Goal: Task Accomplishment & Management: Manage account settings

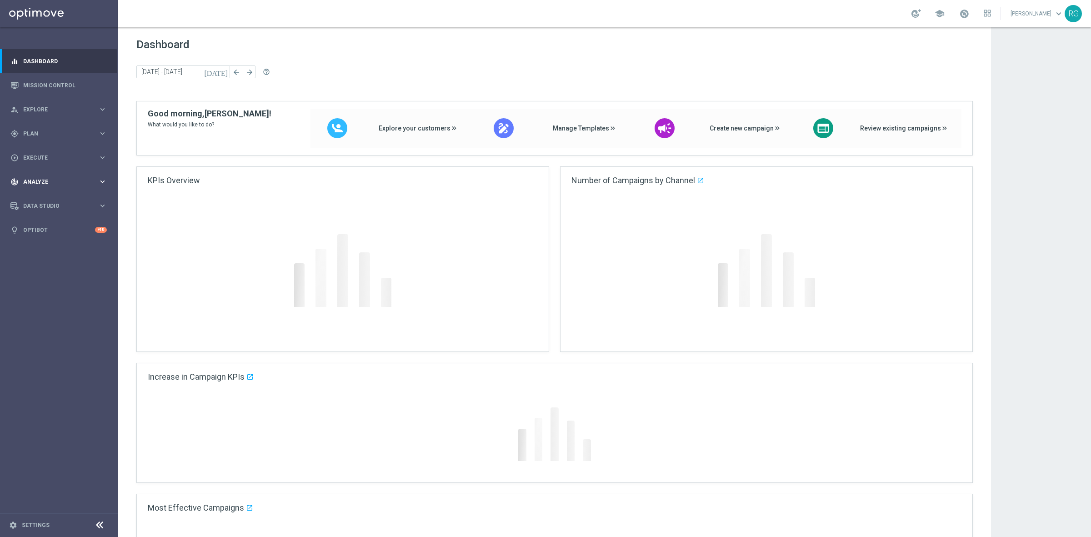
click at [39, 183] on span "Analyze" at bounding box center [60, 181] width 75 height 5
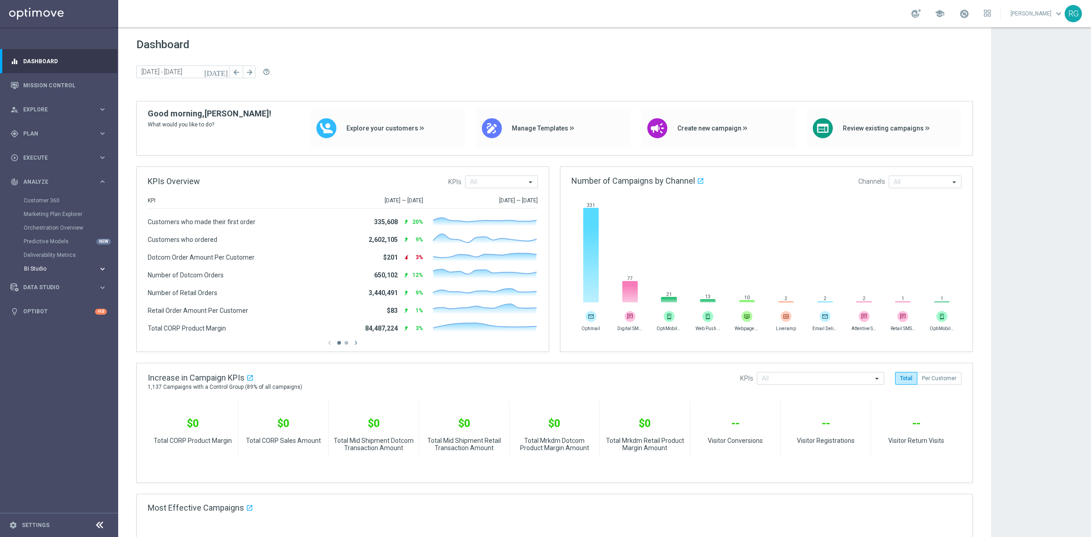
click at [32, 268] on span "BI Studio" at bounding box center [56, 268] width 65 height 5
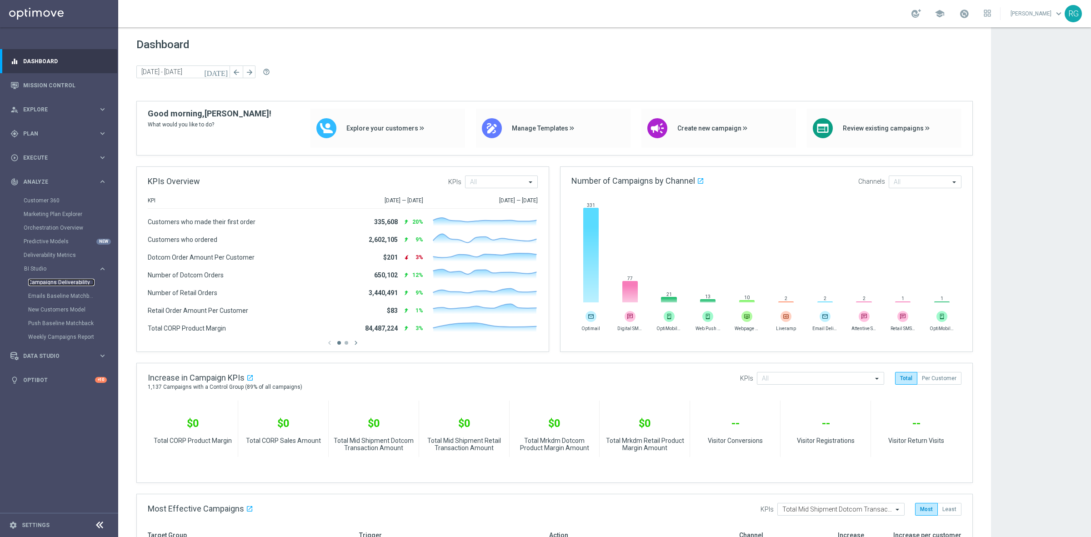
click at [41, 285] on link "Campaigns Deliverability" at bounding box center [61, 282] width 66 height 7
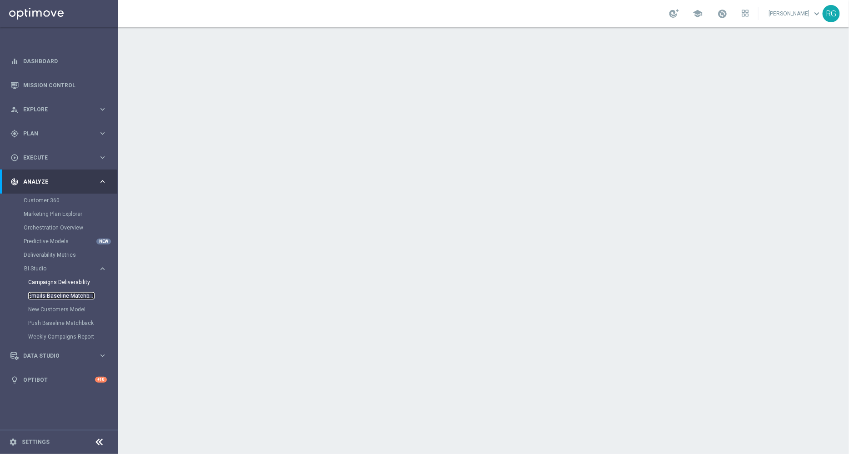
click at [59, 296] on link "Emails Baseline Matchback" at bounding box center [61, 295] width 66 height 7
click at [66, 338] on link "Weekly Campaigns Report" at bounding box center [61, 336] width 66 height 7
click at [46, 90] on link "Mission Control" at bounding box center [65, 85] width 84 height 24
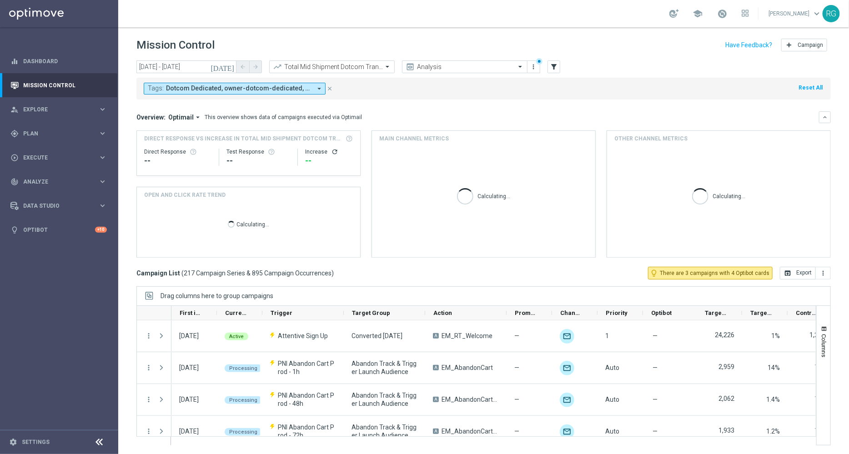
click at [331, 86] on icon "close" at bounding box center [330, 88] width 6 height 6
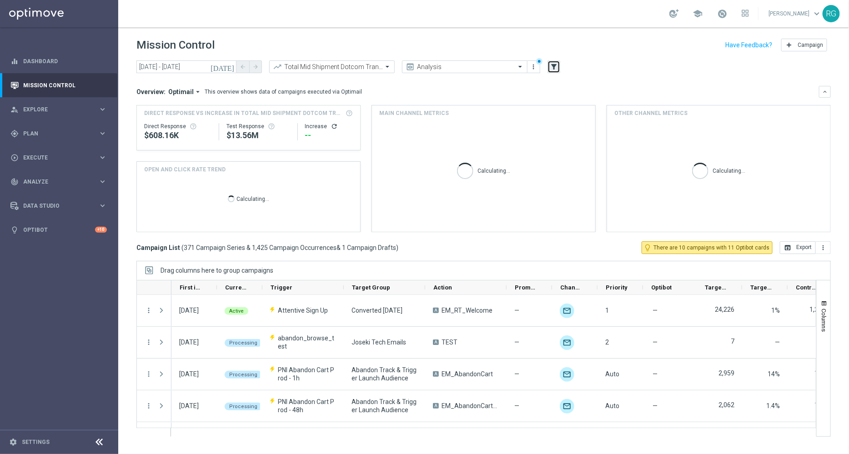
click at [555, 64] on icon "filter_alt" at bounding box center [554, 67] width 8 height 8
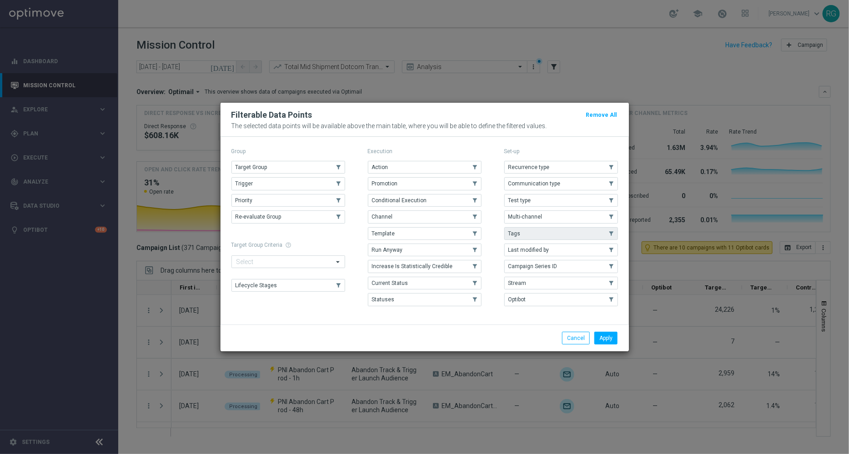
click at [609, 233] on use "button" at bounding box center [611, 234] width 6 height 6
click at [613, 337] on button "Apply" at bounding box center [605, 338] width 23 height 13
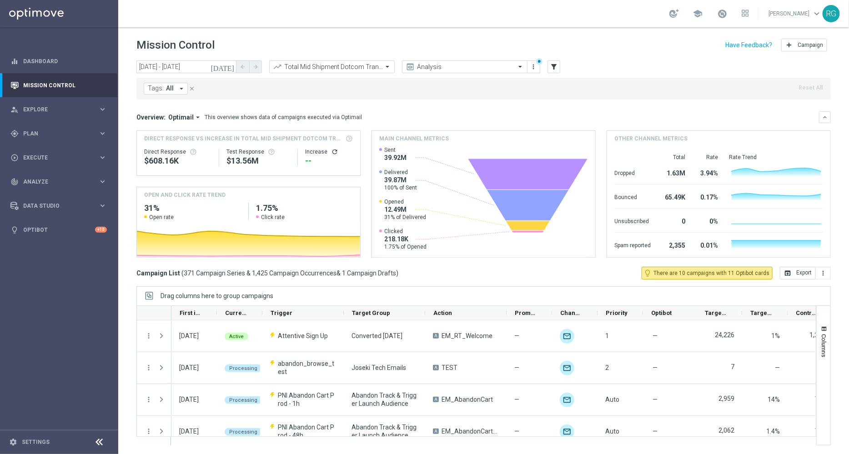
click at [177, 90] on icon "arrow_drop_down" at bounding box center [181, 89] width 8 height 8
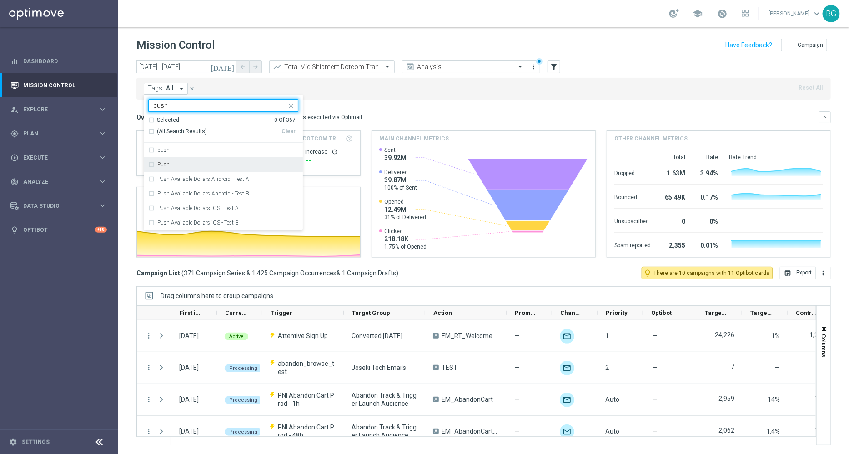
type input "push"
click at [159, 154] on div "push" at bounding box center [223, 150] width 150 height 15
click at [159, 168] on div "Push" at bounding box center [223, 164] width 150 height 15
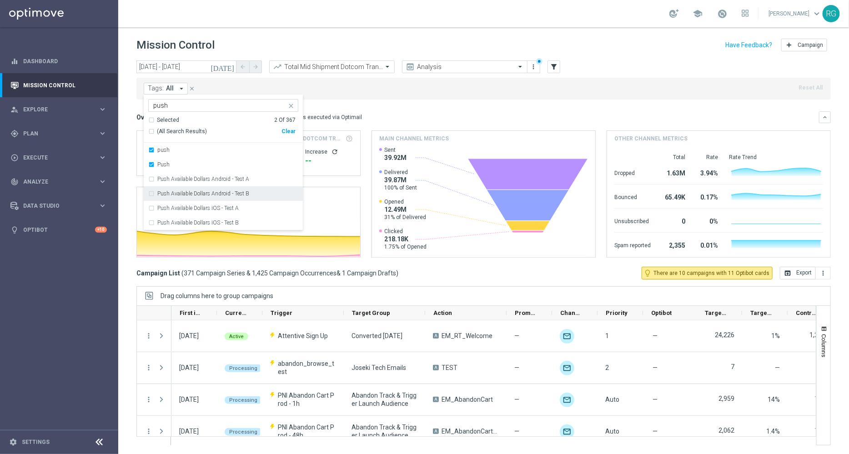
click at [427, 126] on div "Overview: Optimail arrow_drop_down This overview shows data of campaigns execut…" at bounding box center [483, 184] width 694 height 146
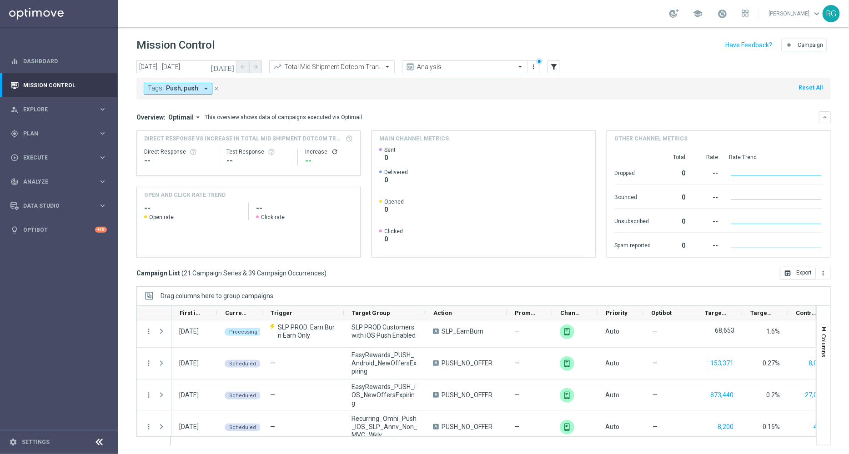
scroll to position [90, 0]
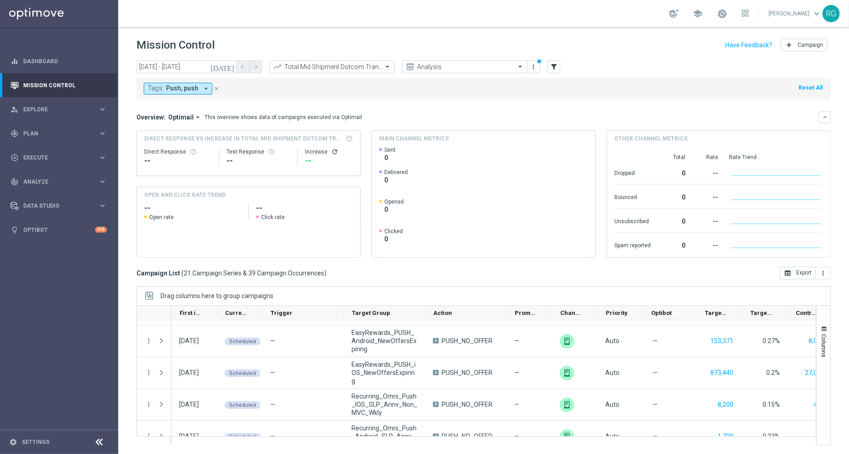
click at [216, 87] on icon "close" at bounding box center [216, 88] width 6 height 6
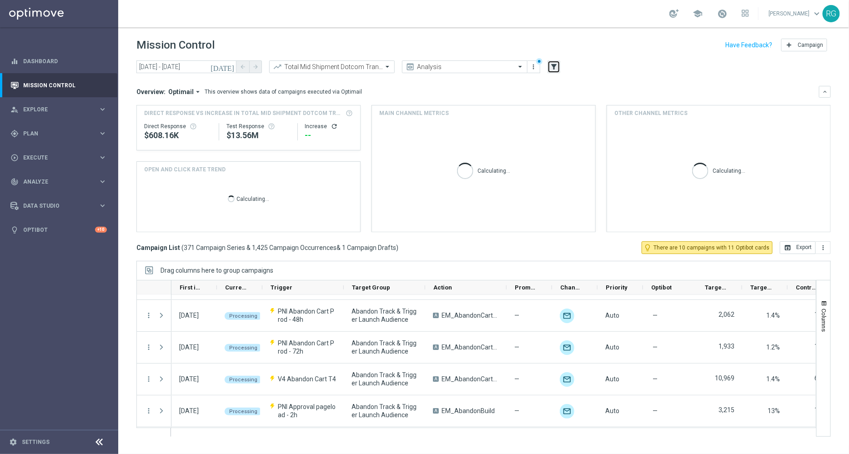
click at [548, 66] on button "filter_alt" at bounding box center [554, 66] width 13 height 13
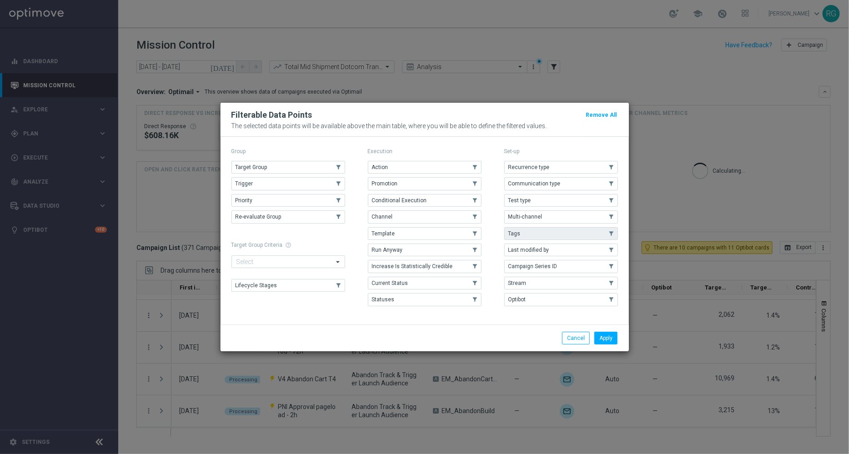
click at [529, 228] on button "Tags" at bounding box center [561, 233] width 114 height 13
click at [606, 337] on button "Apply" at bounding box center [605, 338] width 23 height 13
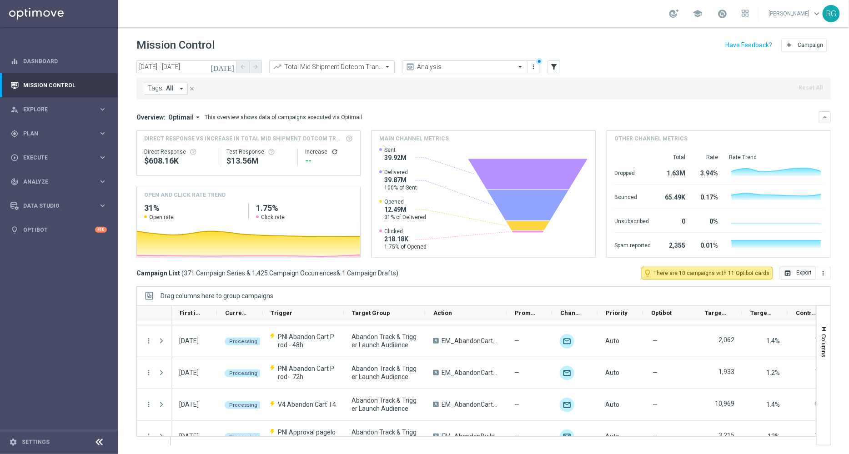
click at [175, 90] on button "Tags: All arrow_drop_down" at bounding box center [166, 89] width 44 height 12
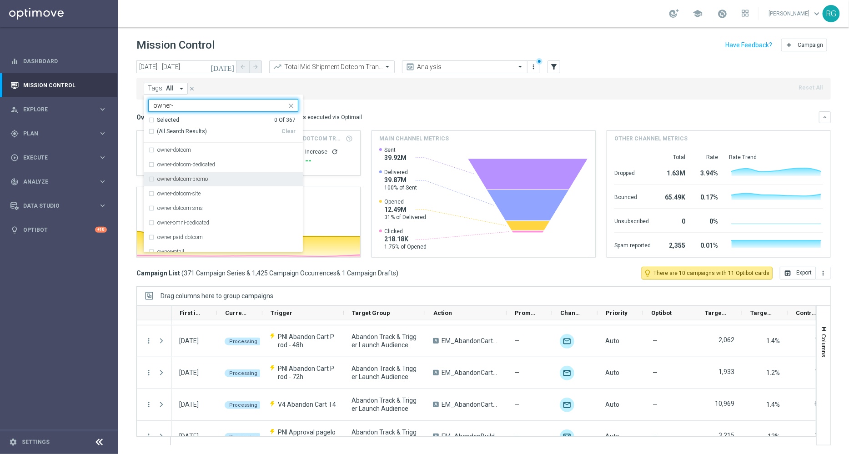
click at [204, 180] on label "owner-dotcom-promo" at bounding box center [182, 178] width 50 height 5
type input "owner-"
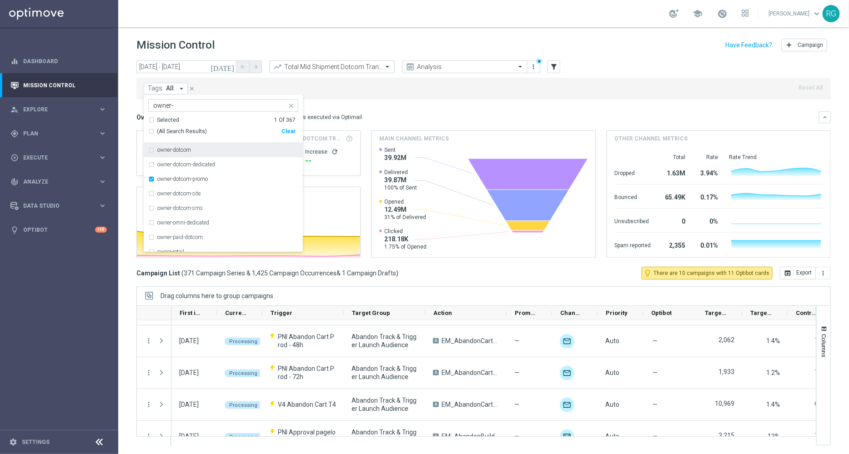
click at [451, 104] on mini-dashboard "Overview: Optimail arrow_drop_down This overview shows data of campaigns execut…" at bounding box center [483, 183] width 694 height 167
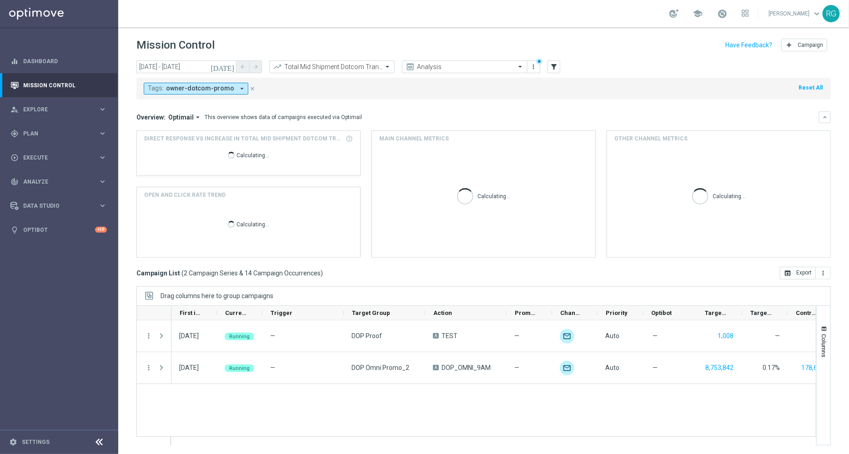
scroll to position [0, 0]
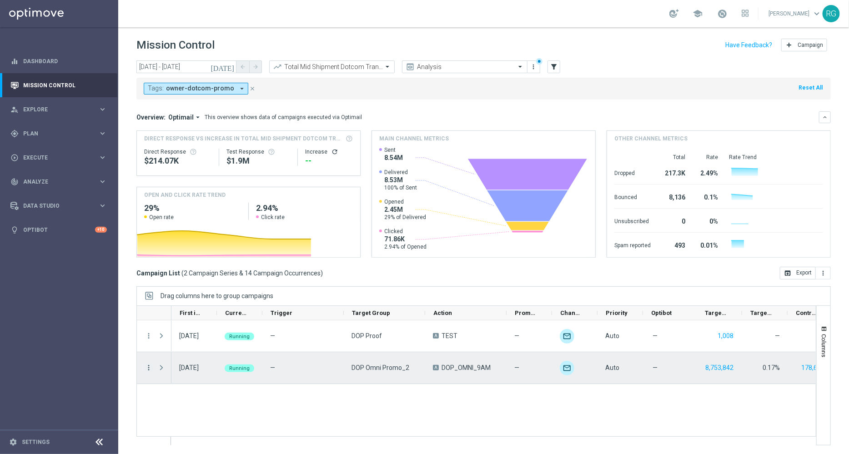
click at [150, 367] on icon "more_vert" at bounding box center [149, 368] width 8 height 8
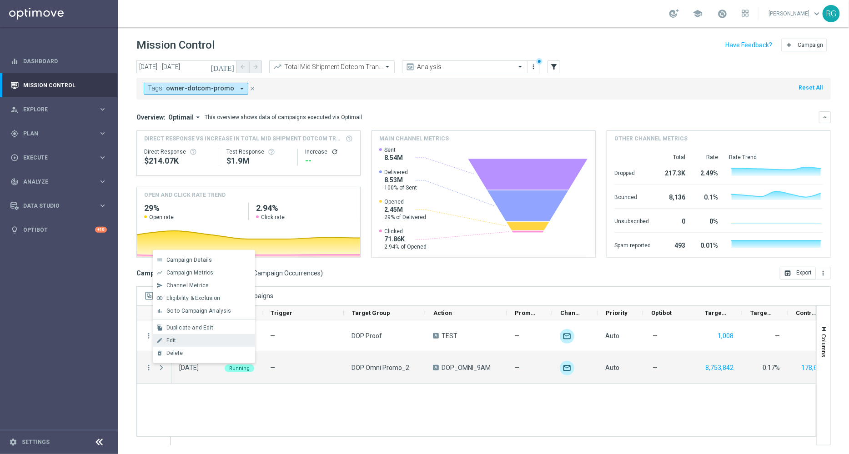
click at [173, 337] on span "Edit" at bounding box center [171, 340] width 10 height 6
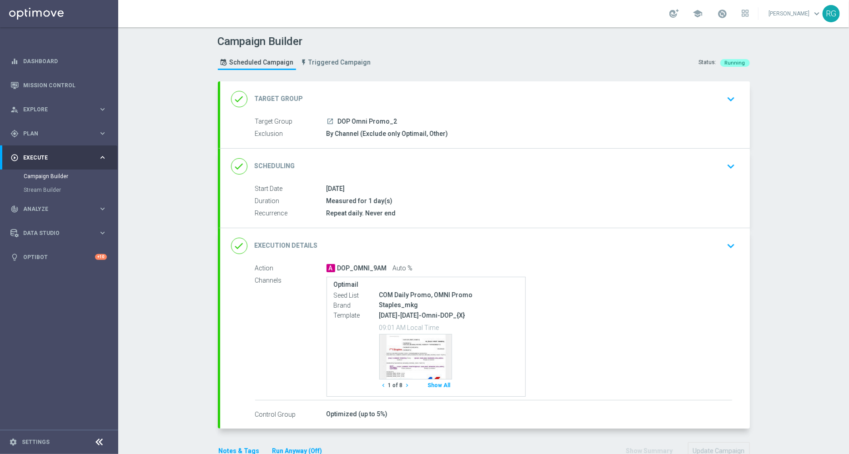
scroll to position [22, 0]
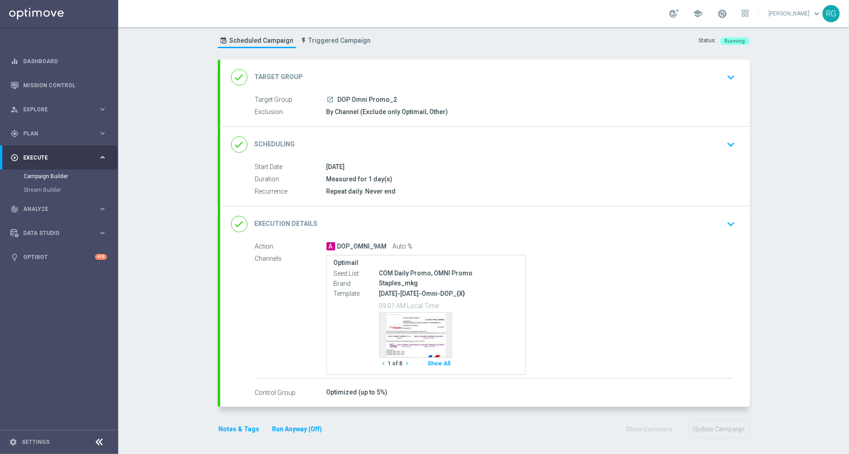
click at [727, 219] on icon "keyboard_arrow_down" at bounding box center [731, 224] width 14 height 14
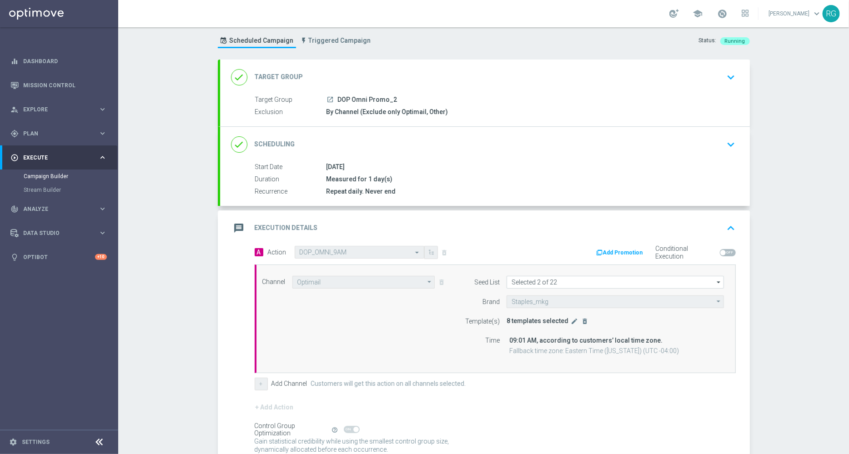
scroll to position [100, 0]
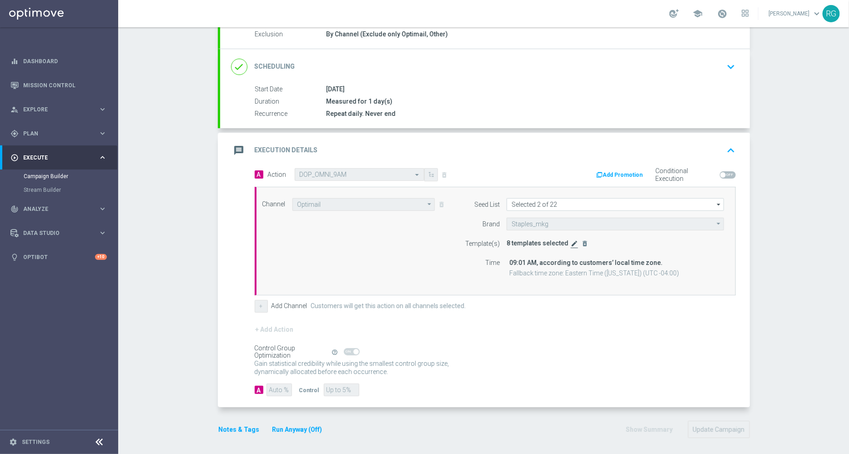
click at [571, 241] on icon "edit" at bounding box center [574, 243] width 7 height 7
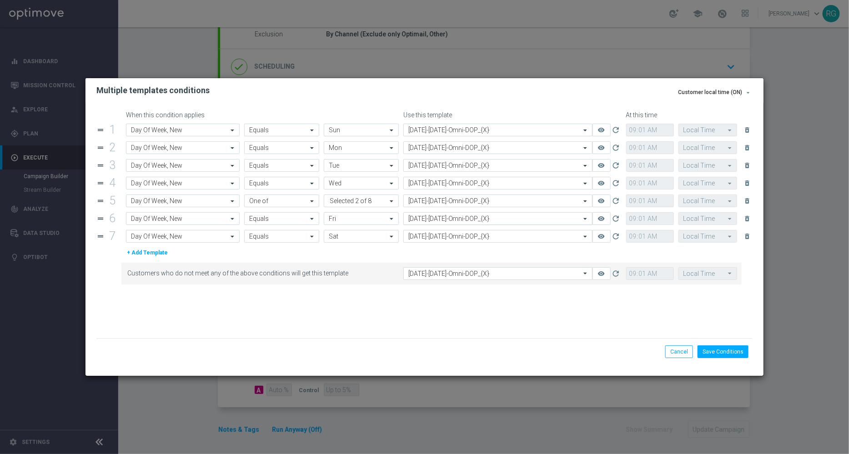
click at [429, 220] on input "text" at bounding box center [488, 219] width 161 height 8
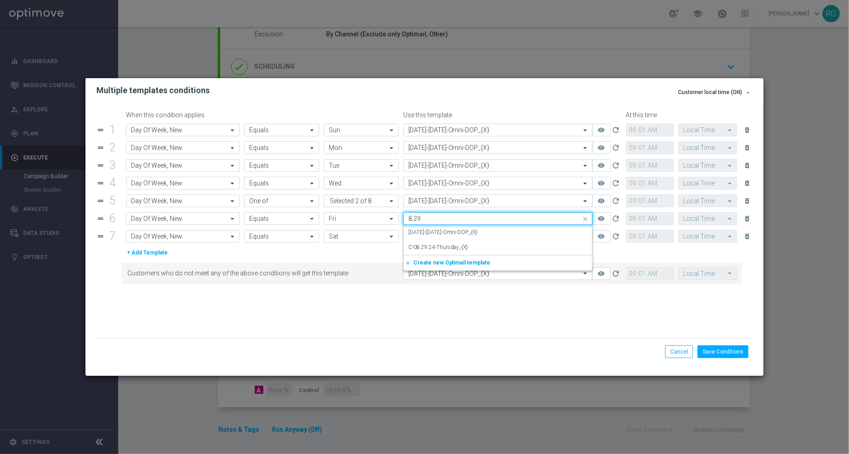
scroll to position [0, 0]
click at [434, 234] on label "8.29.25-Friday-Omni-DOP_{X}" at bounding box center [443, 233] width 70 height 8
type input "8.29"
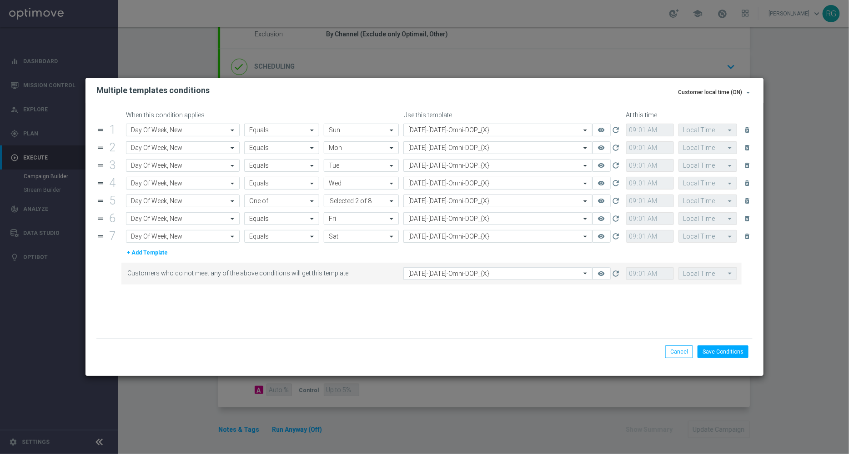
click at [421, 236] on input "text" at bounding box center [488, 237] width 161 height 8
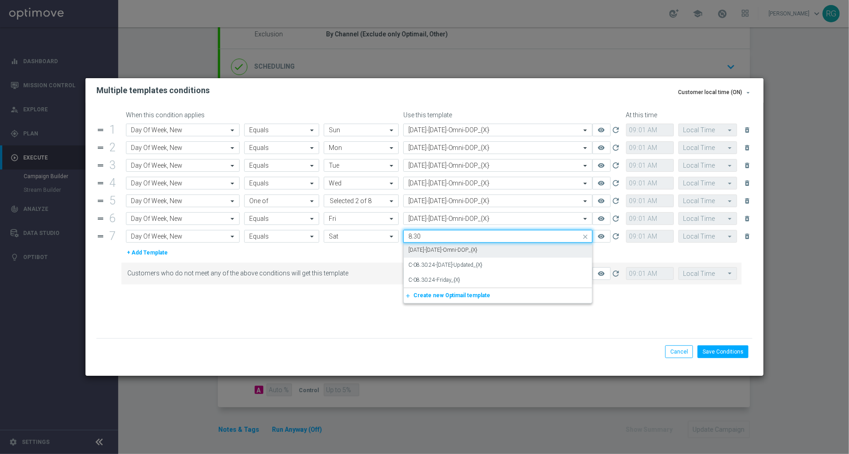
click at [433, 252] on label "8.30.25-Saturday-Omni-DOP_{X}" at bounding box center [443, 250] width 70 height 8
type input "8.30"
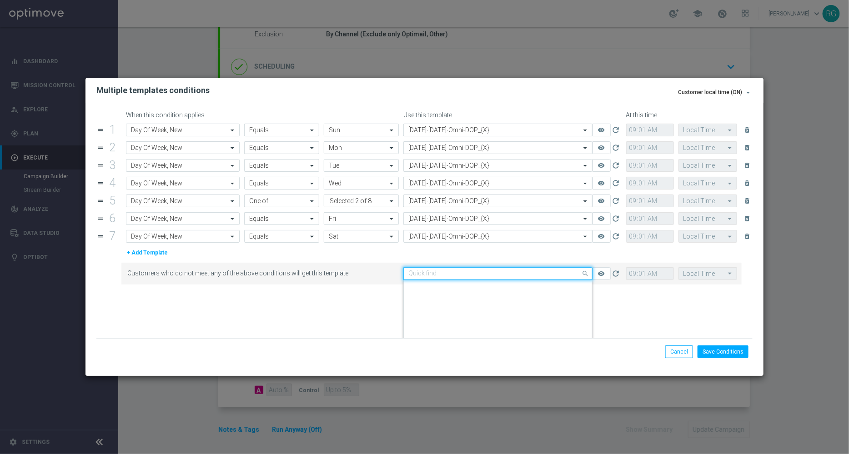
click at [437, 278] on div "Quick find 8.23.25-Saturday-Omni-DOP_{X}" at bounding box center [497, 273] width 189 height 13
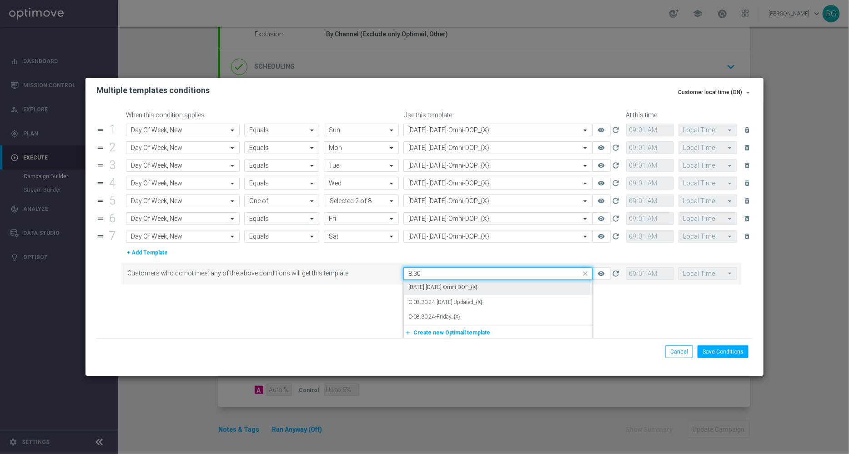
click at [439, 284] on label "8.30.25-Saturday-Omni-DOP_{X}" at bounding box center [443, 288] width 70 height 8
type input "8.30"
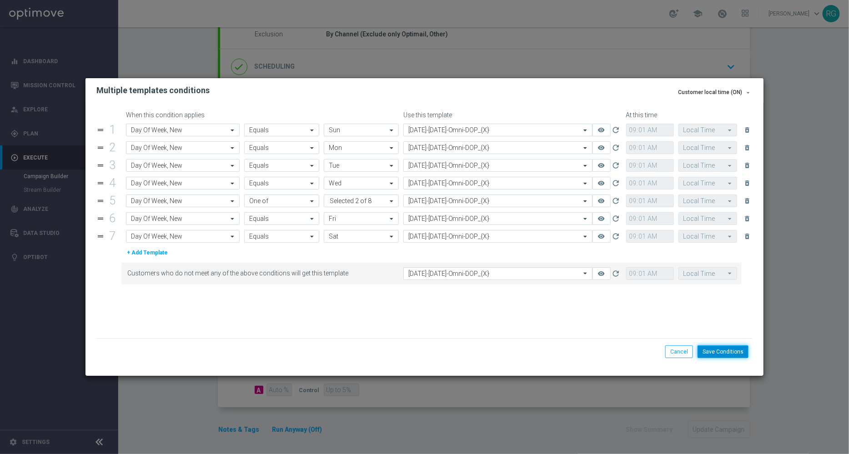
click at [719, 348] on button "Save Conditions" at bounding box center [723, 352] width 51 height 13
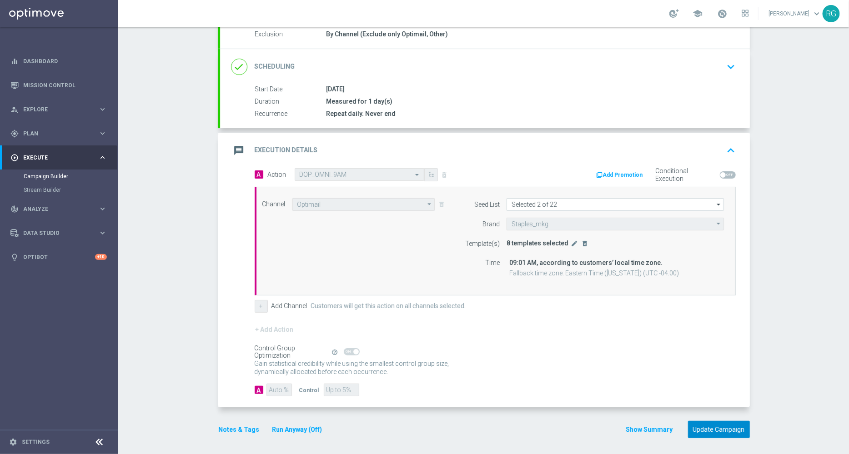
click at [709, 421] on button "Update Campaign" at bounding box center [719, 430] width 62 height 18
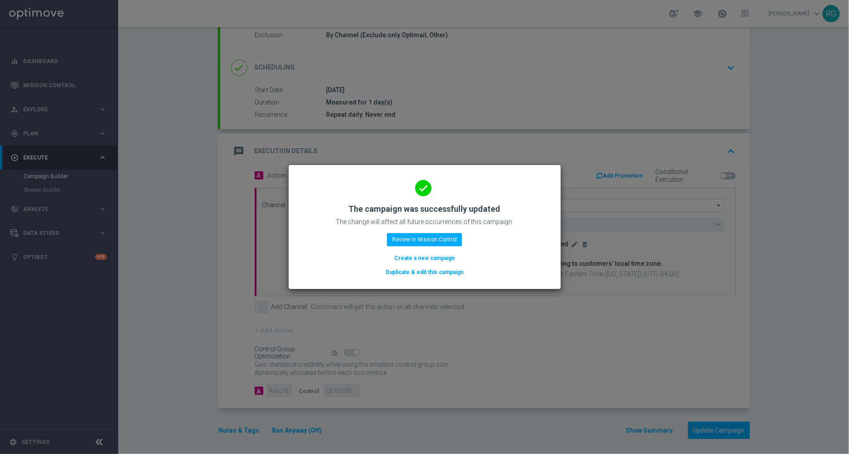
scroll to position [100, 0]
click at [437, 237] on button "Review in Mission Control" at bounding box center [424, 239] width 75 height 13
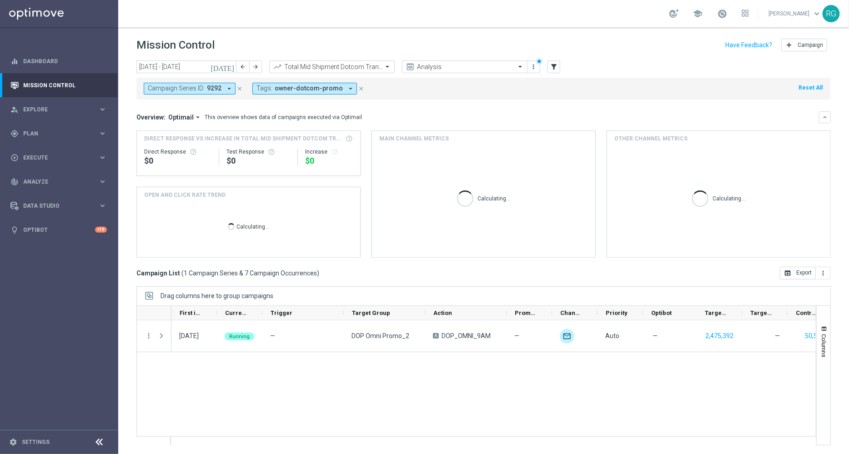
click at [241, 90] on button "close" at bounding box center [240, 89] width 8 height 10
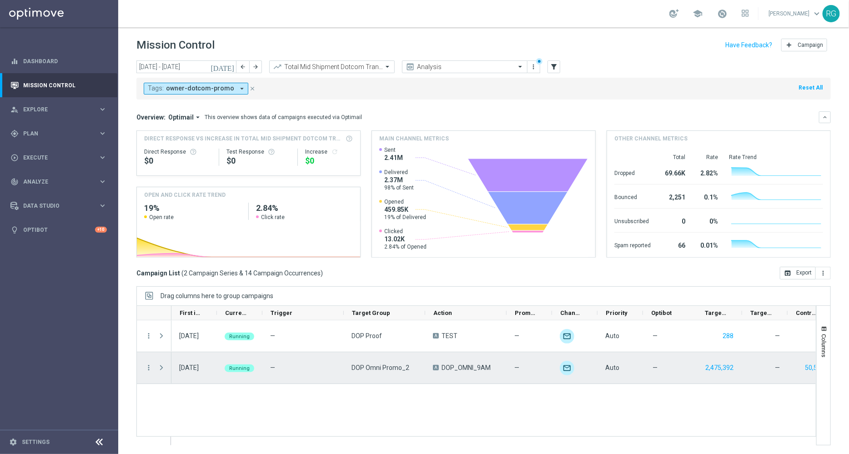
click at [143, 365] on div "more_vert" at bounding box center [145, 367] width 16 height 31
click at [149, 370] on icon "more_vert" at bounding box center [149, 368] width 8 height 8
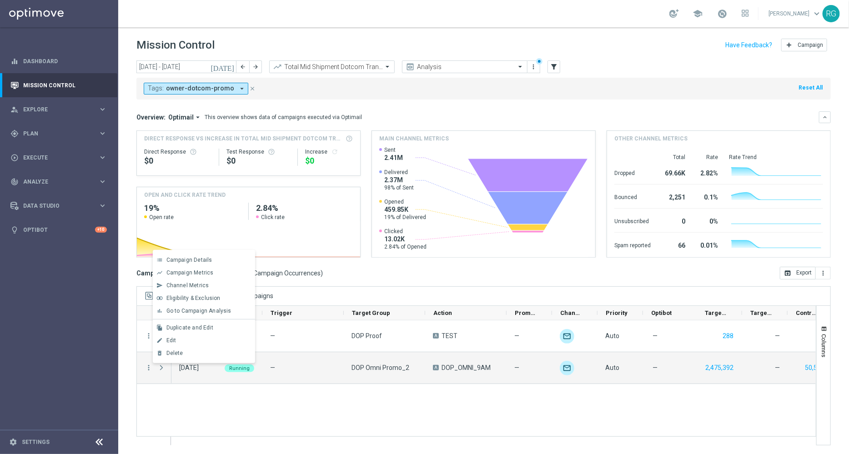
click at [205, 253] on div "list Campaign Details show_chart Campaign Metrics send Channel Metrics" at bounding box center [204, 306] width 102 height 113
click at [204, 258] on span "Campaign Details" at bounding box center [189, 260] width 46 height 6
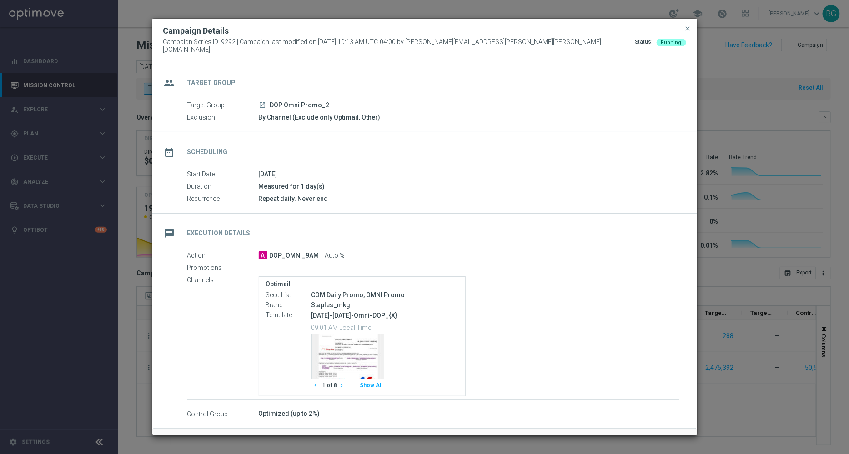
click at [341, 382] on icon "chevron_right" at bounding box center [342, 385] width 6 height 6
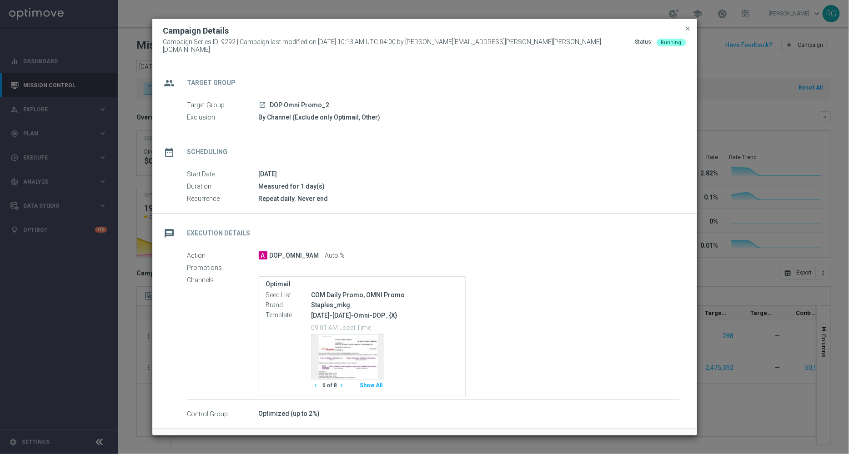
click at [341, 382] on icon "chevron_right" at bounding box center [342, 385] width 6 height 6
click at [684, 34] on button "close" at bounding box center [687, 28] width 9 height 11
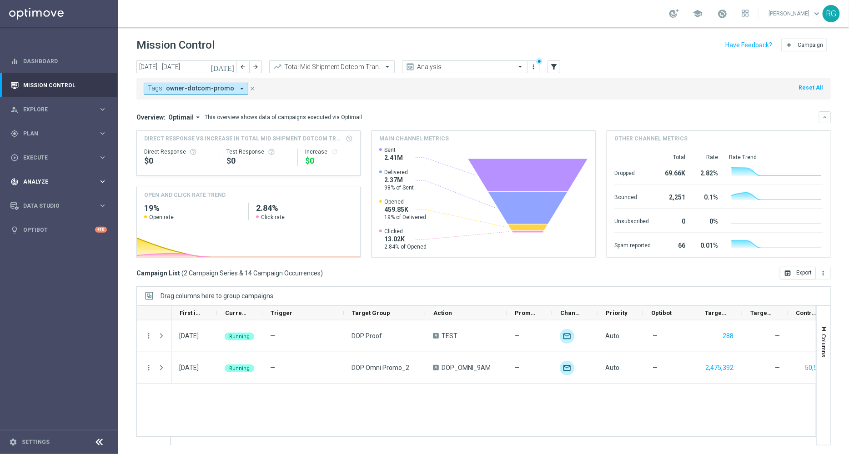
click at [26, 185] on div "track_changes Analyze" at bounding box center [54, 182] width 88 height 8
click at [41, 269] on span "BI Studio" at bounding box center [56, 268] width 65 height 5
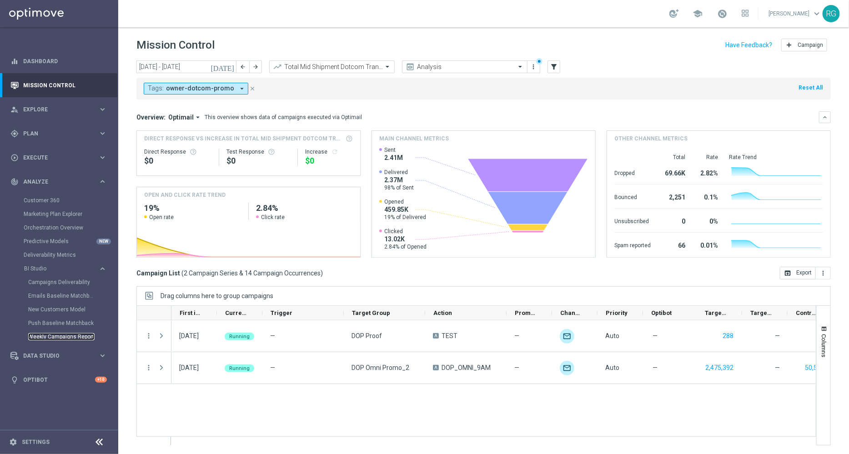
click at [47, 337] on link "Weekly Campaigns Report" at bounding box center [61, 336] width 66 height 7
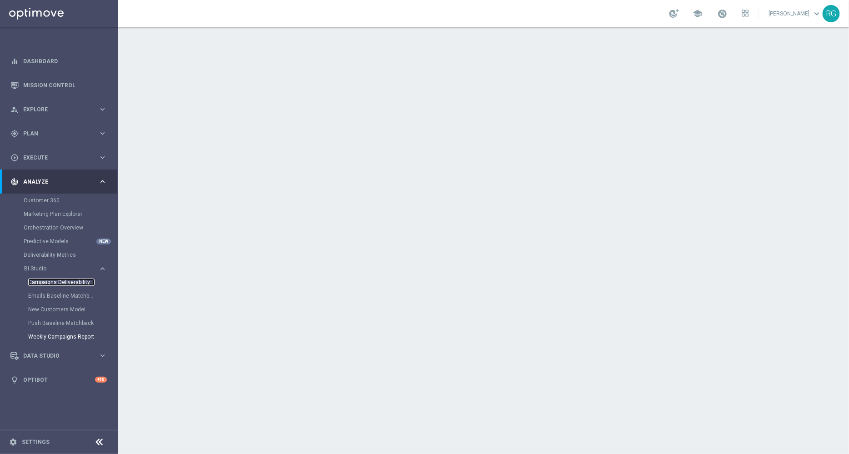
click at [59, 282] on link "Campaigns Deliverability" at bounding box center [61, 282] width 66 height 7
click at [68, 320] on link "Push Baseline Matchback" at bounding box center [61, 323] width 66 height 7
click at [64, 283] on link "Campaigns Deliverability" at bounding box center [61, 282] width 66 height 7
click at [59, 83] on link "Mission Control" at bounding box center [65, 85] width 84 height 24
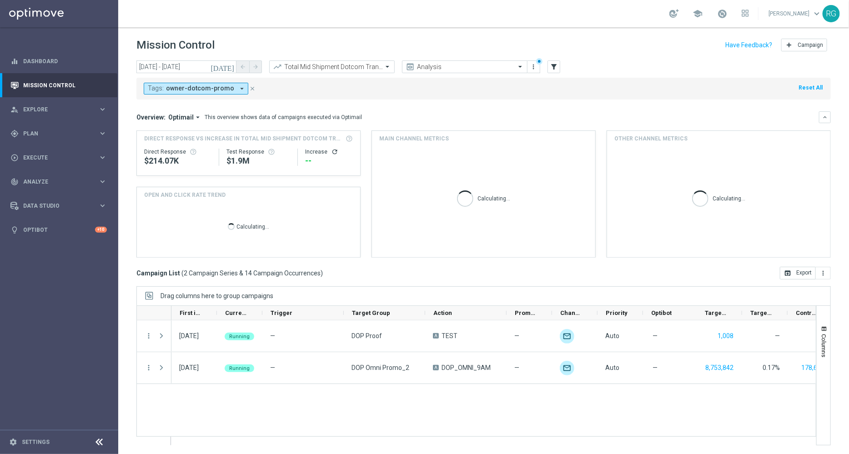
click at [249, 90] on icon "close" at bounding box center [252, 88] width 6 height 6
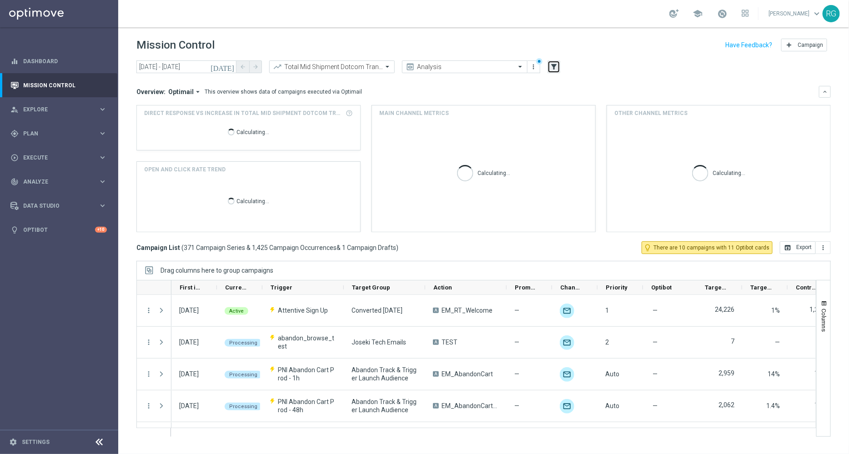
click at [555, 60] on button "filter_alt" at bounding box center [554, 66] width 13 height 13
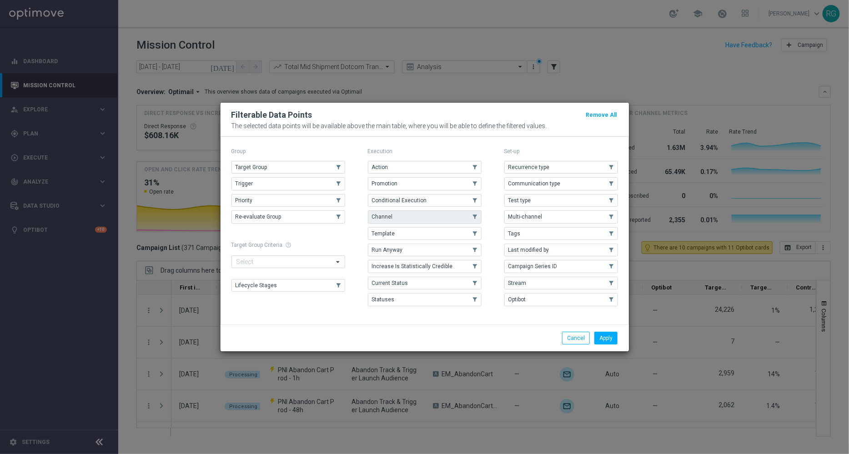
click at [442, 216] on button "Channel" at bounding box center [425, 217] width 114 height 13
click at [607, 337] on button "Apply" at bounding box center [605, 338] width 23 height 13
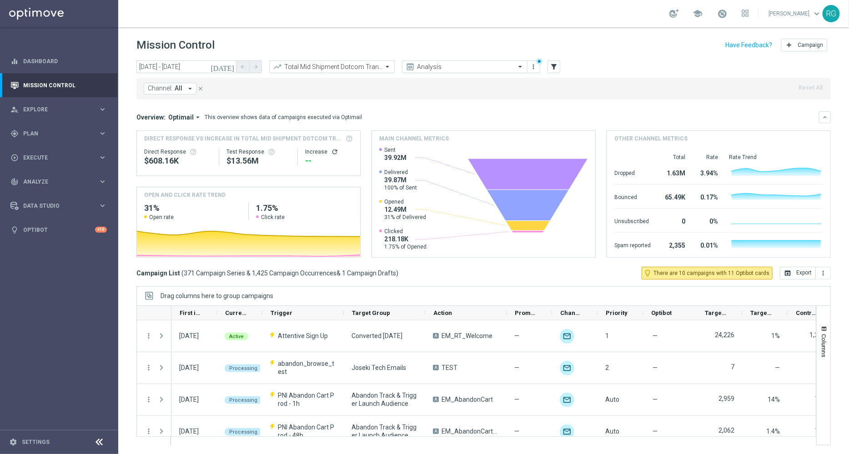
click at [186, 86] on icon "arrow_drop_down" at bounding box center [190, 89] width 8 height 8
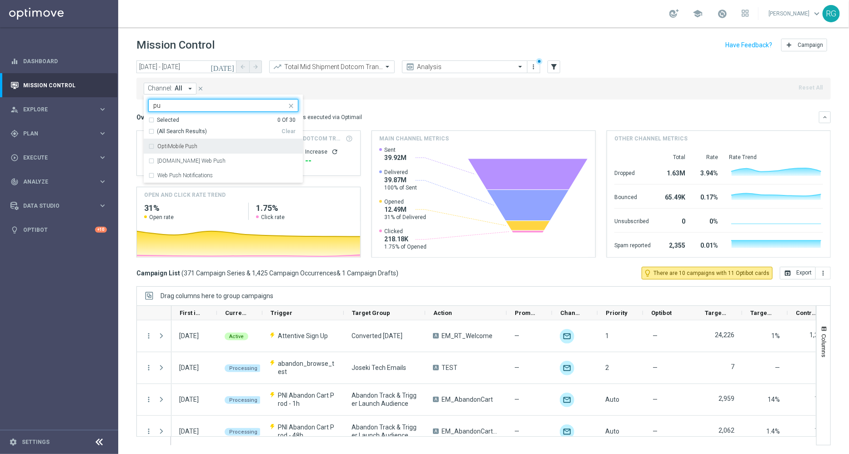
click at [150, 146] on div "OptiMobile Push" at bounding box center [223, 146] width 150 height 15
type input "pu"
click at [393, 104] on mini-dashboard "Overview: Optimail arrow_drop_down This overview shows data of campaigns execut…" at bounding box center [483, 183] width 694 height 167
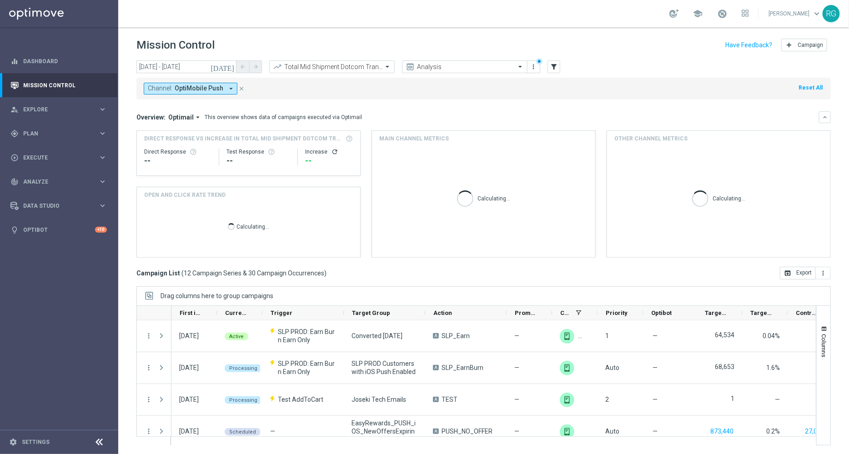
click at [393, 104] on mini-dashboard "Overview: Optimail arrow_drop_down This overview shows data of campaigns execut…" at bounding box center [483, 183] width 694 height 167
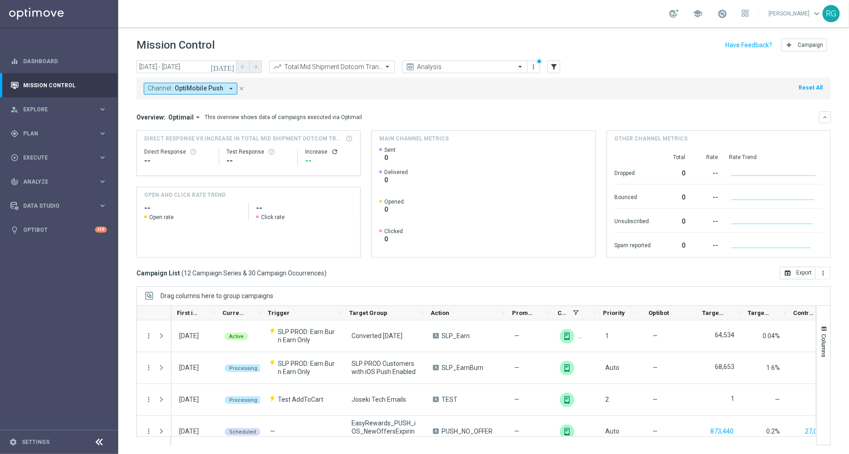
scroll to position [0, 118]
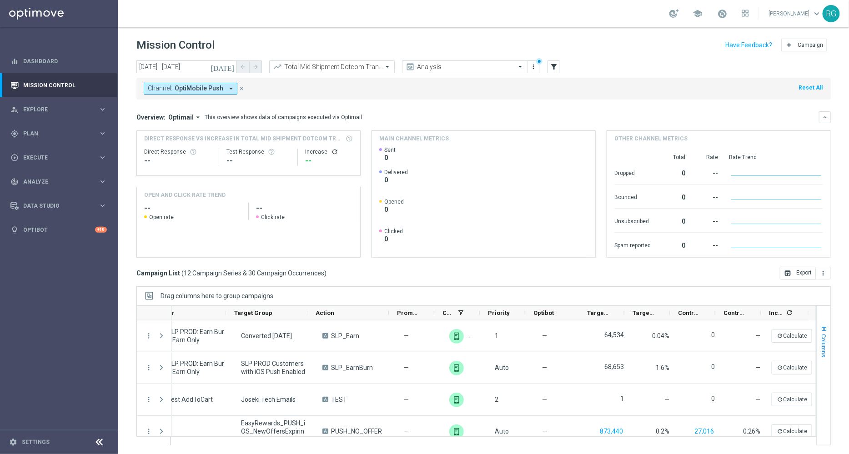
click at [827, 339] on span "Columns" at bounding box center [823, 345] width 7 height 23
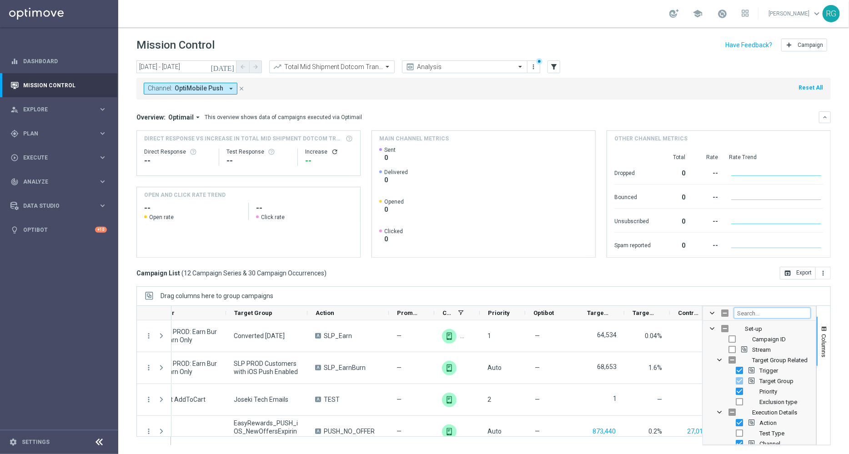
click at [762, 312] on input "Filter Columns Input" at bounding box center [772, 313] width 77 height 11
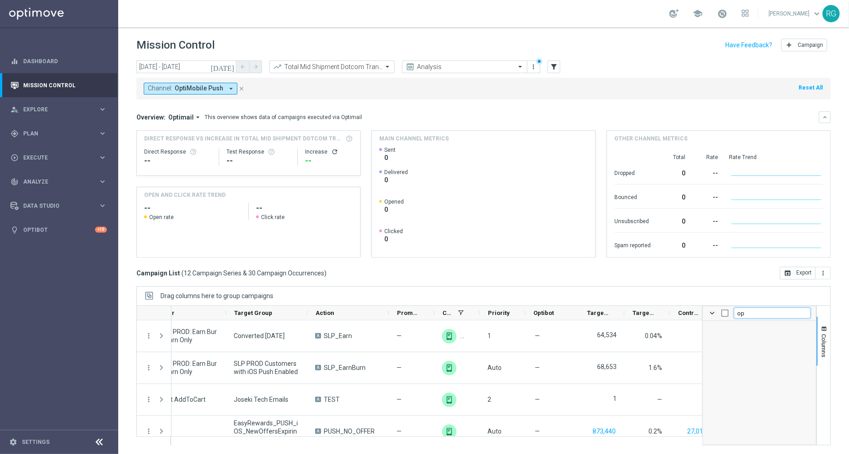
type input "o"
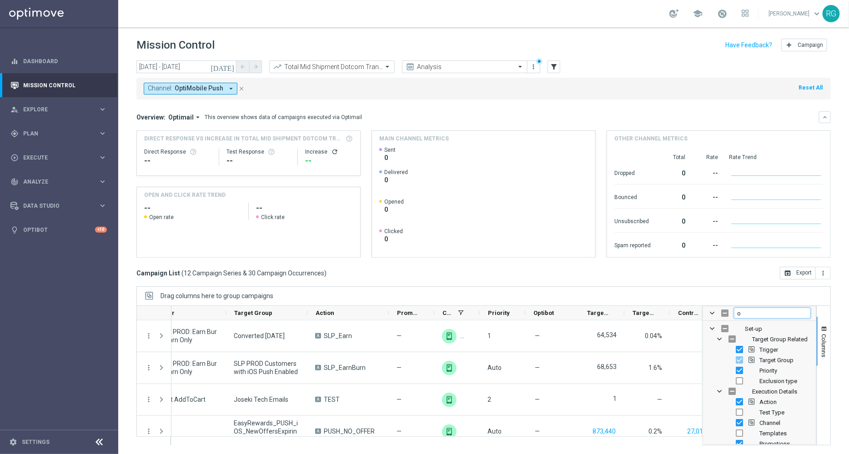
checkbox input "false"
type input "op"
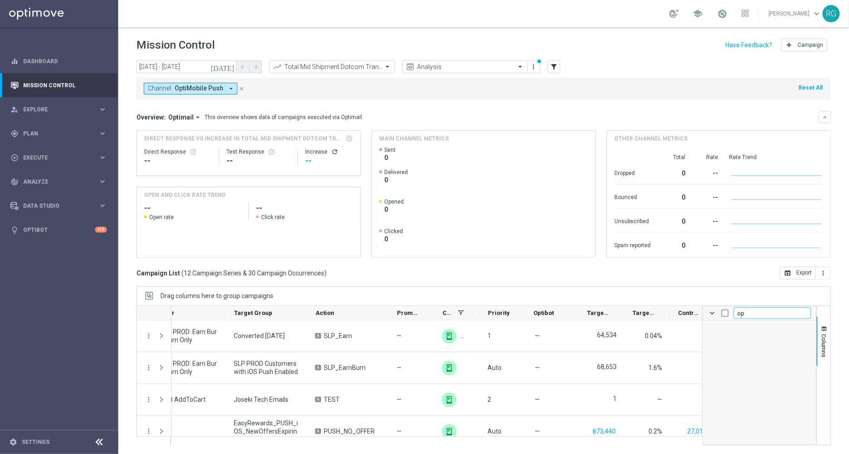
checkbox input "false"
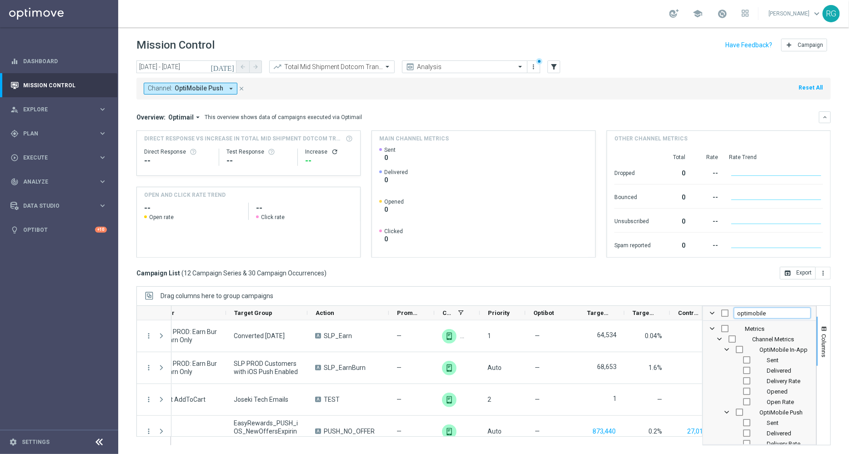
type input "optimobile"
click at [744, 360] on input "Press SPACE to toggle visibility (hidden)" at bounding box center [746, 360] width 7 height 7
checkbox input "true"
checkbox input "false"
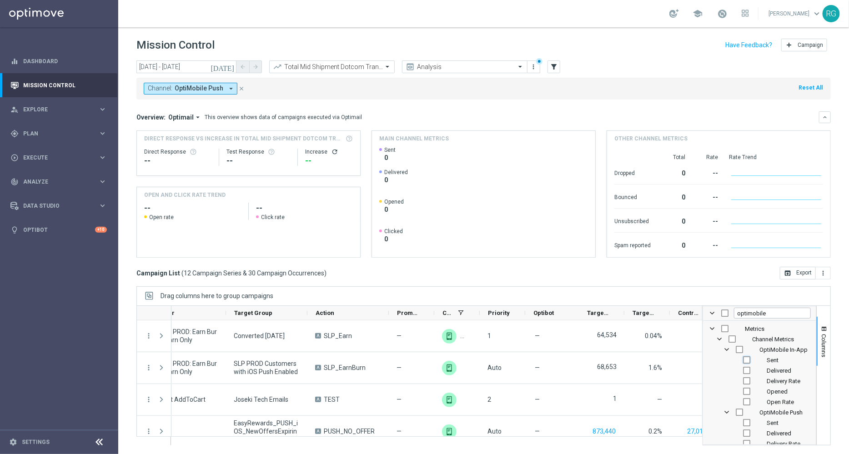
checkbox input "false"
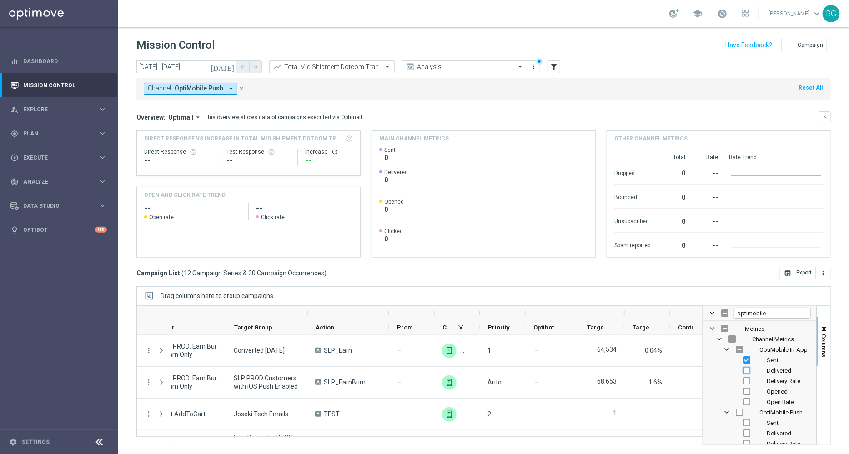
click at [745, 370] on input "Press SPACE to toggle visibility (hidden)" at bounding box center [746, 370] width 7 height 7
checkbox input "true"
click at [748, 390] on input "Press SPACE to toggle visibility (hidden)" at bounding box center [746, 391] width 7 height 7
checkbox input "true"
click at [747, 360] on input "Press SPACE to toggle visibility (visible)" at bounding box center [746, 360] width 7 height 7
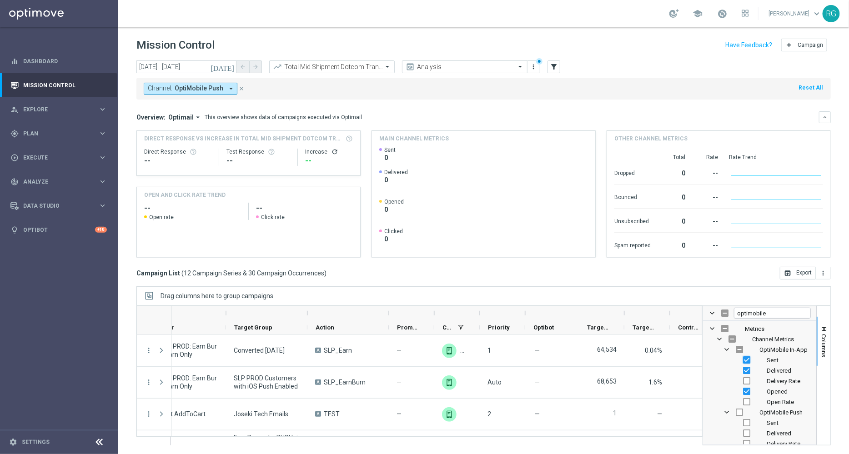
checkbox input "false"
click at [746, 369] on input "Press SPACE to toggle visibility (visible)" at bounding box center [746, 370] width 7 height 7
checkbox input "false"
click at [745, 390] on input "Press SPACE to toggle visibility (visible)" at bounding box center [746, 391] width 7 height 7
checkbox input "false"
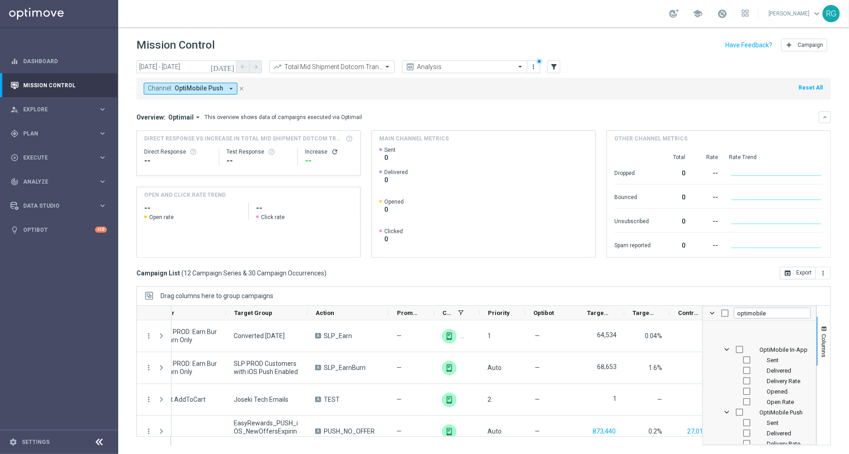
scroll to position [27, 0]
click at [748, 394] on input "Press SPACE to toggle visibility (hidden)" at bounding box center [746, 395] width 7 height 7
checkbox input "true"
checkbox input "false"
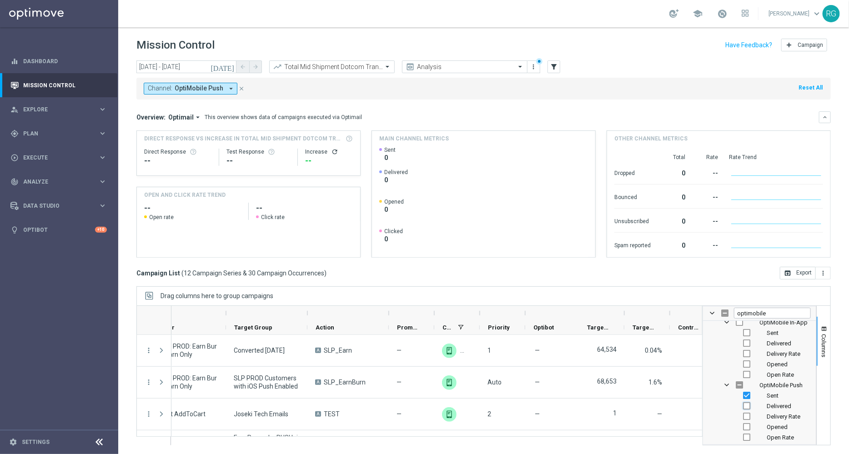
click at [746, 406] on input "Press SPACE to toggle visibility (hidden)" at bounding box center [746, 405] width 7 height 7
checkbox input "true"
click at [750, 425] on input "Press SPACE to toggle visibility (hidden)" at bounding box center [746, 426] width 7 height 7
checkbox input "true"
click at [824, 334] on span "Columns" at bounding box center [823, 345] width 7 height 23
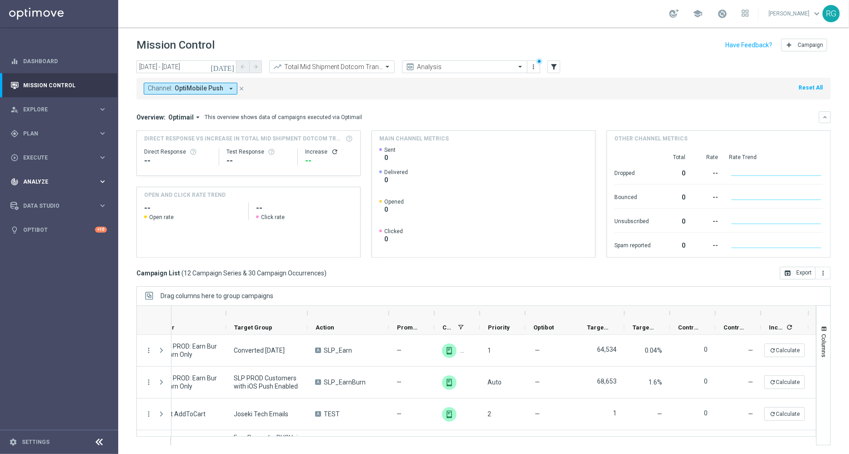
click at [80, 180] on span "Analyze" at bounding box center [60, 181] width 75 height 5
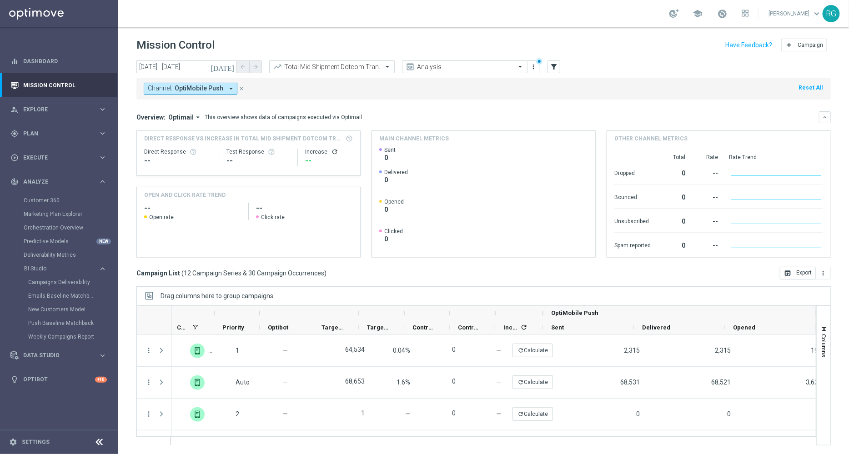
scroll to position [0, 391]
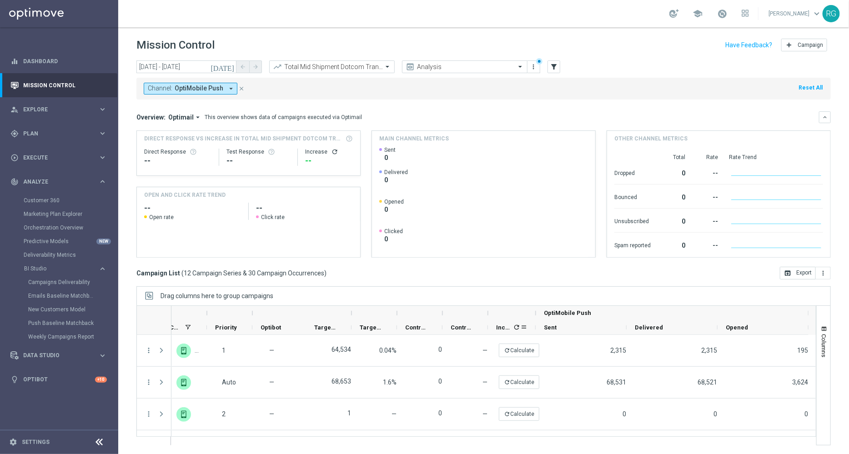
click at [518, 325] on icon "refresh" at bounding box center [516, 327] width 7 height 7
click at [799, 273] on button "open_in_browser Export" at bounding box center [798, 273] width 36 height 13
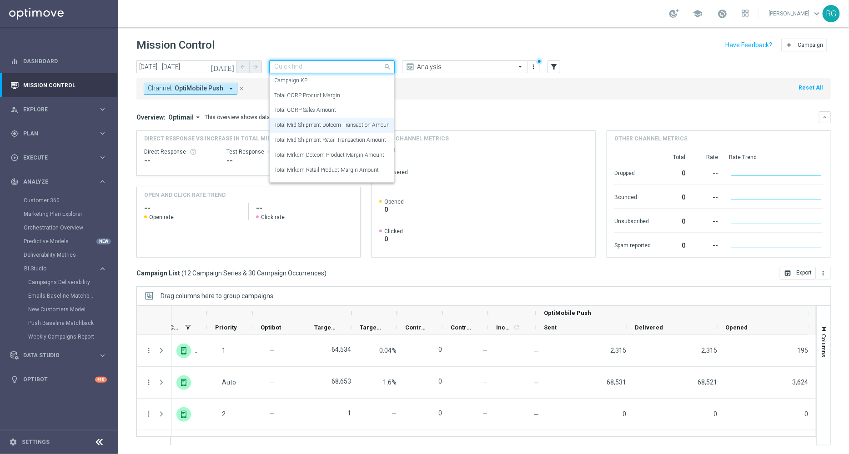
click at [351, 66] on input "text" at bounding box center [322, 67] width 97 height 8
click at [317, 154] on label "Total Mrkdm Dotcom Product Margin Amount" at bounding box center [329, 155] width 110 height 8
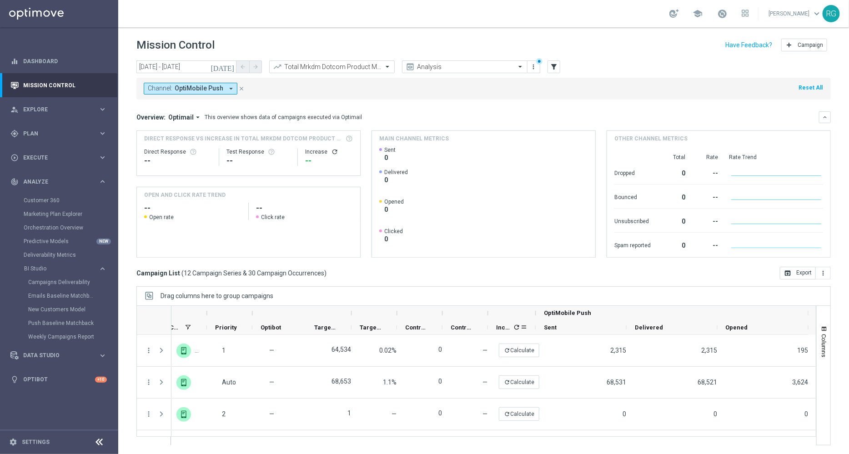
click at [517, 329] on icon "refresh" at bounding box center [516, 327] width 7 height 7
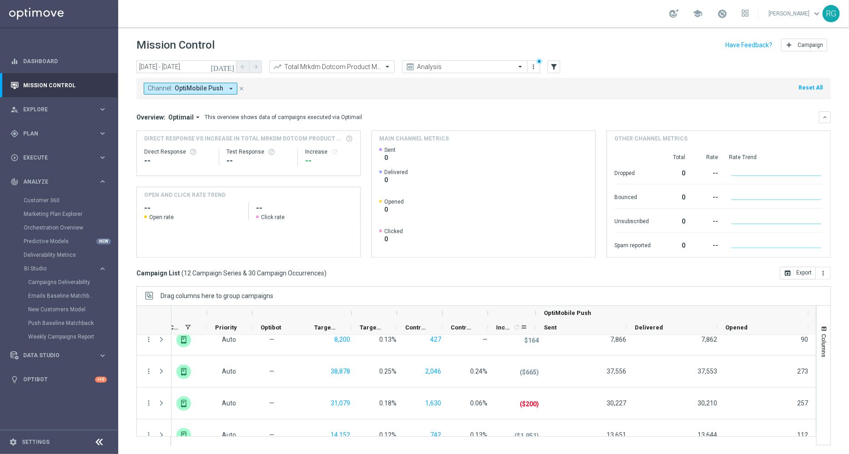
scroll to position [155, 0]
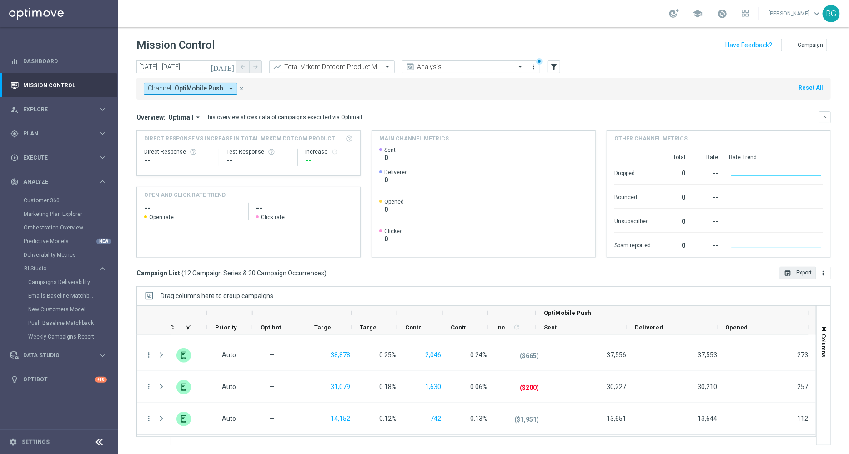
click at [800, 276] on button "open_in_browser Export" at bounding box center [798, 273] width 36 height 13
click at [318, 65] on input "text" at bounding box center [322, 67] width 97 height 8
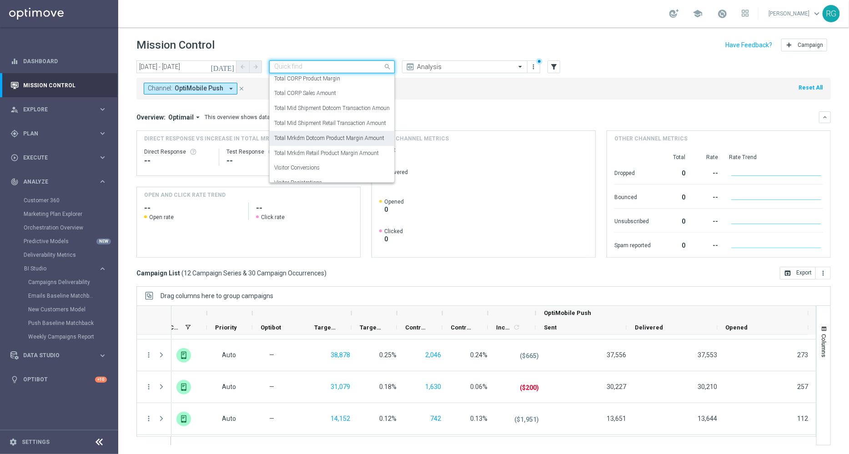
scroll to position [41, 0]
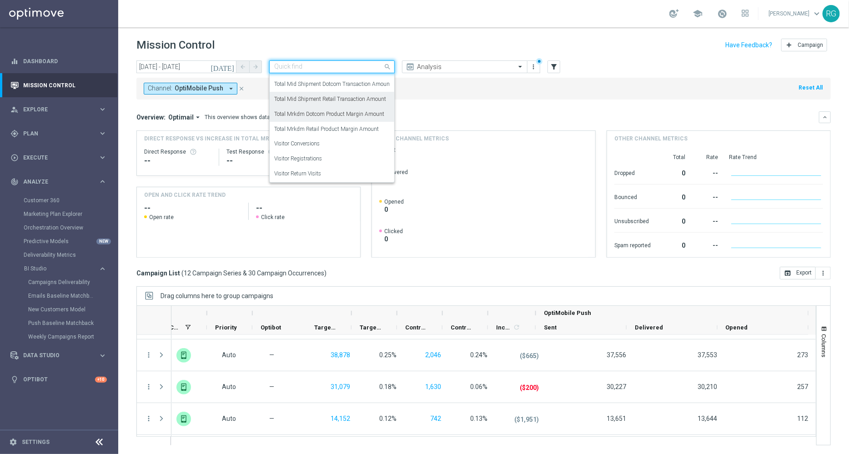
click at [327, 100] on label "Total Mid Shipment Retail Transaction Amount" at bounding box center [330, 99] width 112 height 8
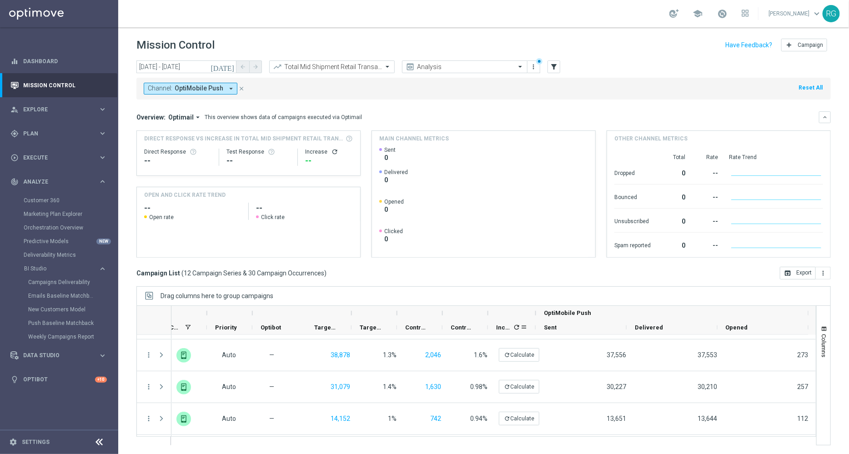
click at [516, 328] on icon "refresh" at bounding box center [516, 327] width 7 height 7
click at [800, 271] on button "open_in_browser Export" at bounding box center [798, 273] width 36 height 13
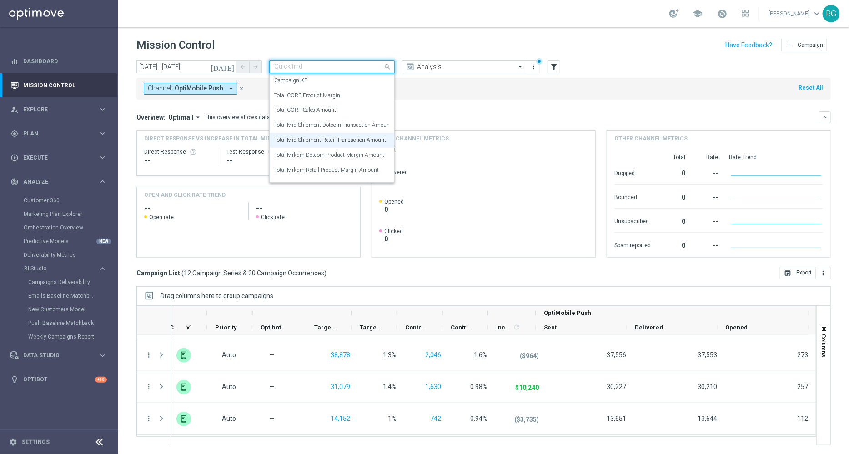
click at [321, 70] on input "text" at bounding box center [322, 67] width 97 height 8
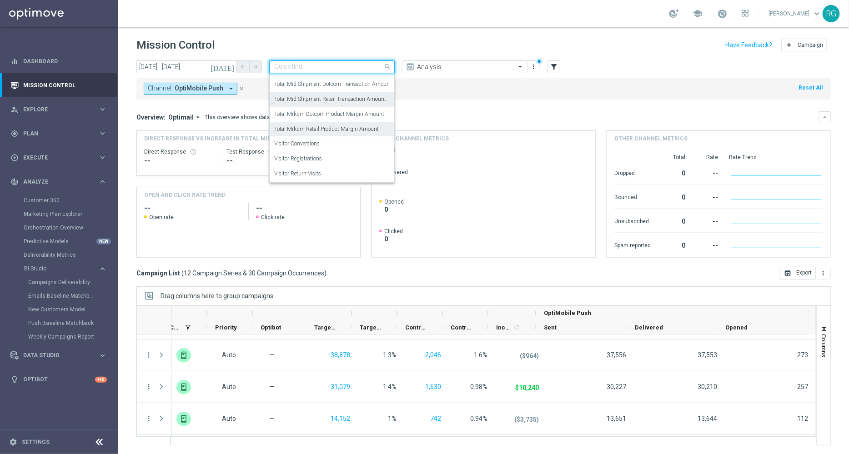
click at [346, 124] on div "Total Mrkdm Retail Product Margin Amount" at bounding box center [332, 129] width 116 height 15
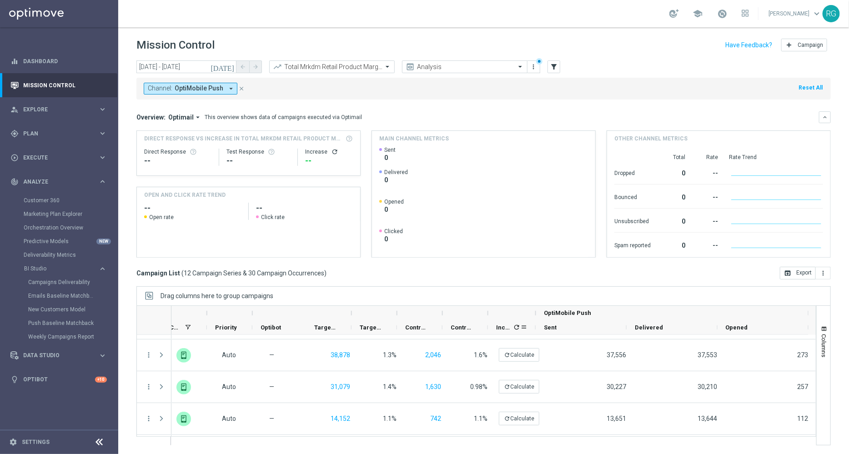
click at [515, 327] on icon "refresh" at bounding box center [516, 327] width 7 height 7
click at [808, 275] on button "open_in_browser Export" at bounding box center [798, 273] width 36 height 13
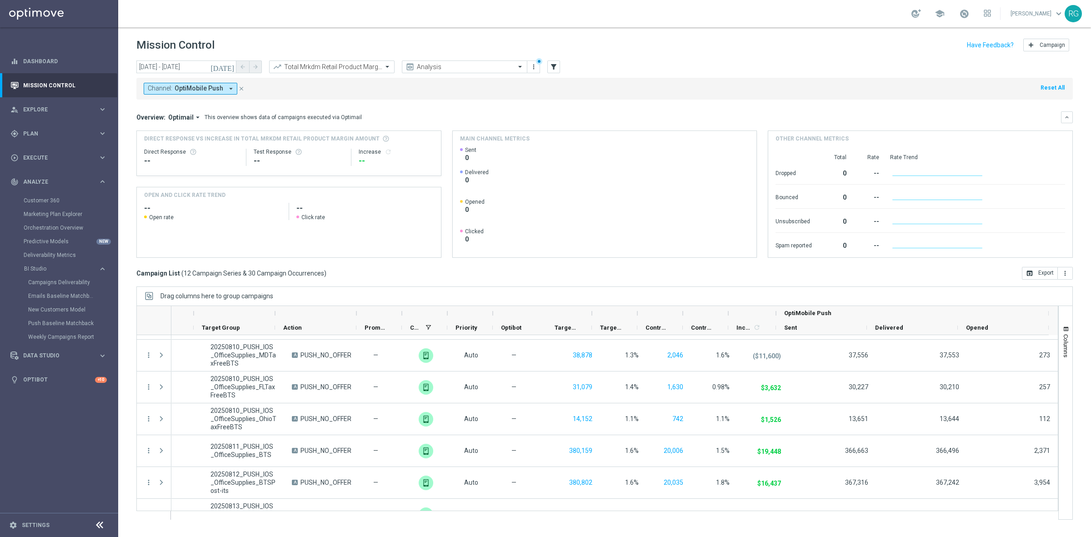
scroll to position [0, 149]
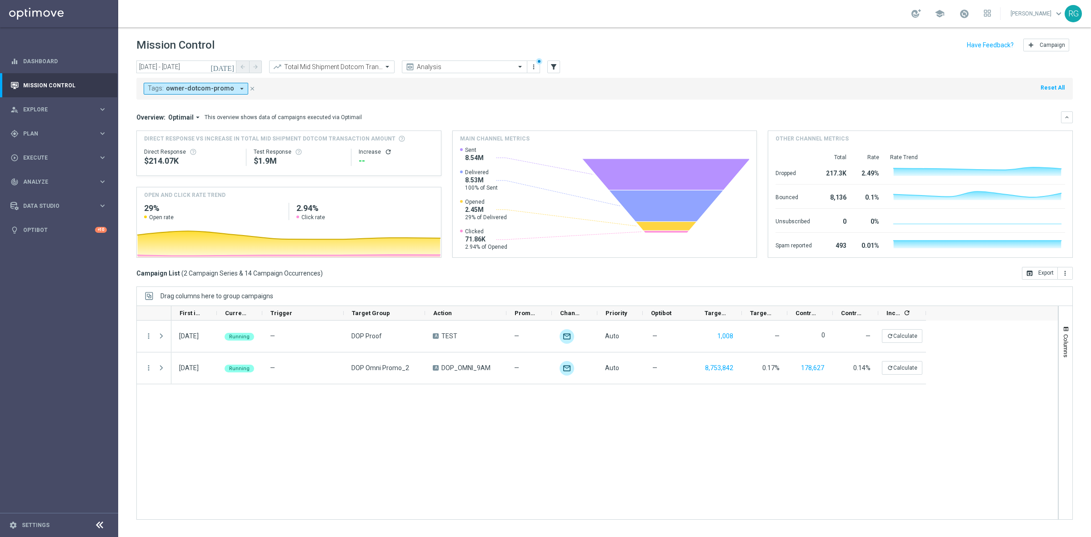
click at [219, 90] on span "owner-dotcom-promo" at bounding box center [200, 89] width 68 height 8
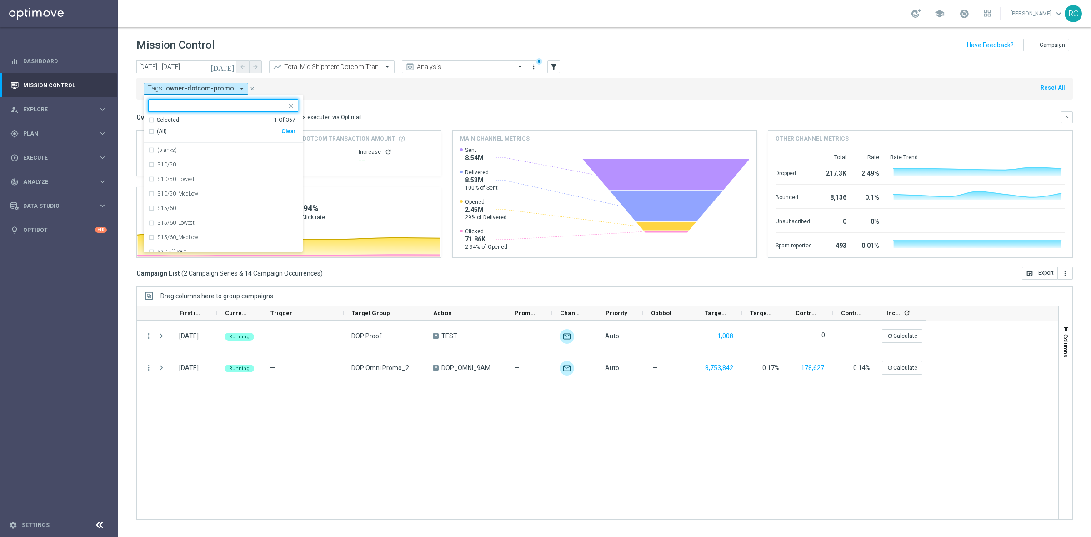
click at [0, 0] on div "Clear" at bounding box center [0, 0] width 0 height 0
click at [346, 89] on div "Tags: owner-dotcom-promo arrow_drop_down Selected 0 Of 367 (All) Clear (blanks)…" at bounding box center [604, 89] width 937 height 22
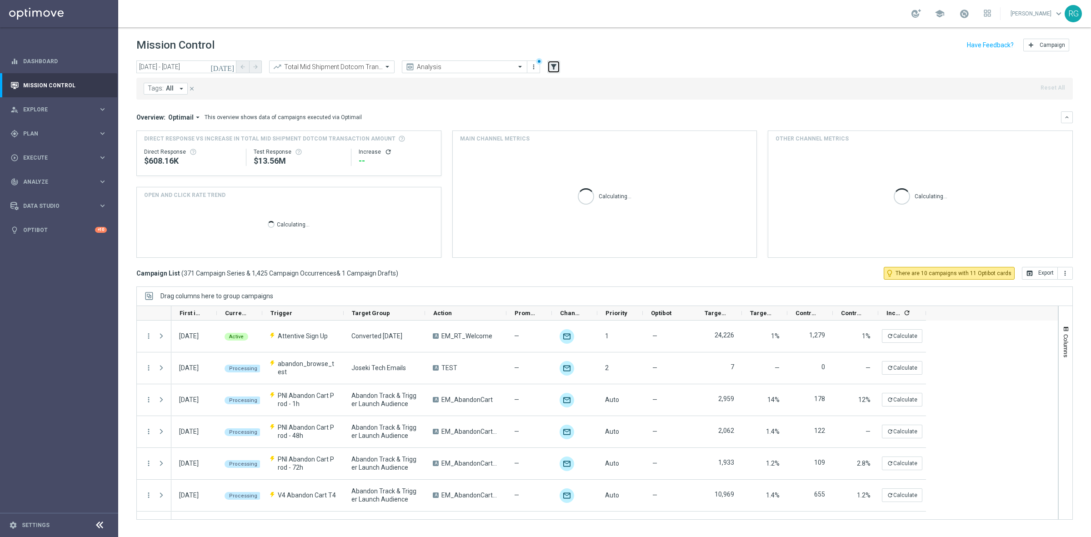
click at [553, 67] on icon "filter_alt" at bounding box center [554, 67] width 8 height 8
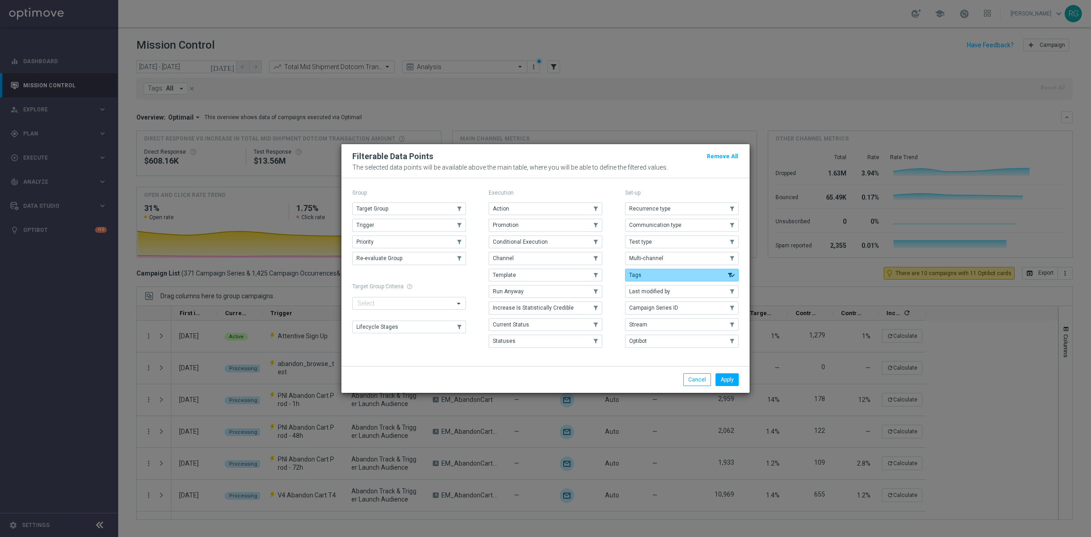
click at [642, 271] on button "Tags" at bounding box center [682, 275] width 114 height 13
click at [499, 258] on span "Channel" at bounding box center [503, 258] width 21 height 6
click at [733, 376] on button "Apply" at bounding box center [727, 379] width 23 height 13
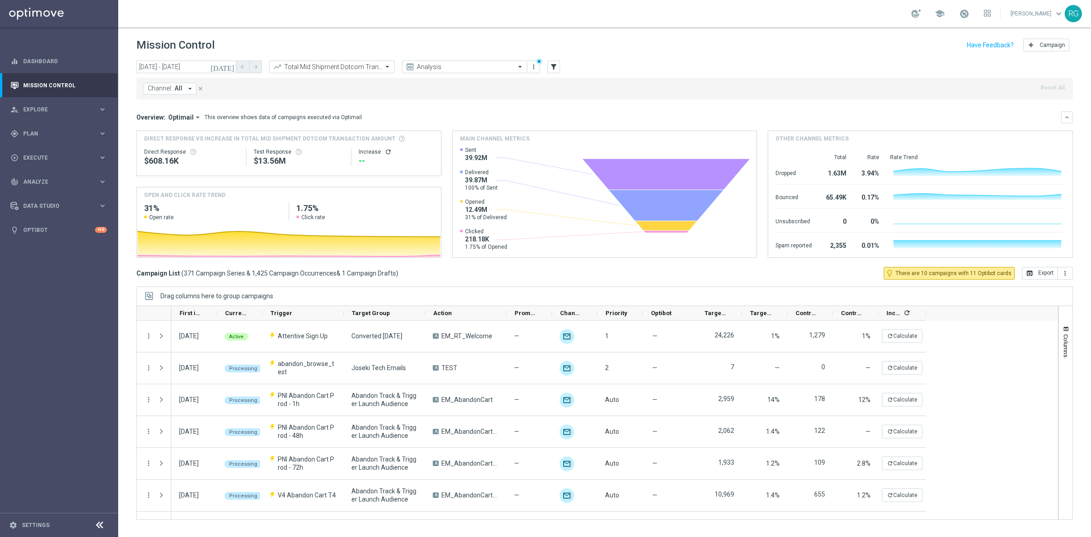
click at [186, 87] on icon "arrow_drop_down" at bounding box center [190, 89] width 8 height 8
click at [170, 148] on label "OptiMobile Push" at bounding box center [177, 149] width 40 height 5
type input "push"
click at [409, 100] on mini-dashboard "Overview: Optimail arrow_drop_down This overview shows data of campaigns execut…" at bounding box center [604, 183] width 937 height 167
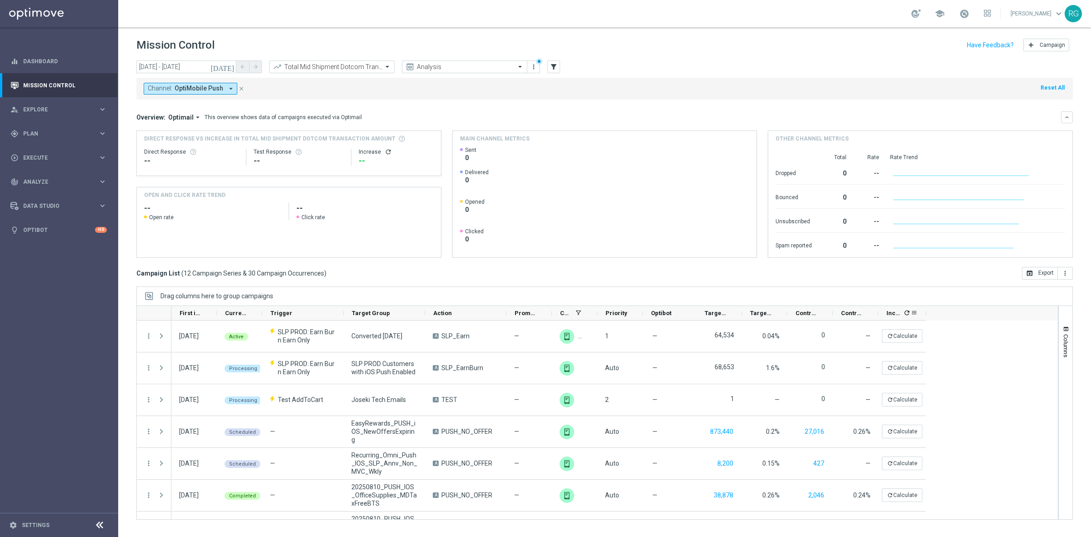
click at [906, 312] on icon "refresh" at bounding box center [907, 312] width 7 height 7
click at [367, 67] on input "text" at bounding box center [322, 67] width 97 height 8
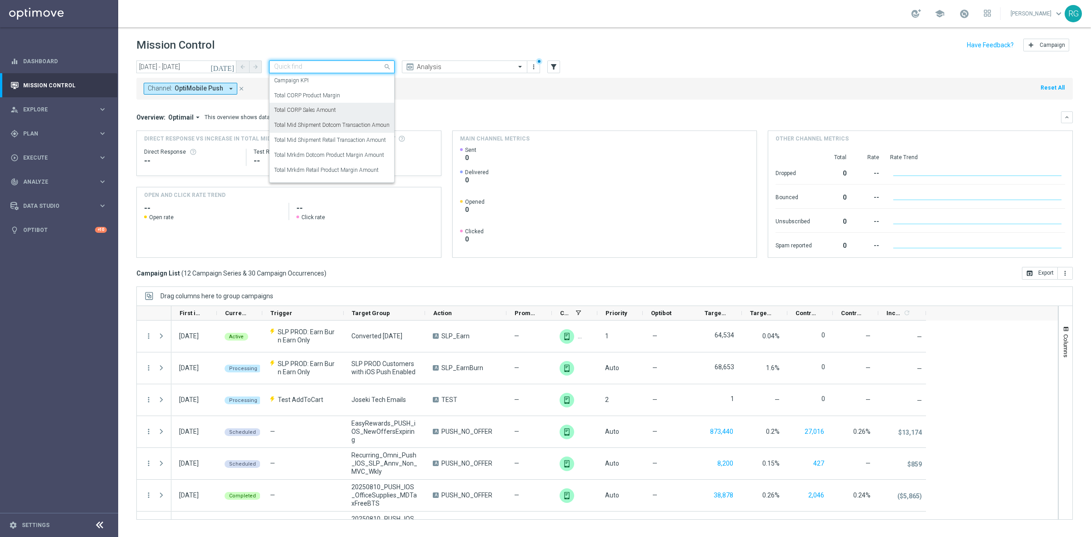
click at [335, 109] on label "Total CORP Sales Amount" at bounding box center [305, 110] width 62 height 8
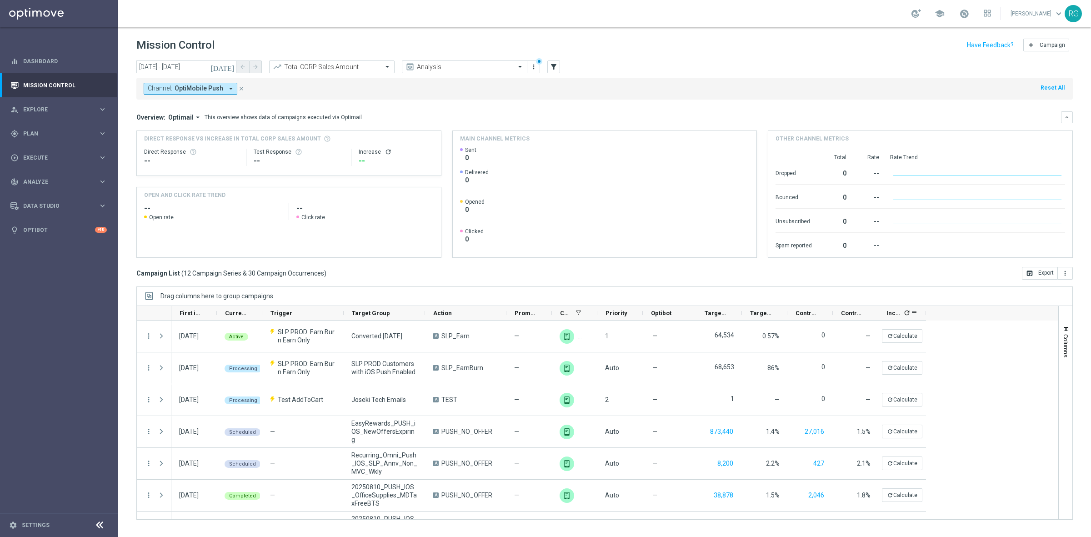
click at [906, 316] on icon "refresh" at bounding box center [907, 312] width 7 height 7
click at [1040, 274] on button "open_in_browser Export" at bounding box center [1040, 273] width 36 height 13
drag, startPoint x: 1035, startPoint y: 277, endPoint x: 1035, endPoint y: 273, distance: 4.6
click at [1035, 277] on button "open_in_browser Export" at bounding box center [1040, 273] width 36 height 13
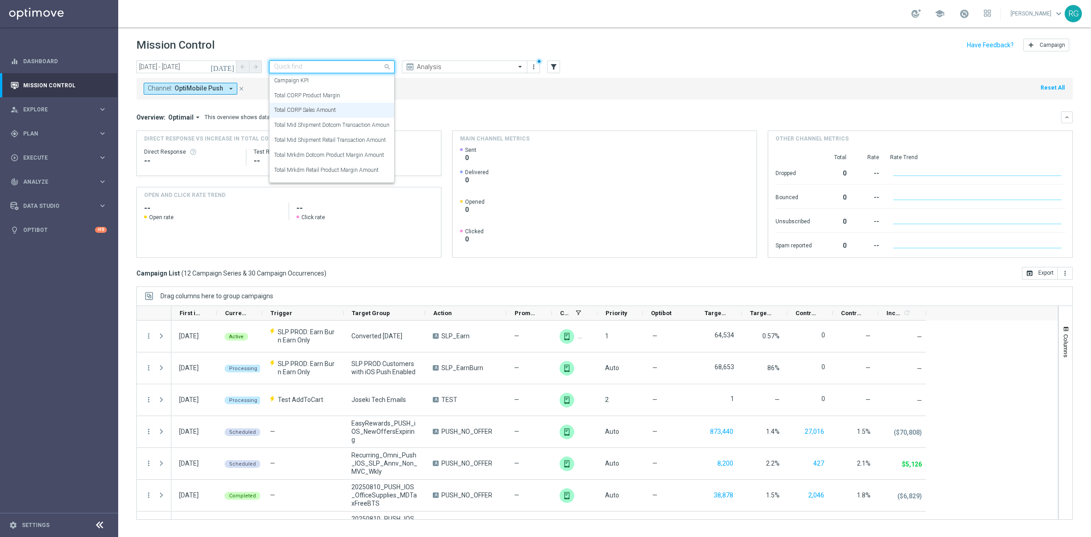
click at [331, 62] on div "Quick find Total CORP Sales Amount" at bounding box center [332, 66] width 126 height 13
click at [317, 92] on label "Total CORP Product Margin" at bounding box center [307, 96] width 66 height 8
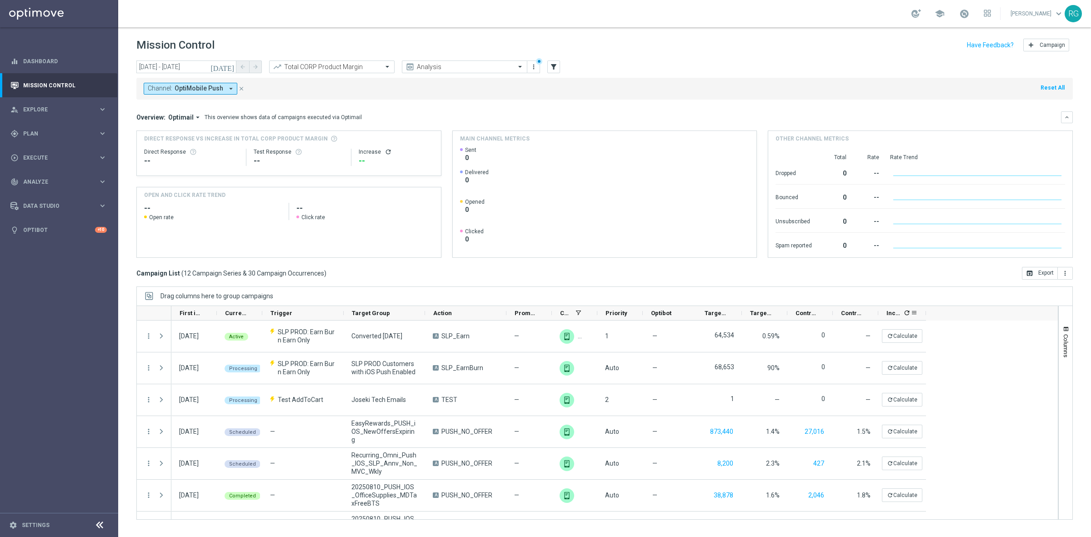
click at [904, 312] on icon "refresh" at bounding box center [907, 312] width 7 height 7
click at [1050, 277] on button "open_in_browser Export" at bounding box center [1040, 273] width 36 height 13
click at [201, 87] on span "OptiMobile Push" at bounding box center [199, 89] width 49 height 8
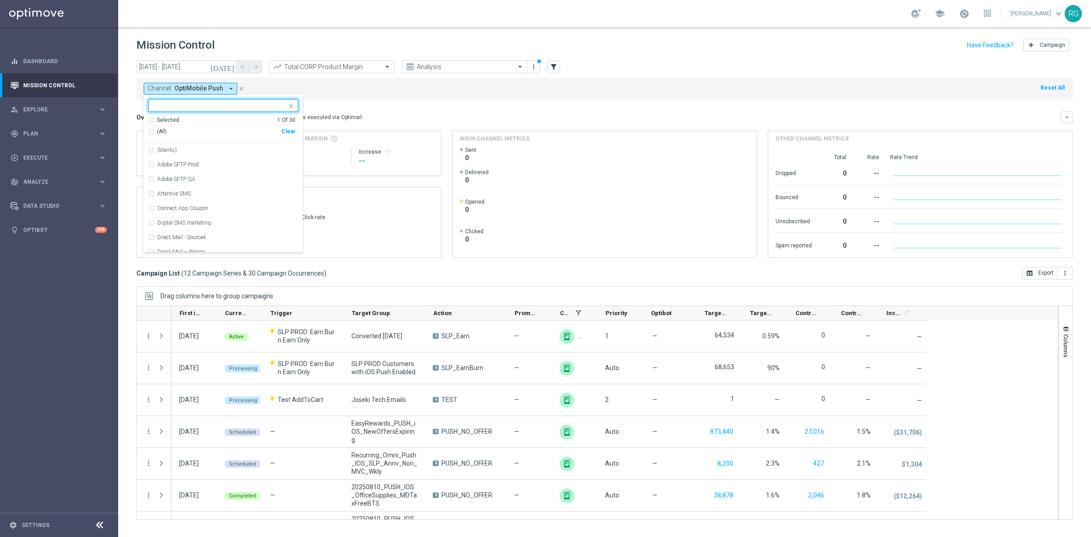
click at [199, 107] on input "text" at bounding box center [219, 106] width 133 height 8
type input "push"
click at [333, 91] on div "Channel: OptiMobile Push arrow_drop_down OptiMobile Push push Selected 1 Of 30 …" at bounding box center [604, 89] width 937 height 22
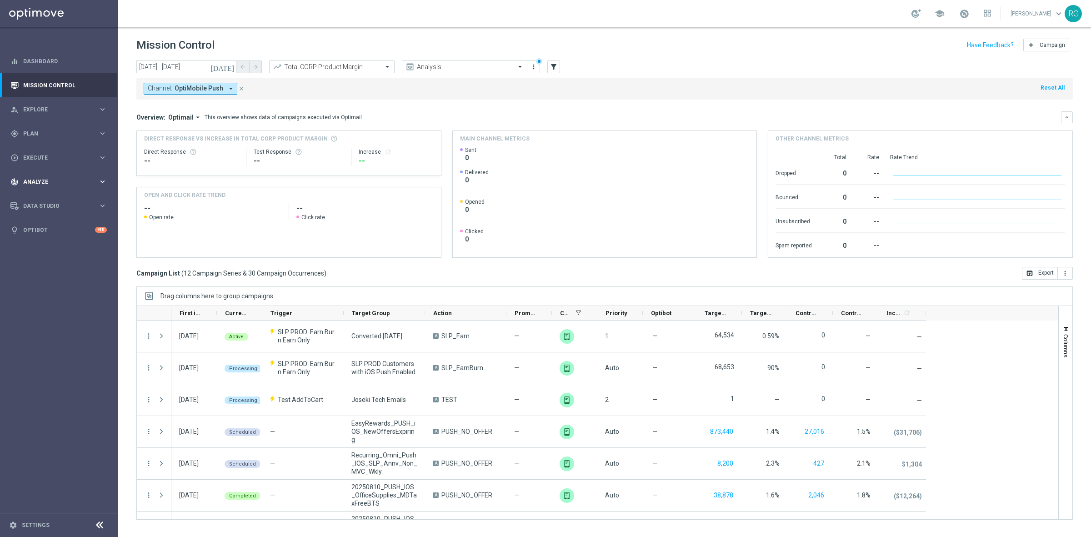
click at [41, 182] on span "Analyze" at bounding box center [60, 181] width 75 height 5
click at [54, 319] on div "Push Baseline Matchback" at bounding box center [72, 324] width 89 height 14
click at [64, 323] on link "Push Baseline Matchback" at bounding box center [61, 323] width 66 height 7
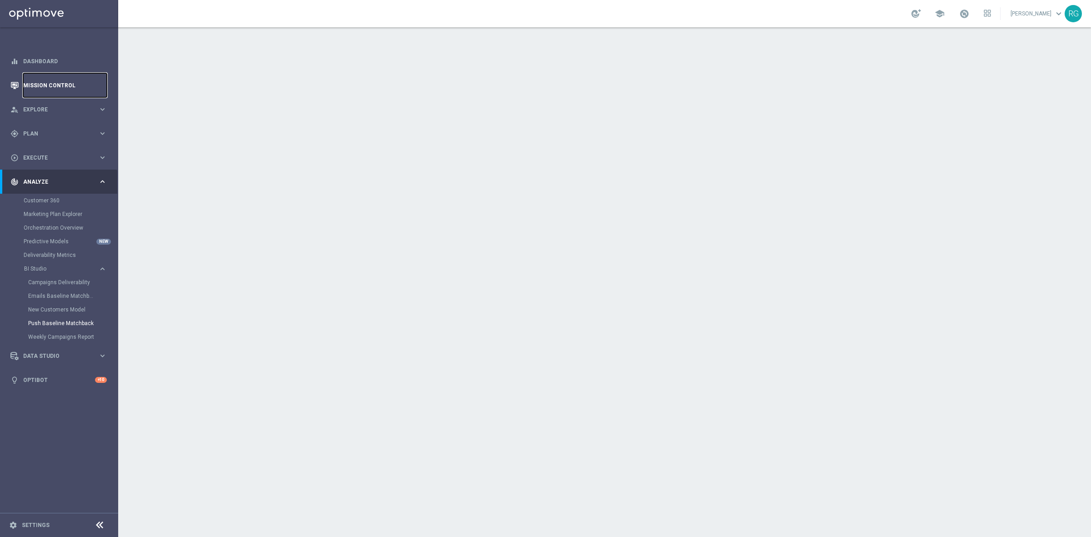
drag, startPoint x: 34, startPoint y: 83, endPoint x: 48, endPoint y: 81, distance: 14.3
click at [34, 83] on link "Mission Control" at bounding box center [65, 85] width 84 height 24
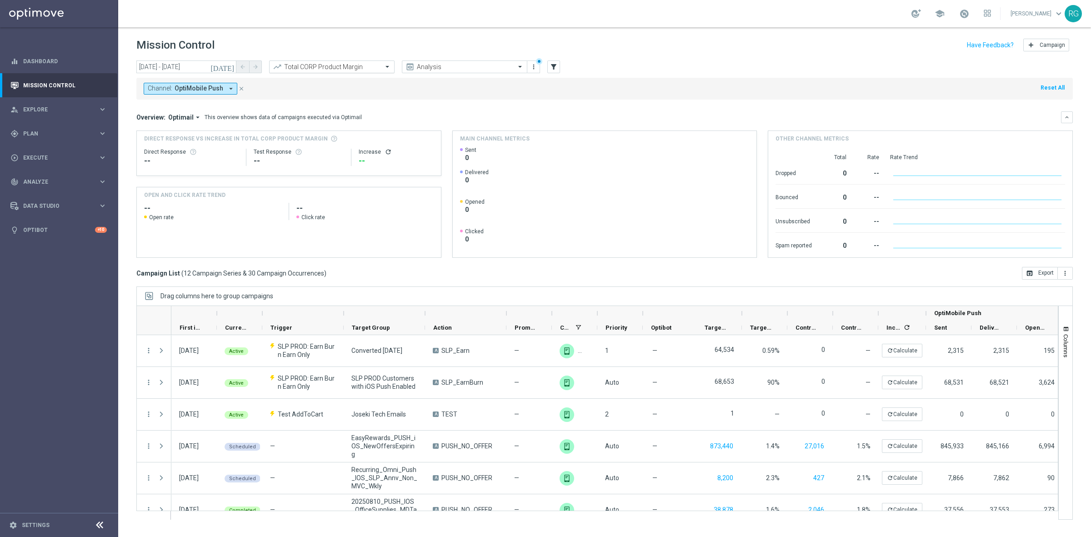
click at [301, 65] on input "text" at bounding box center [322, 67] width 97 height 8
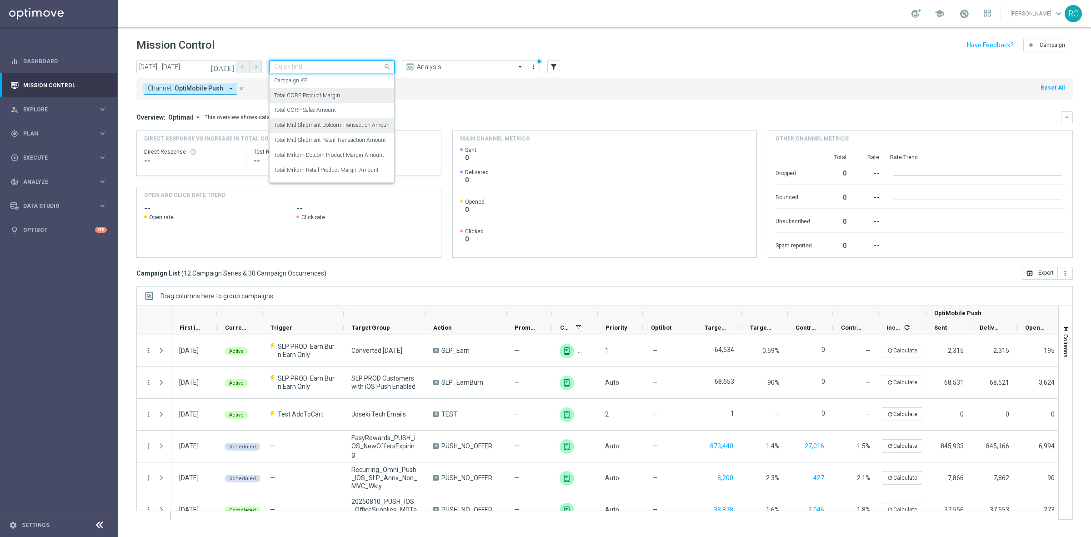
click at [322, 124] on div "Campaign KPI Total CORP Product Margin Total CORP Sales Amount Total Mid Shipme…" at bounding box center [332, 127] width 125 height 109
click at [326, 126] on label "Total Mid Shipment Dotcom Transaction Amount" at bounding box center [332, 125] width 117 height 8
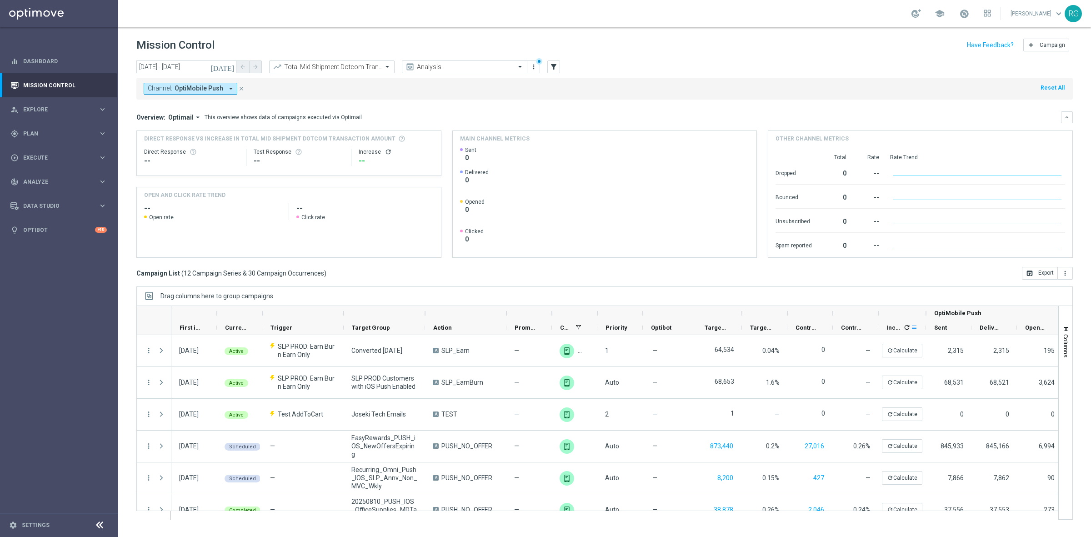
click at [912, 327] on span at bounding box center [914, 327] width 7 height 7
click at [902, 273] on div "Campaign List ( 12 Campaign Series & 30 Campaign Occurrences ) open_in_browser …" at bounding box center [604, 273] width 937 height 13
click at [904, 328] on icon "refresh" at bounding box center [907, 327] width 7 height 7
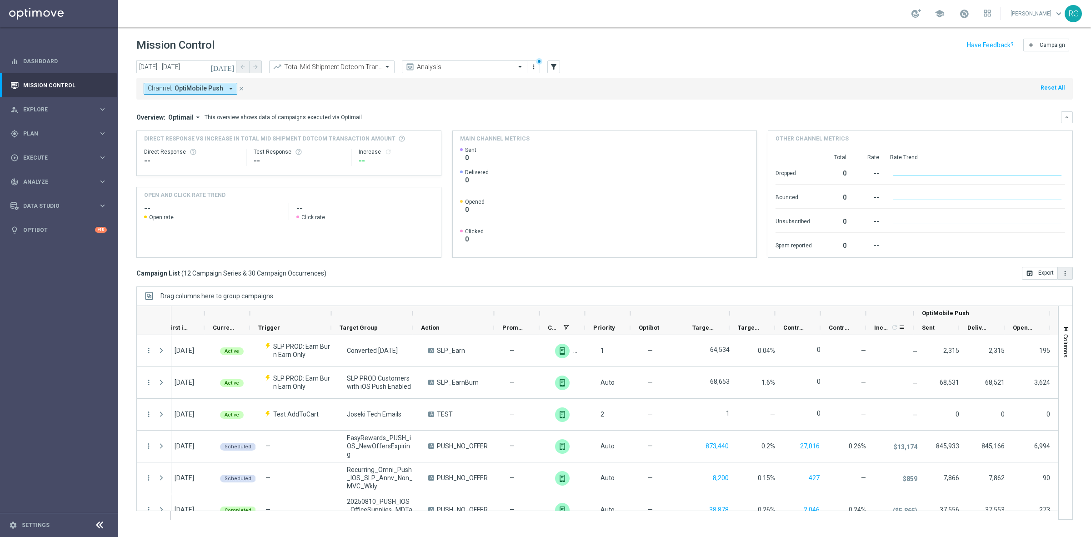
click at [1065, 275] on icon "more_vert" at bounding box center [1065, 273] width 7 height 7
click at [1067, 294] on li "Export with occurrences" at bounding box center [1036, 289] width 75 height 15
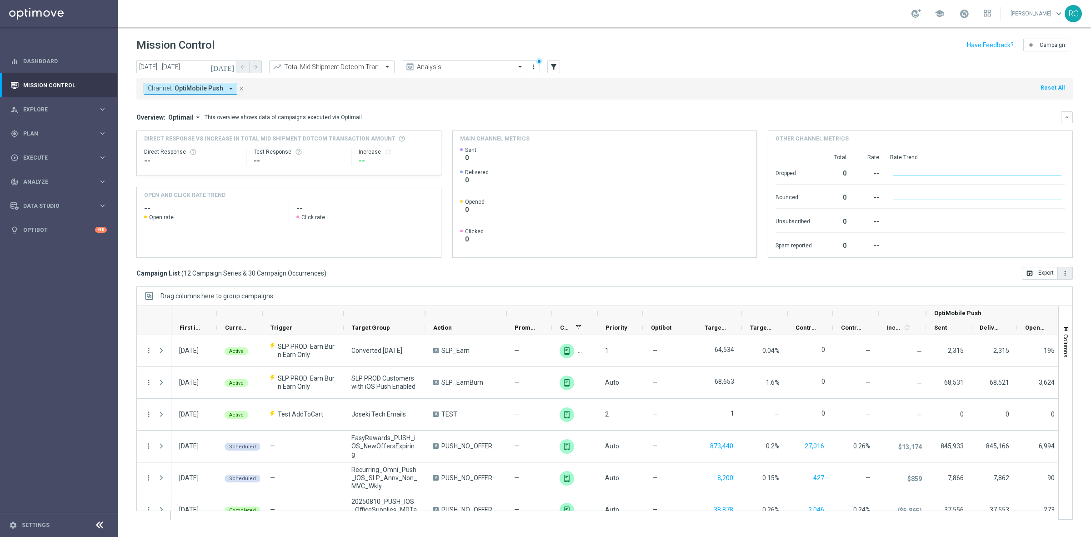
click at [1069, 276] on button "more_vert" at bounding box center [1065, 273] width 15 height 13
click at [1067, 289] on li "Export with occurrences" at bounding box center [1036, 289] width 75 height 15
click at [380, 67] on div at bounding box center [332, 67] width 125 height 8
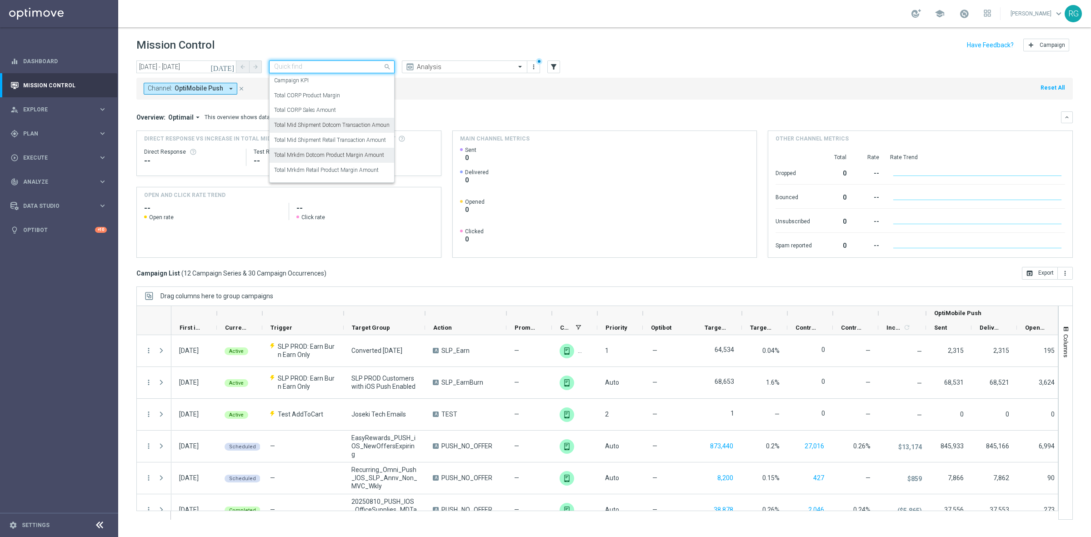
click at [355, 151] on div "Total Mrkdm Dotcom Product Margin Amount" at bounding box center [332, 155] width 116 height 15
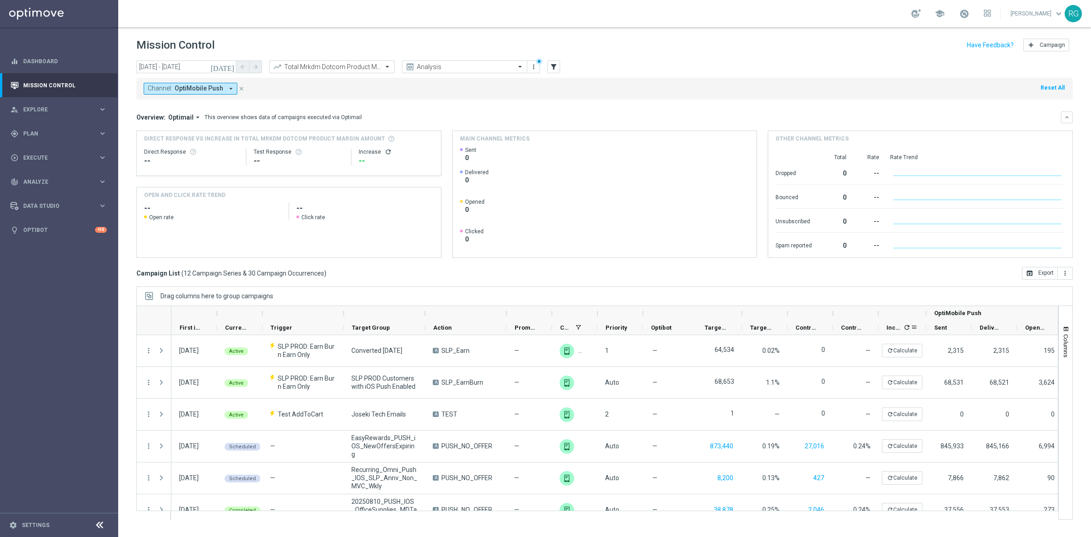
click at [906, 329] on icon "refresh" at bounding box center [907, 327] width 7 height 7
click at [1067, 274] on icon "more_vert" at bounding box center [1065, 273] width 7 height 7
click at [1067, 291] on li "Export with occurrences" at bounding box center [1036, 289] width 75 height 15
click at [317, 70] on input "text" at bounding box center [322, 67] width 97 height 8
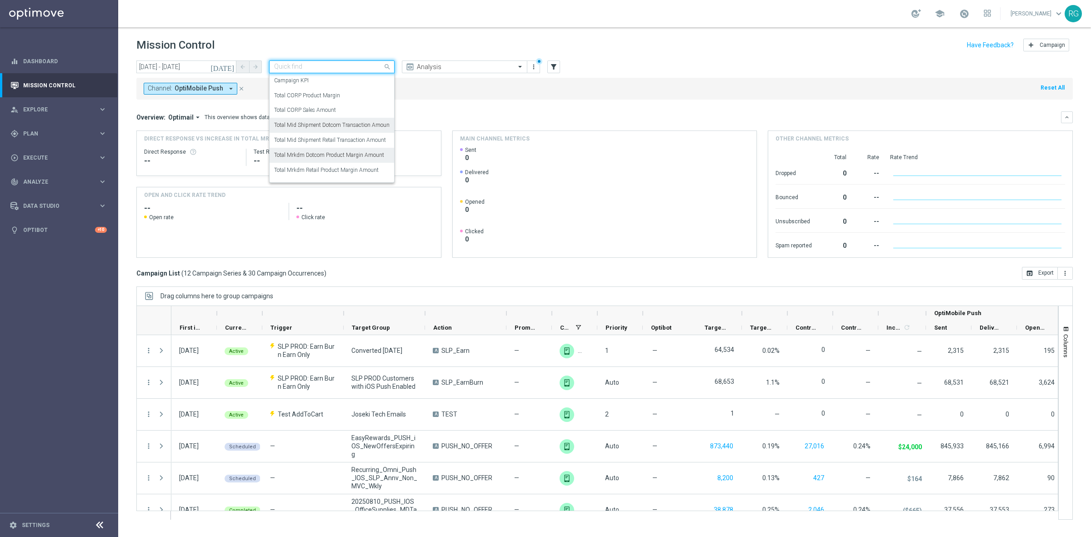
click at [314, 126] on label "Total Mid Shipment Dotcom Transaction Amount" at bounding box center [332, 125] width 117 height 8
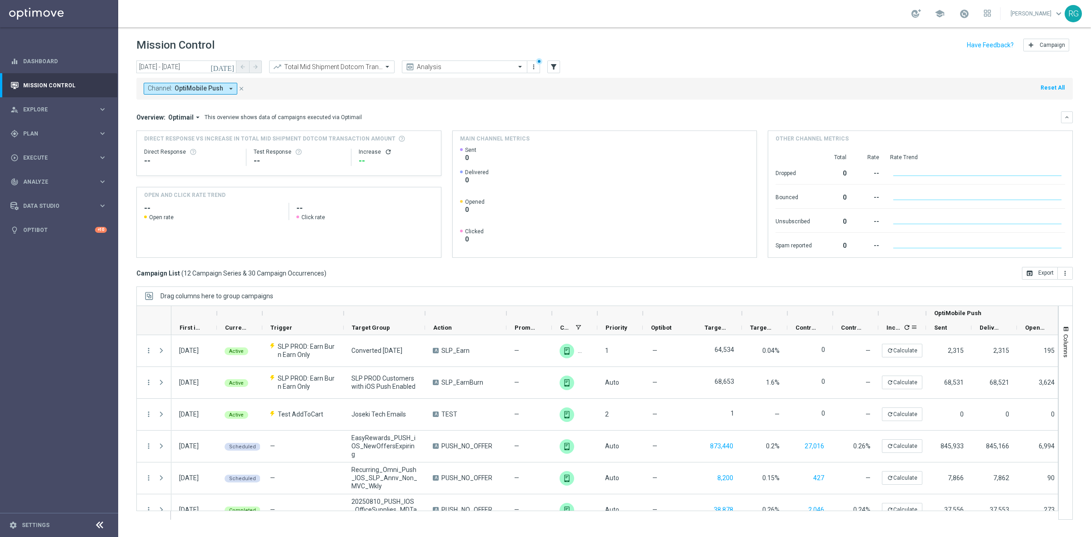
click at [906, 330] on icon "refresh" at bounding box center [907, 327] width 7 height 7
click at [1071, 272] on button "more_vert" at bounding box center [1065, 273] width 15 height 13
click at [1035, 287] on span "Export with occurrences" at bounding box center [1035, 289] width 61 height 6
click at [366, 65] on input "text" at bounding box center [322, 67] width 97 height 8
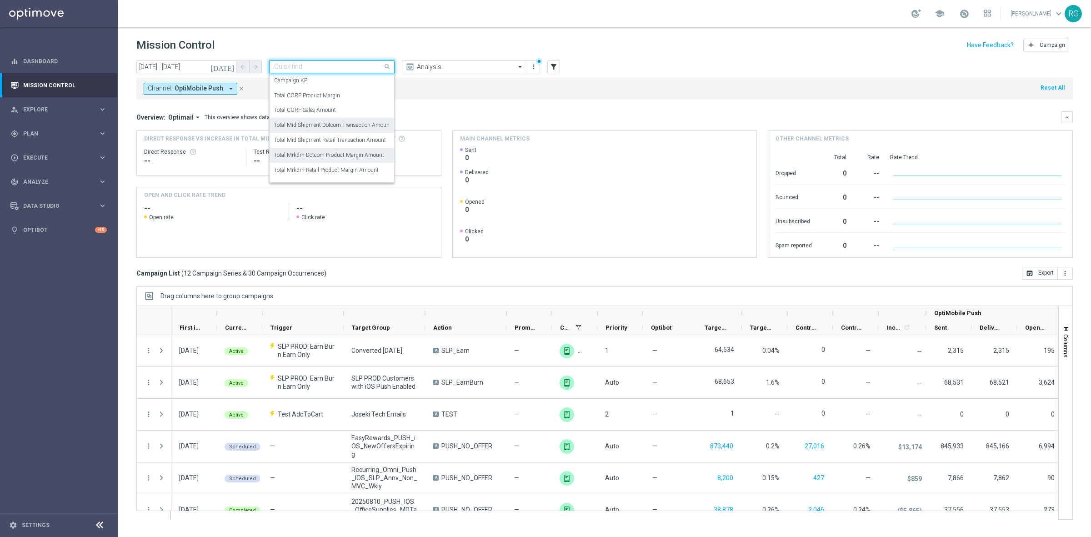
drag, startPoint x: 347, startPoint y: 157, endPoint x: 636, endPoint y: 55, distance: 306.5
click at [347, 157] on label "Total Mrkdm Dotcom Product Margin Amount" at bounding box center [329, 155] width 110 height 8
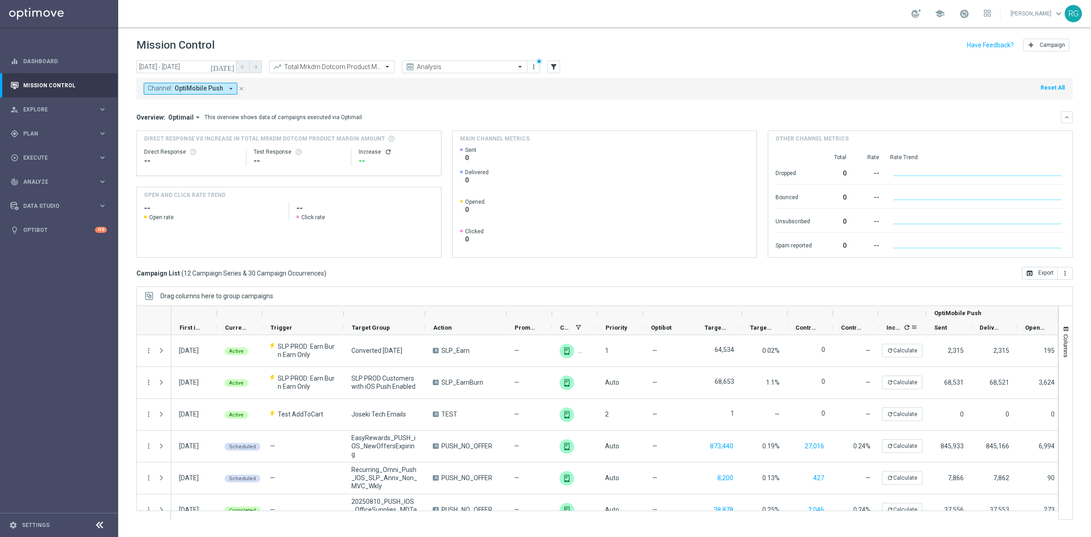
click at [908, 326] on icon "refresh" at bounding box center [907, 327] width 7 height 7
click at [1065, 272] on icon "more_vert" at bounding box center [1065, 273] width 7 height 7
click at [1065, 291] on span "Export with occurrences" at bounding box center [1035, 289] width 61 height 6
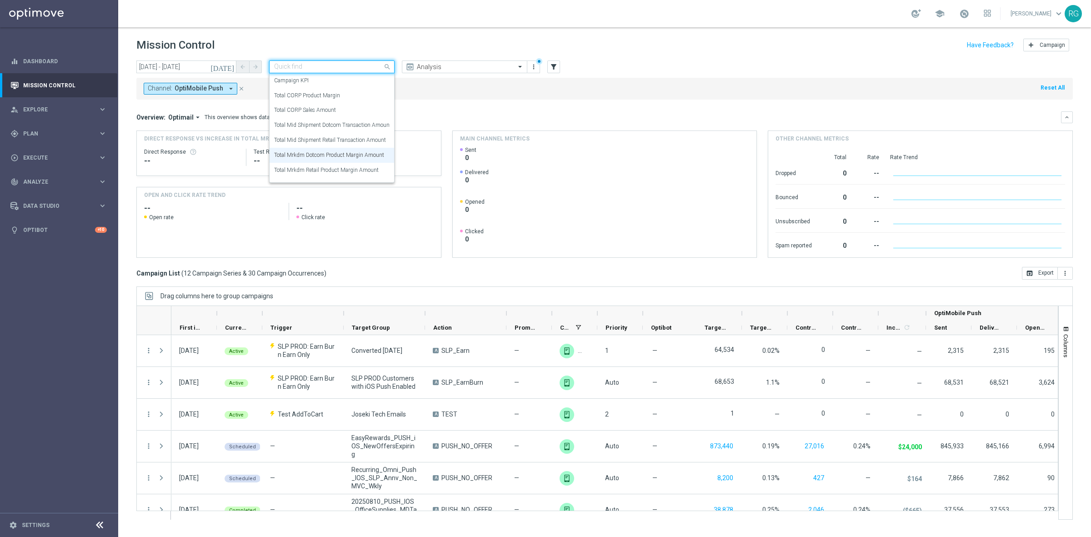
click at [315, 68] on input "text" at bounding box center [322, 67] width 97 height 8
click at [335, 117] on label "Total Mid Shipment Retail Transaction Amount" at bounding box center [330, 118] width 112 height 8
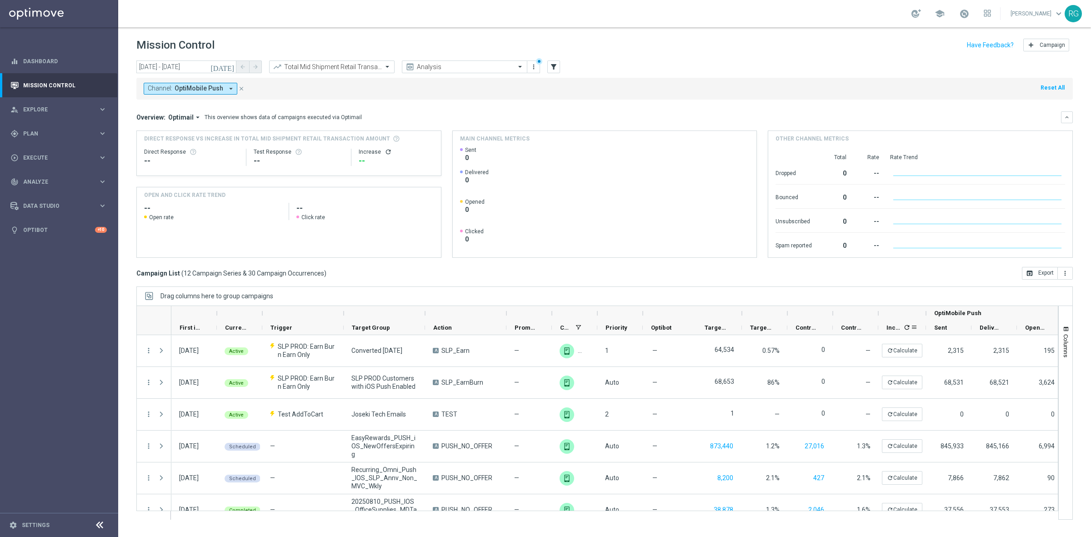
click at [907, 327] on icon "refresh" at bounding box center [907, 327] width 7 height 7
click at [1069, 273] on icon "more_vert" at bounding box center [1065, 273] width 7 height 7
click at [1050, 292] on span "Export with occurrences" at bounding box center [1035, 289] width 61 height 6
click at [1068, 276] on icon "more_vert" at bounding box center [1065, 273] width 7 height 7
click at [1061, 290] on span "Export with occurrences" at bounding box center [1035, 289] width 61 height 6
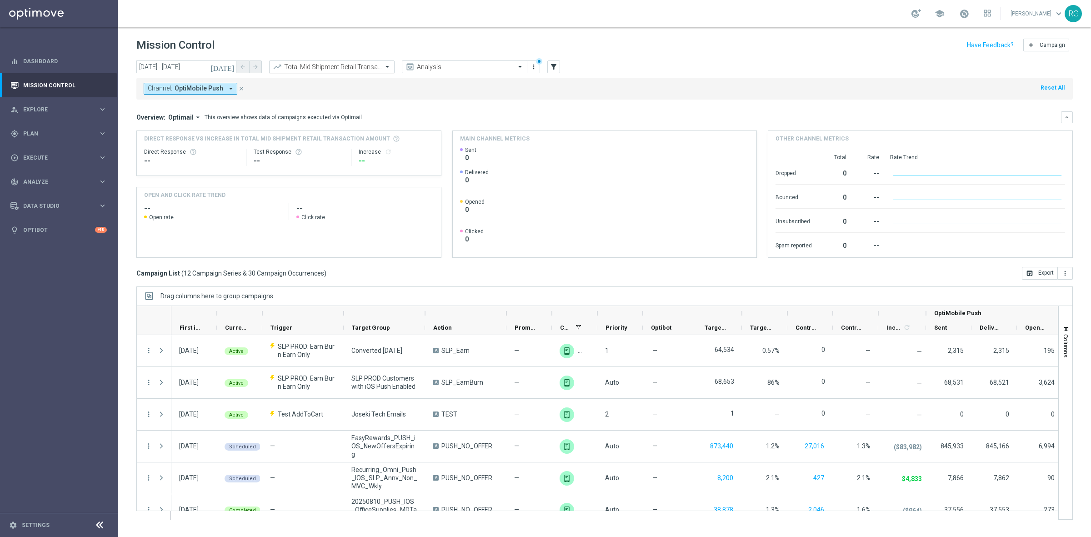
click at [358, 64] on input "text" at bounding box center [322, 67] width 97 height 8
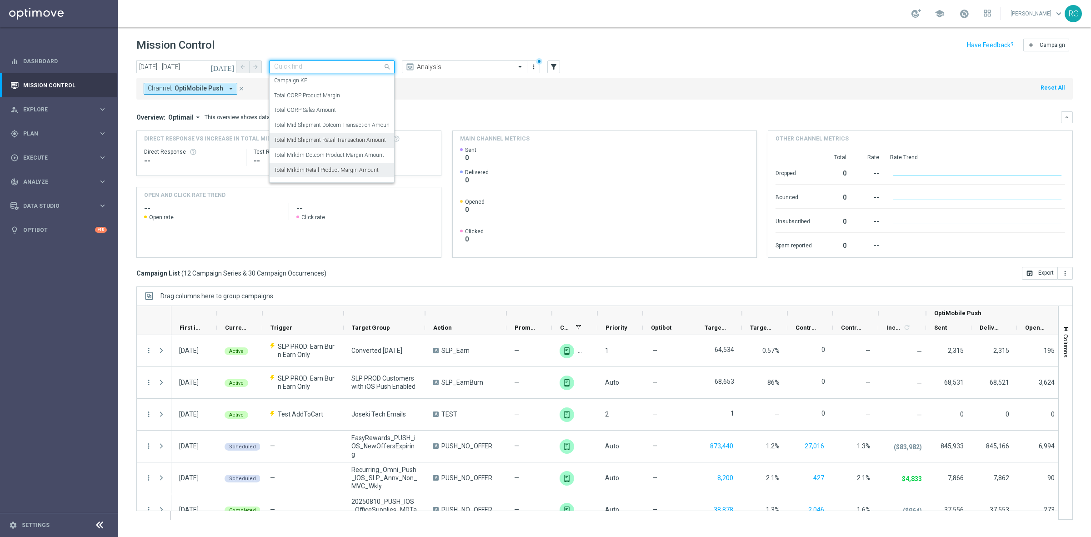
click at [335, 169] on label "Total Mrkdm Retail Product Margin Amount" at bounding box center [326, 170] width 105 height 8
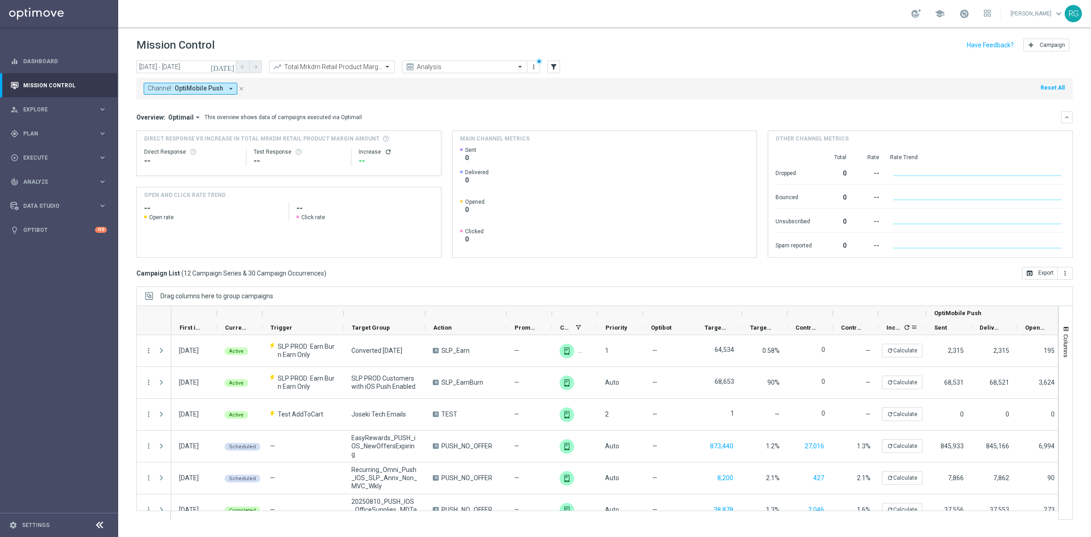
click at [905, 328] on icon "refresh" at bounding box center [907, 327] width 7 height 7
click at [1067, 274] on icon "more_vert" at bounding box center [1065, 273] width 7 height 7
click at [1056, 292] on span "Export with occurrences" at bounding box center [1035, 289] width 61 height 6
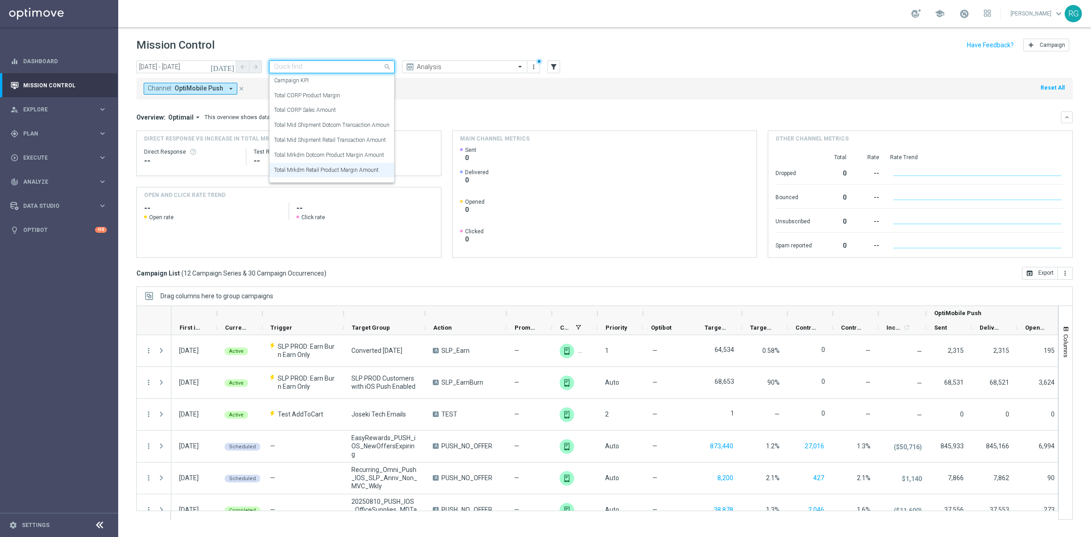
click at [339, 66] on input "text" at bounding box center [322, 67] width 97 height 8
drag, startPoint x: 336, startPoint y: 126, endPoint x: 591, endPoint y: 108, distance: 256.2
click at [336, 126] on label "Total Mid Shipment Dotcom Transaction Amount" at bounding box center [332, 125] width 117 height 8
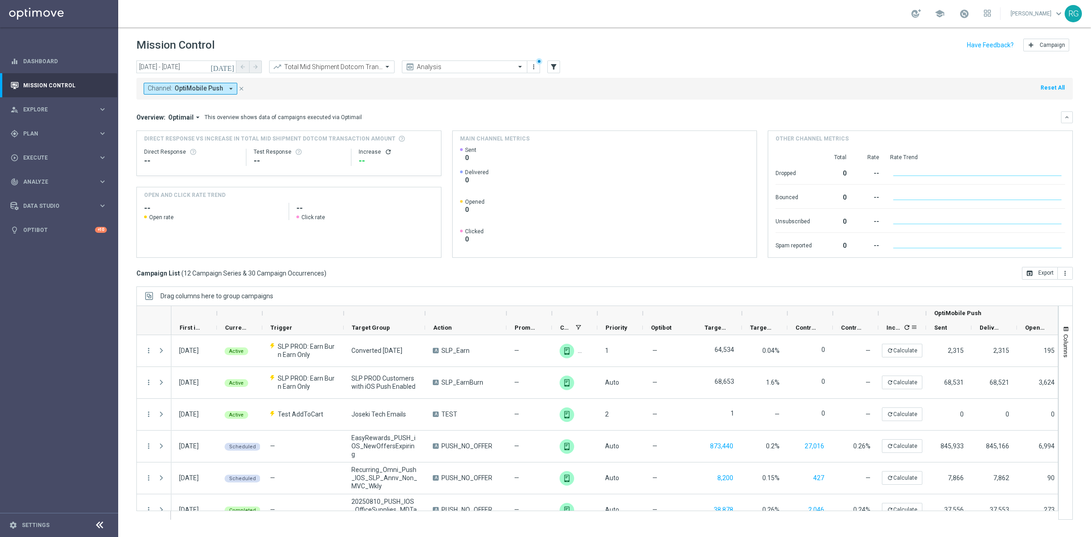
click at [910, 327] on icon "refresh" at bounding box center [907, 327] width 7 height 7
click at [1065, 274] on icon "more_vert" at bounding box center [1065, 273] width 7 height 7
click at [1037, 290] on span "Export with occurrences" at bounding box center [1035, 289] width 61 height 6
click at [347, 65] on input "text" at bounding box center [322, 67] width 97 height 8
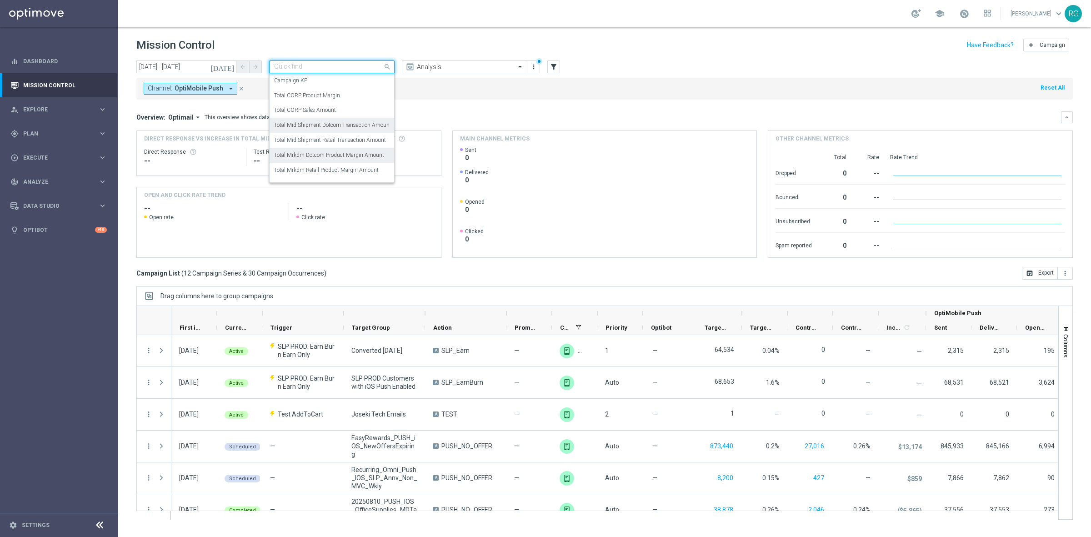
drag, startPoint x: 335, startPoint y: 150, endPoint x: 633, endPoint y: 103, distance: 302.0
click at [335, 150] on div "Total Mrkdm Dotcom Product Margin Amount" at bounding box center [332, 155] width 116 height 15
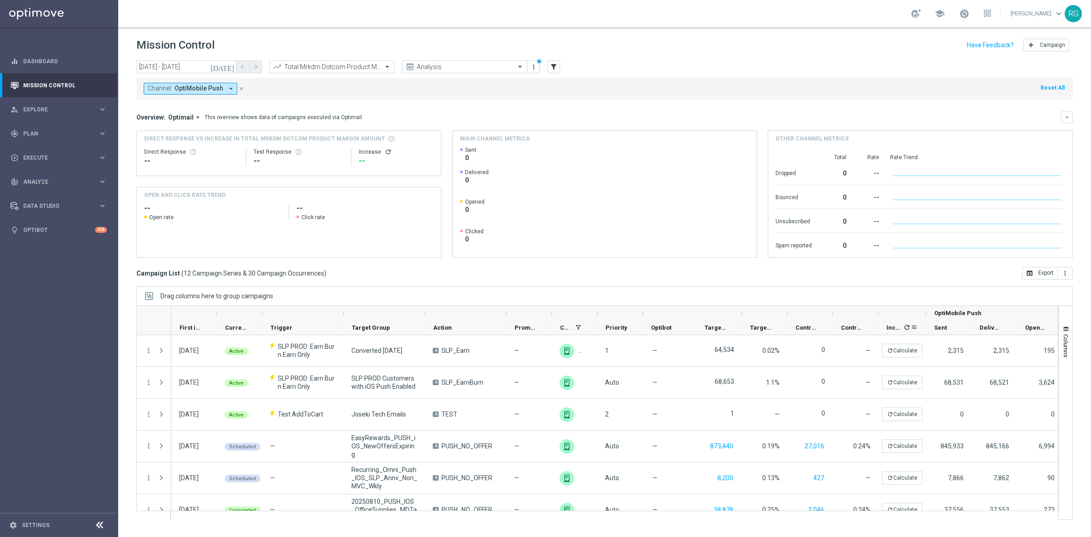
click at [910, 328] on icon "refresh" at bounding box center [907, 327] width 7 height 7
click at [1065, 278] on button "more_vert" at bounding box center [1065, 273] width 15 height 13
click at [1058, 289] on span "Export with occurrences" at bounding box center [1035, 289] width 61 height 6
click at [324, 67] on input "text" at bounding box center [322, 67] width 97 height 8
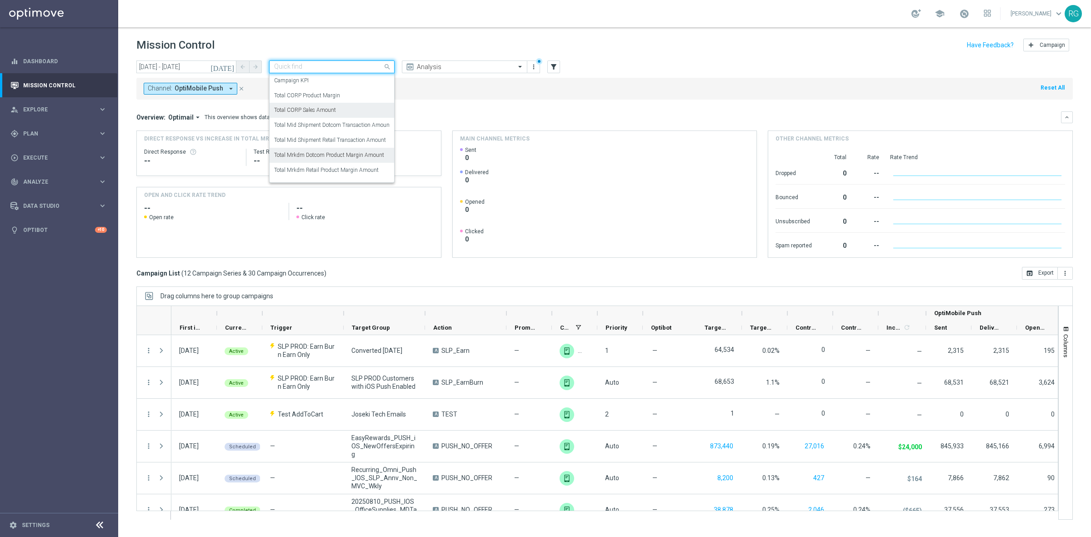
click at [329, 114] on div "Total CORP Sales Amount" at bounding box center [332, 110] width 116 height 15
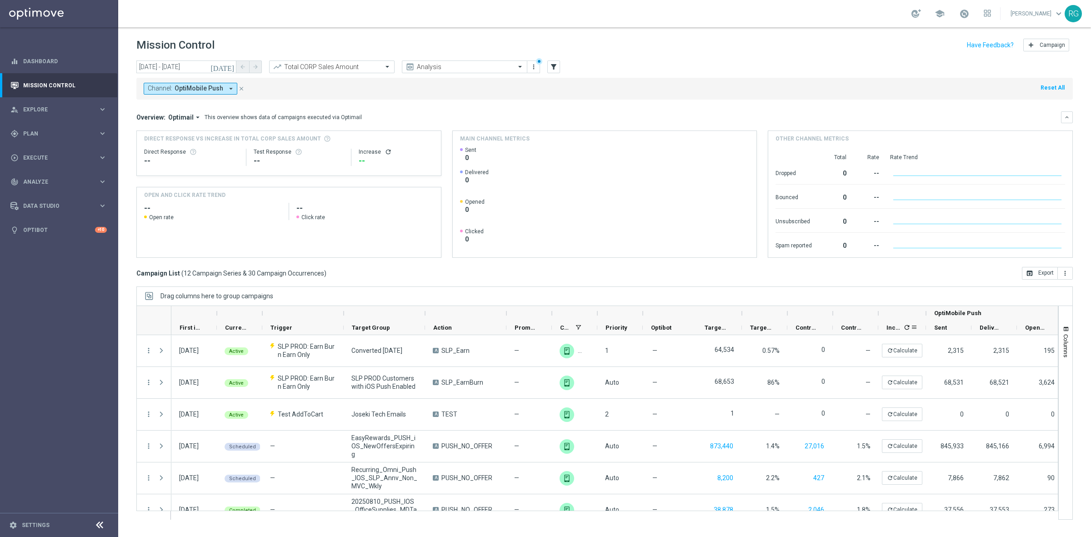
click at [904, 324] on icon "refresh" at bounding box center [907, 327] width 7 height 7
click at [1064, 276] on icon "more_vert" at bounding box center [1065, 273] width 7 height 7
click at [1050, 287] on span "Export with occurrences" at bounding box center [1035, 289] width 61 height 6
click at [1062, 271] on icon "more_vert" at bounding box center [1065, 273] width 7 height 7
click at [1061, 286] on span "Export with occurrences" at bounding box center [1035, 289] width 61 height 6
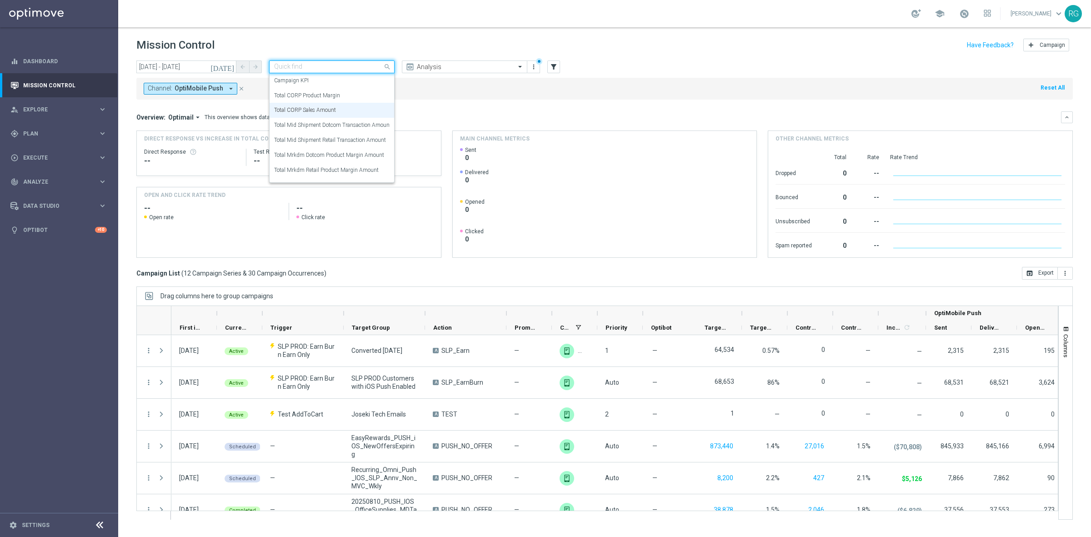
click at [351, 66] on input "text" at bounding box center [322, 67] width 97 height 8
click at [333, 92] on label "Total CORP Product Margin" at bounding box center [307, 96] width 66 height 8
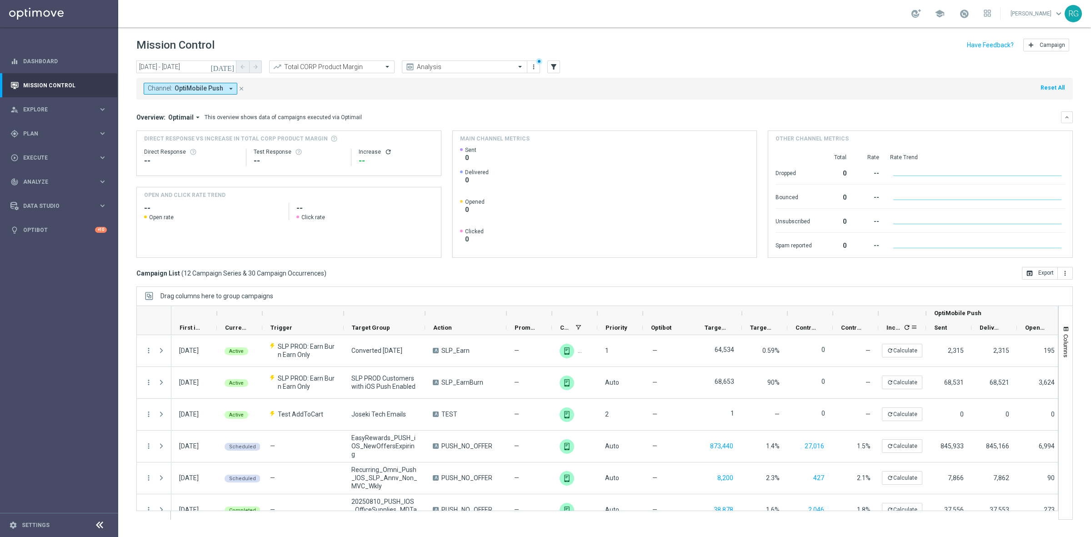
click at [906, 328] on icon "refresh" at bounding box center [907, 327] width 7 height 7
click at [1065, 274] on icon "more_vert" at bounding box center [1065, 273] width 7 height 7
click at [1047, 292] on span "Export with occurrences" at bounding box center [1035, 289] width 61 height 6
click at [685, 80] on div "Channel: OptiMobile Push arrow_drop_down close Reset All" at bounding box center [604, 89] width 937 height 22
click at [43, 182] on span "Analyze" at bounding box center [60, 181] width 75 height 5
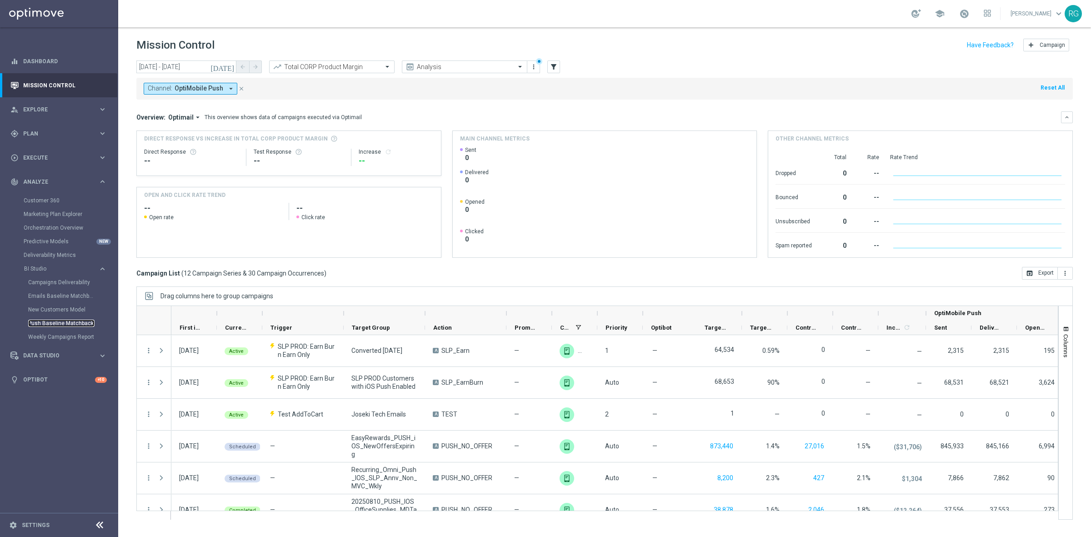
click at [42, 321] on link "Push Baseline Matchback" at bounding box center [61, 323] width 66 height 7
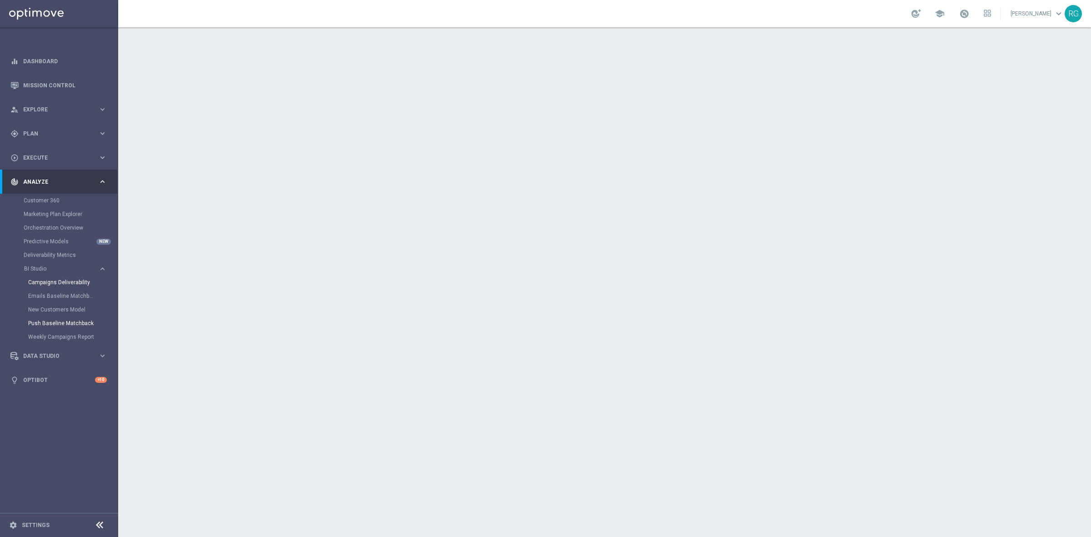
click at [60, 281] on link "Campaigns Deliverability" at bounding box center [61, 282] width 66 height 7
click at [50, 337] on link "Weekly Campaigns Report" at bounding box center [61, 336] width 66 height 7
click at [59, 281] on link "Campaigns Deliverability" at bounding box center [61, 282] width 66 height 7
click at [80, 293] on link "Emails Baseline Matchback" at bounding box center [61, 295] width 66 height 7
click at [54, 337] on link "Weekly Campaigns Report" at bounding box center [61, 336] width 66 height 7
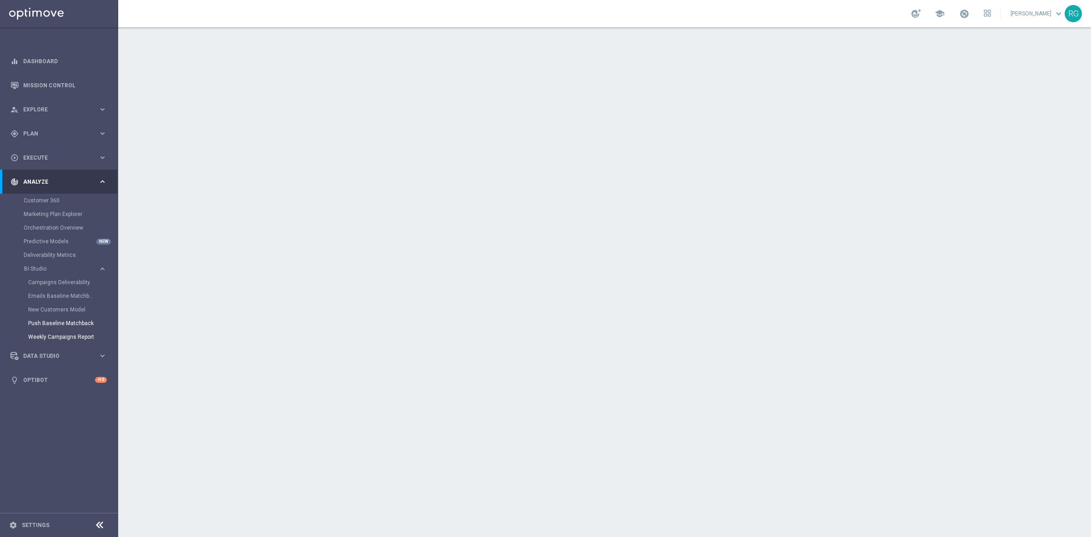
click at [67, 321] on link "Push Baseline Matchback" at bounding box center [61, 323] width 66 height 7
drag, startPoint x: 44, startPoint y: 81, endPoint x: 75, endPoint y: 80, distance: 31.8
click at [44, 81] on link "Mission Control" at bounding box center [65, 85] width 84 height 24
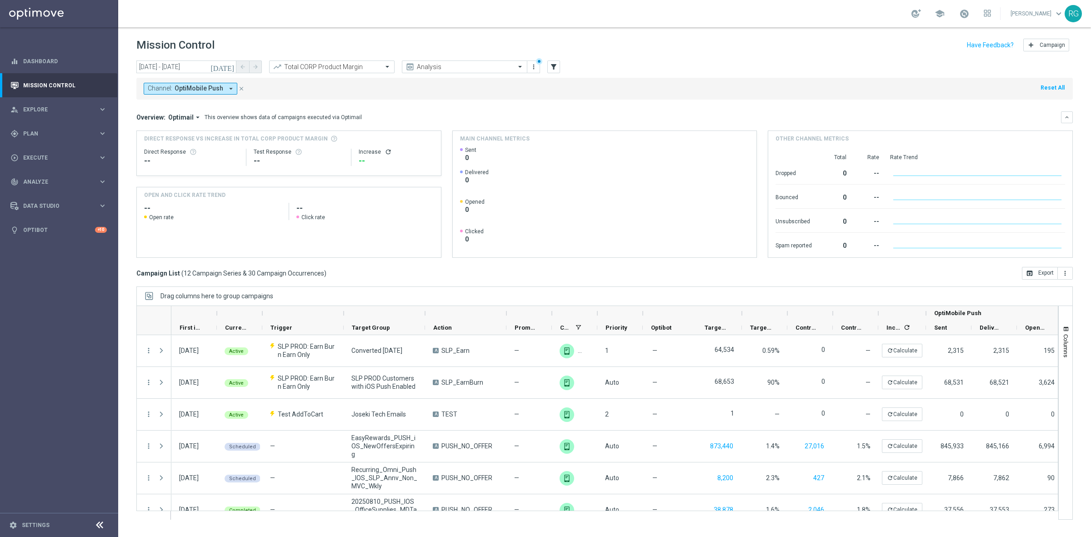
click at [227, 87] on icon "arrow_drop_down" at bounding box center [231, 89] width 8 height 8
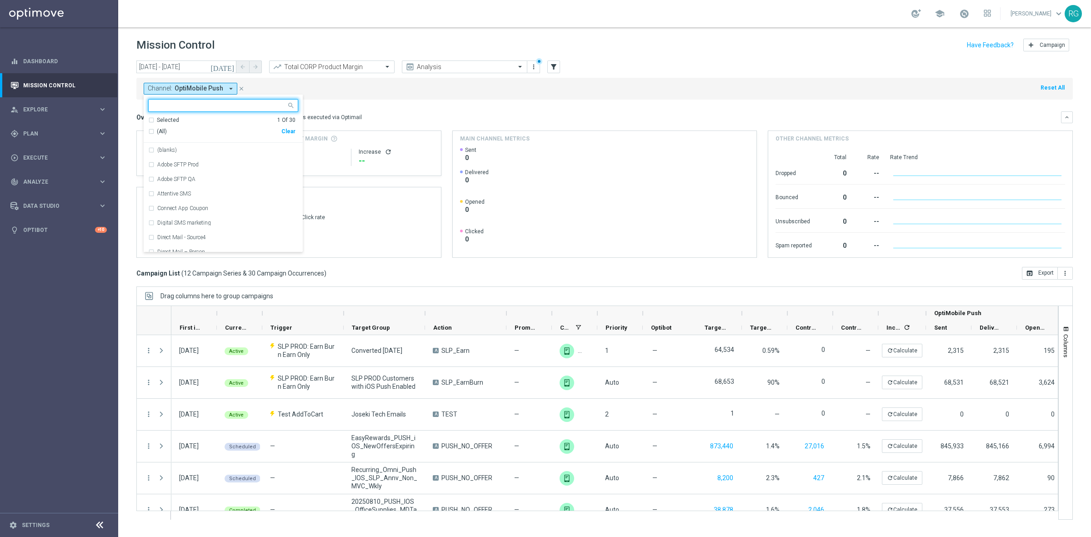
click at [216, 103] on input "text" at bounding box center [219, 106] width 133 height 8
click at [191, 164] on label "[DOMAIN_NAME] Web Push" at bounding box center [191, 164] width 68 height 5
type input "push"
click at [454, 101] on mini-dashboard "Overview: Optimail arrow_drop_down This overview shows data of campaigns execut…" at bounding box center [604, 183] width 937 height 167
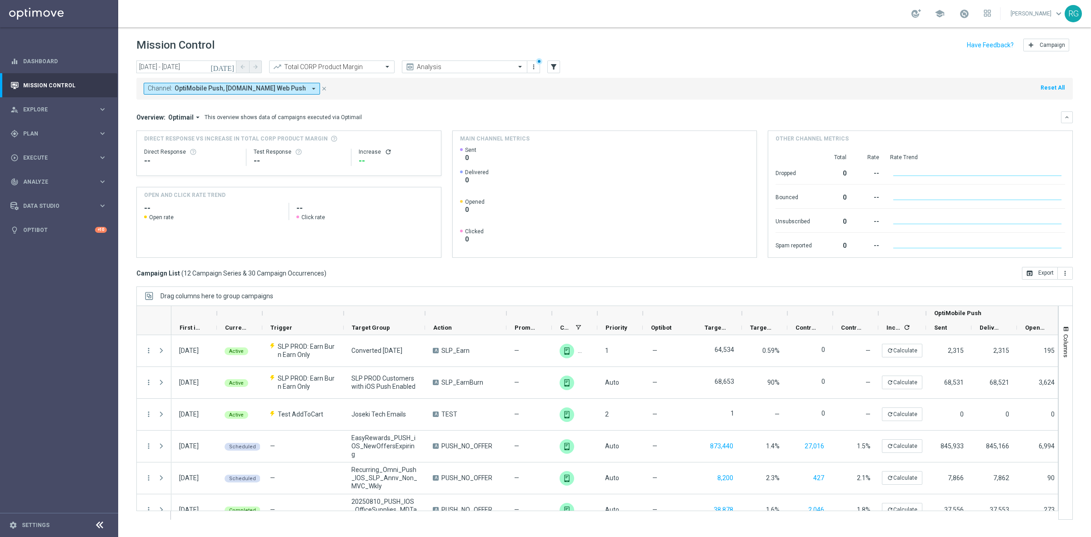
click at [228, 87] on span "OptiMobile Push, [DOMAIN_NAME] Web Push" at bounding box center [240, 89] width 131 height 8
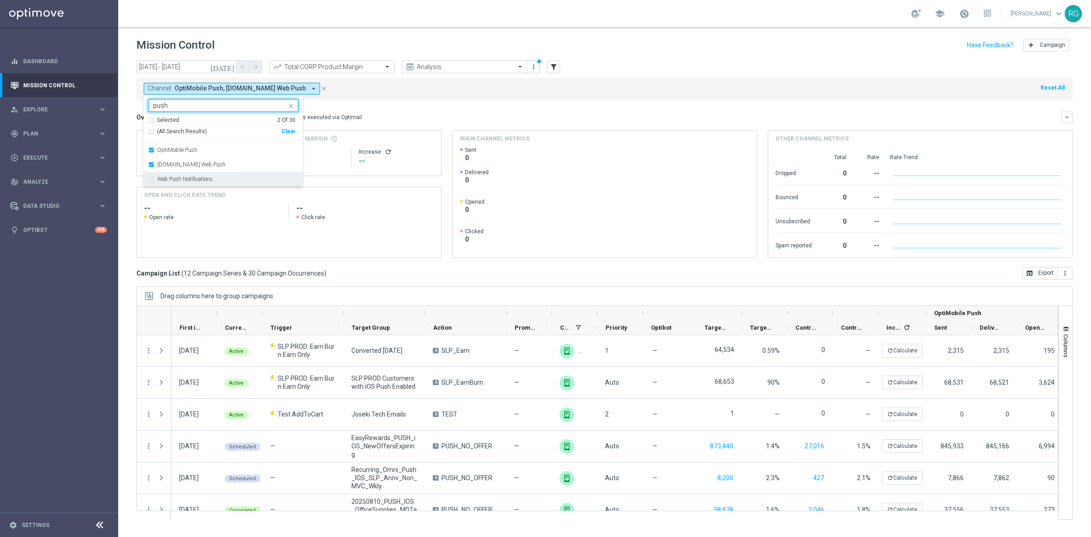
click at [187, 180] on label "Web Push Notifications" at bounding box center [184, 178] width 55 height 5
type input "push"
click at [489, 112] on div "Overview: Optimail arrow_drop_down This overview shows data of campaigns execut…" at bounding box center [604, 117] width 937 height 12
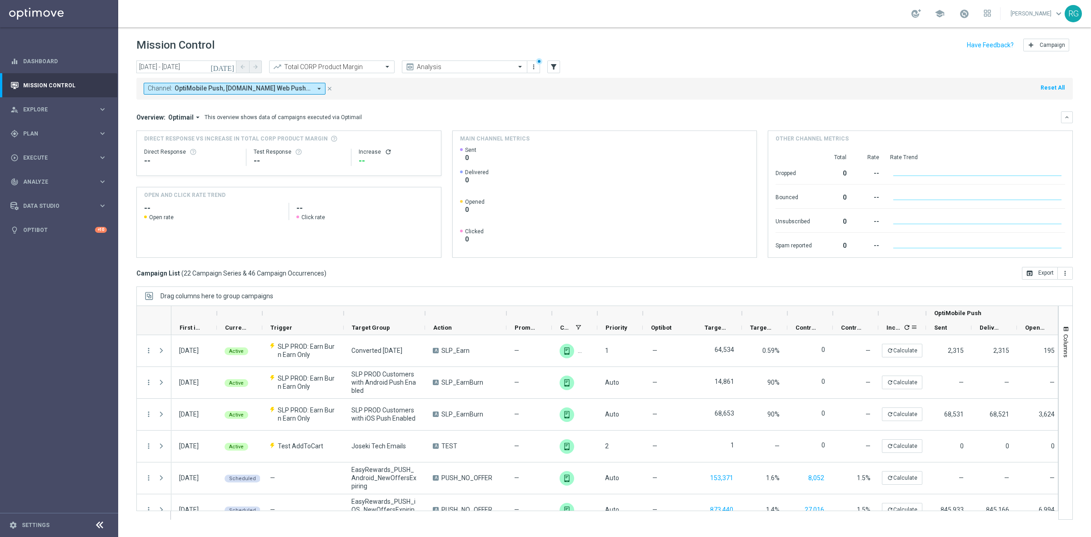
click at [903, 324] on span "refresh" at bounding box center [906, 327] width 9 height 10
click at [335, 65] on input "text" at bounding box center [322, 67] width 97 height 8
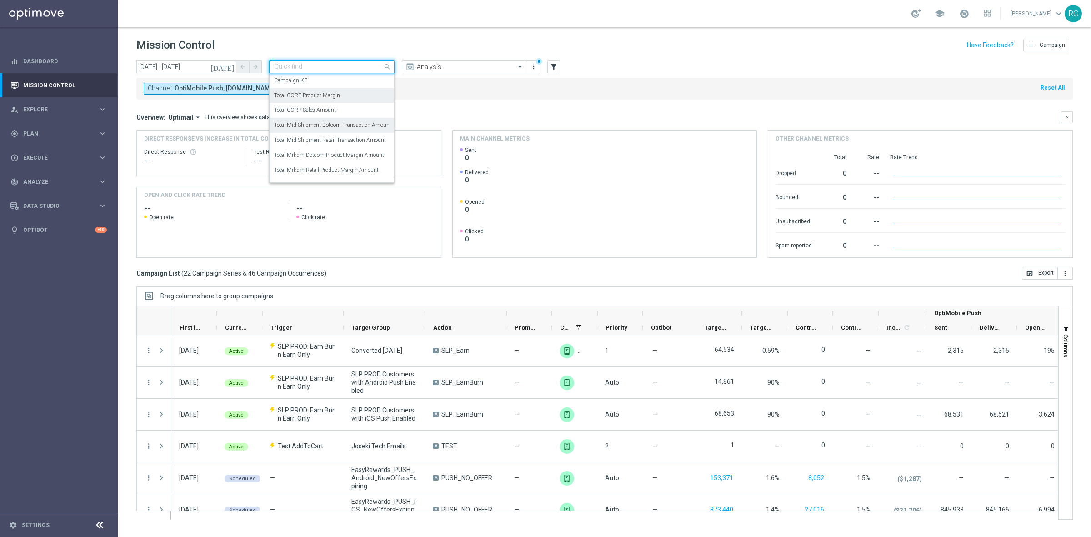
click at [333, 121] on label "Total Mid Shipment Dotcom Transaction Amount" at bounding box center [332, 125] width 117 height 8
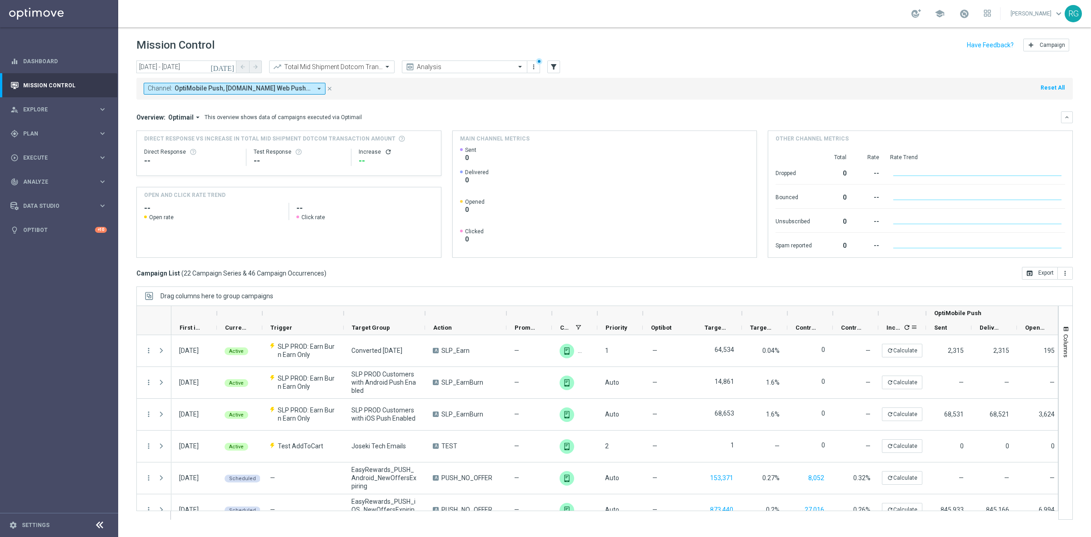
click at [909, 328] on icon "refresh" at bounding box center [907, 327] width 7 height 7
click at [1071, 272] on button "more_vert" at bounding box center [1065, 273] width 15 height 13
click at [1051, 293] on li "Export with occurrences" at bounding box center [1036, 289] width 75 height 15
click at [1070, 274] on button "more_vert" at bounding box center [1065, 273] width 15 height 13
click at [1062, 289] on span "Export with occurrences" at bounding box center [1035, 289] width 61 height 6
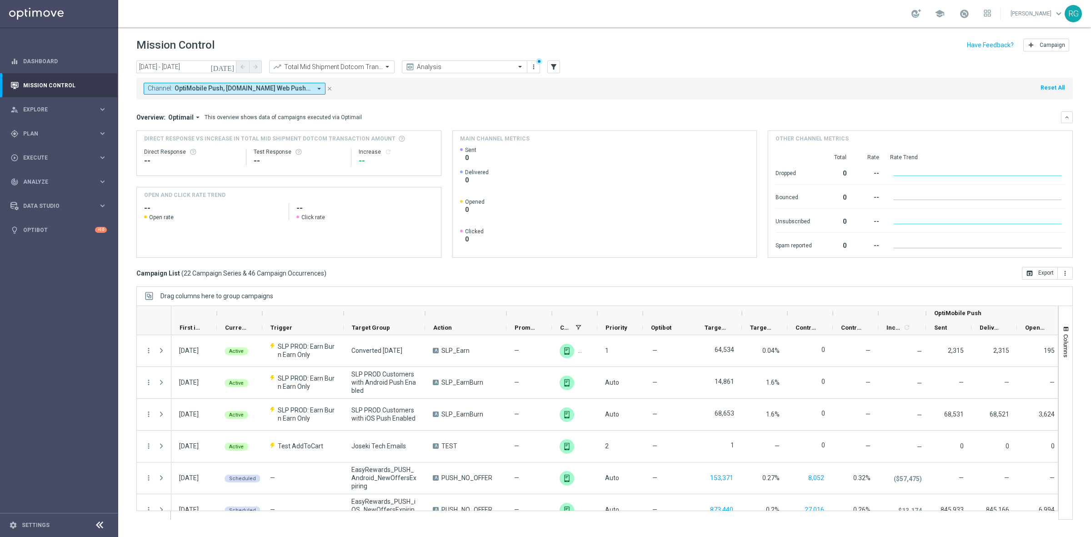
click at [342, 60] on header "Mission Control add Campaign" at bounding box center [604, 43] width 973 height 33
click at [383, 65] on span at bounding box center [388, 67] width 11 height 8
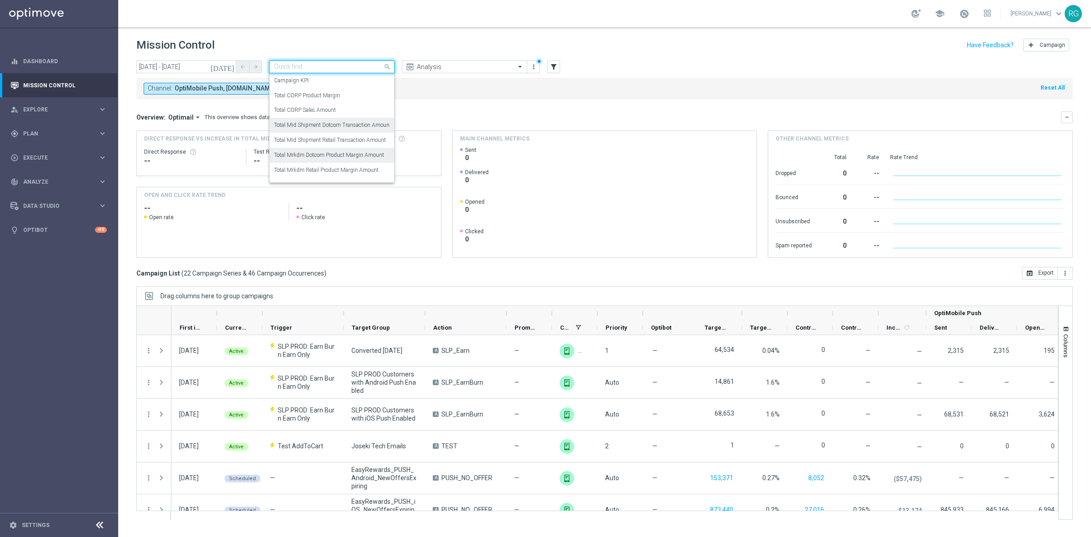
click at [373, 154] on label "Total Mrkdm Dotcom Product Margin Amount" at bounding box center [329, 155] width 110 height 8
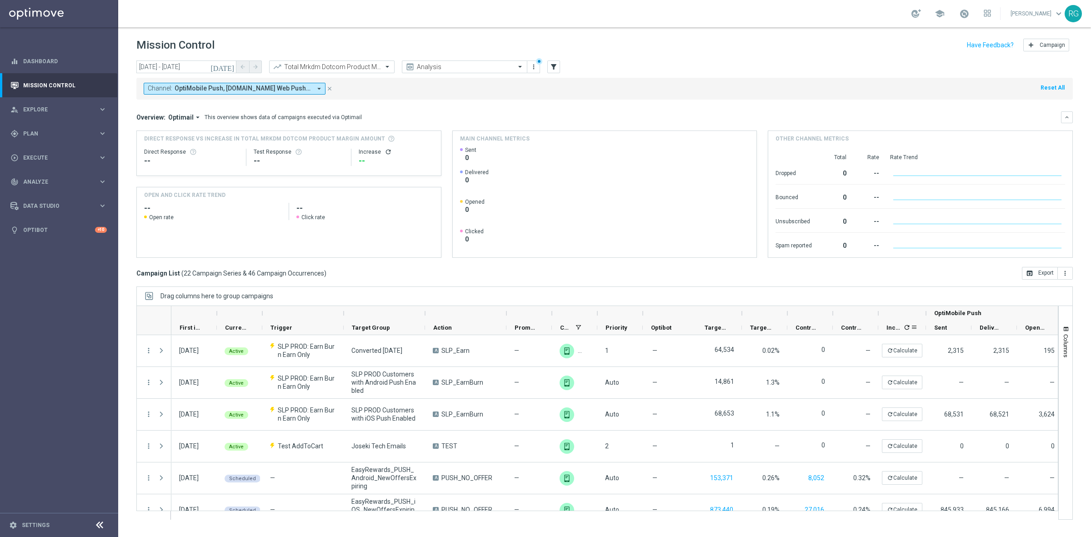
click at [910, 329] on icon "refresh" at bounding box center [907, 327] width 7 height 7
click at [1067, 274] on icon "more_vert" at bounding box center [1065, 273] width 7 height 7
click at [1064, 287] on span "Export with occurrences" at bounding box center [1035, 289] width 61 height 6
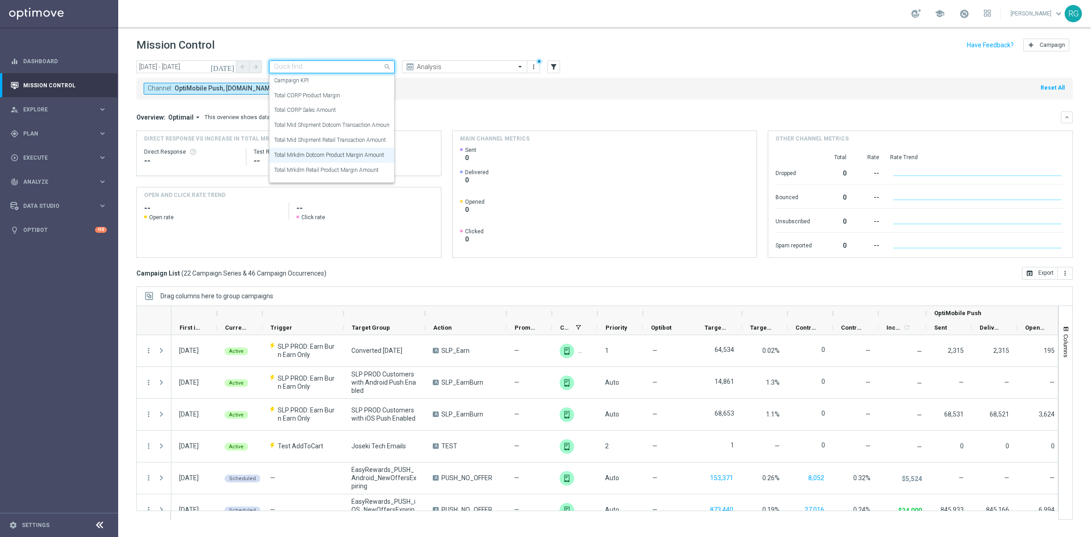
click at [330, 64] on input "text" at bounding box center [322, 67] width 97 height 8
click at [360, 140] on label "Total Mid Shipment Retail Transaction Amount" at bounding box center [330, 140] width 112 height 8
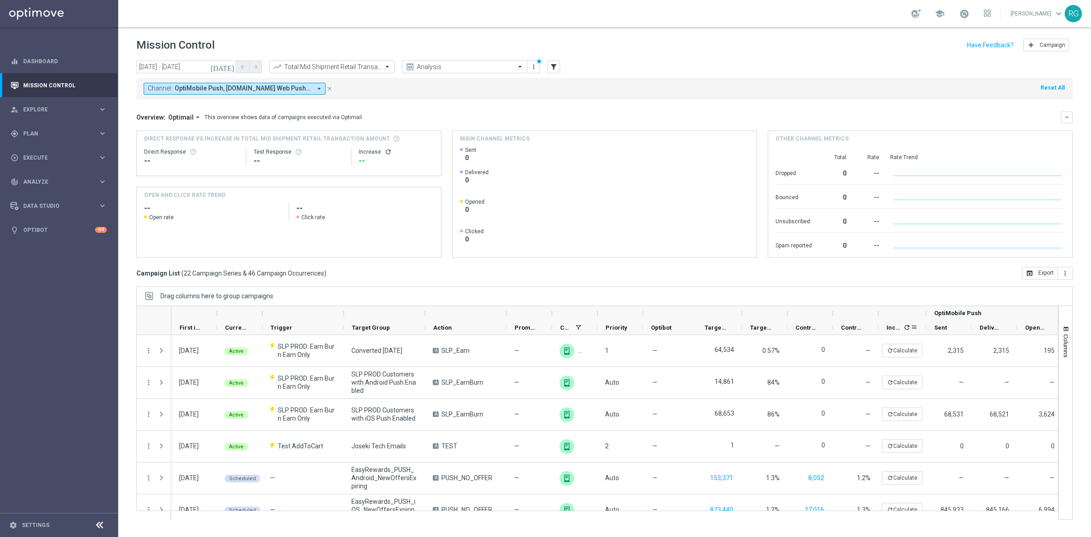
click at [909, 328] on icon "refresh" at bounding box center [907, 327] width 7 height 7
click at [1070, 275] on button "more_vert" at bounding box center [1065, 273] width 15 height 13
click at [1025, 285] on li "Export with occurrences" at bounding box center [1036, 289] width 75 height 15
click at [342, 66] on input "text" at bounding box center [322, 67] width 97 height 8
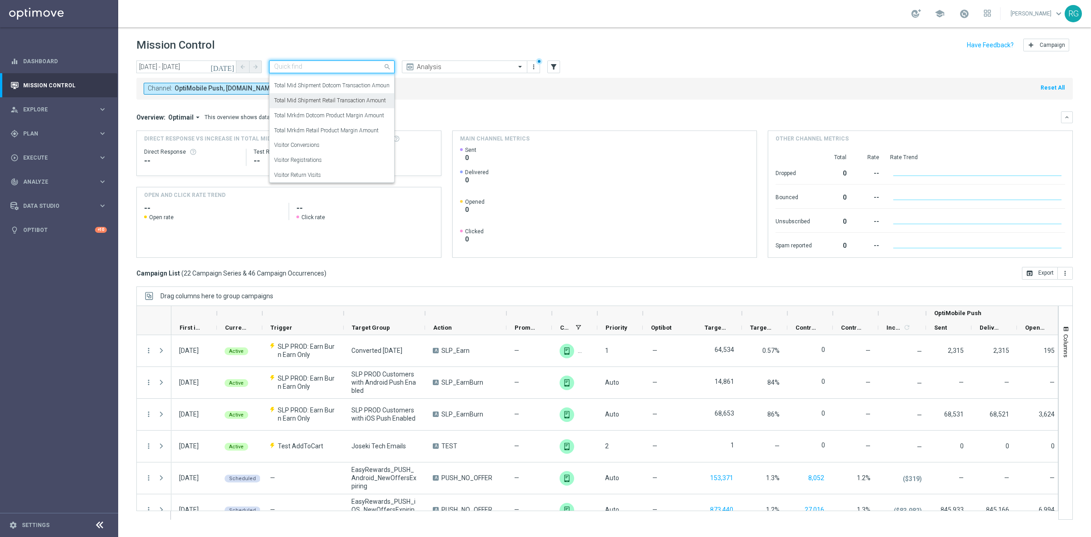
scroll to position [41, 0]
click at [337, 128] on label "Total Mrkdm Retail Product Margin Amount" at bounding box center [326, 130] width 105 height 8
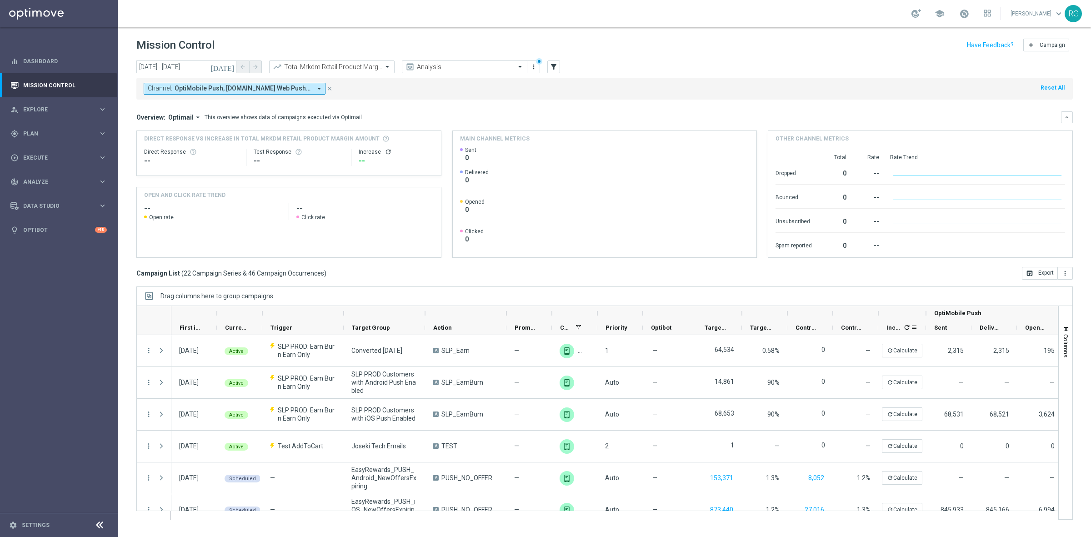
click at [908, 328] on icon "refresh" at bounding box center [907, 327] width 7 height 7
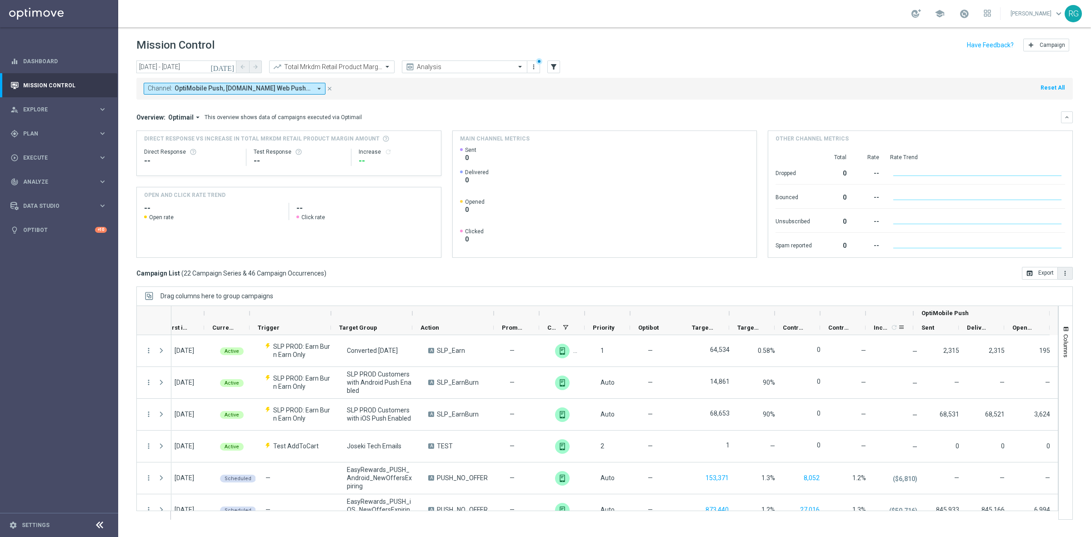
click at [1065, 273] on icon "more_vert" at bounding box center [1065, 273] width 7 height 7
click at [1054, 289] on span "Export with occurrences" at bounding box center [1035, 289] width 61 height 6
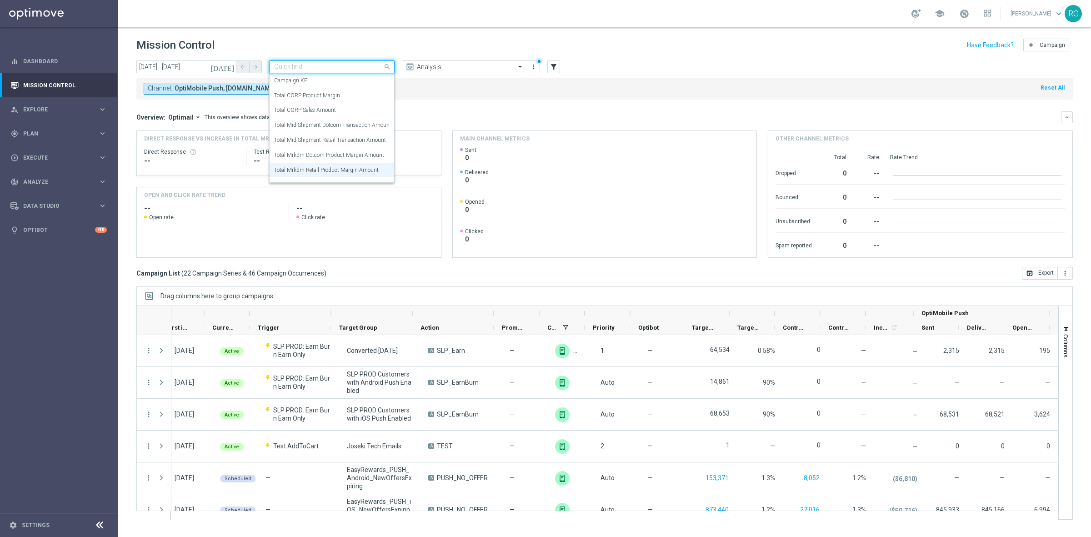
click at [370, 68] on input "text" at bounding box center [322, 67] width 97 height 8
click at [338, 104] on div "Total CORP Sales Amount" at bounding box center [332, 110] width 116 height 15
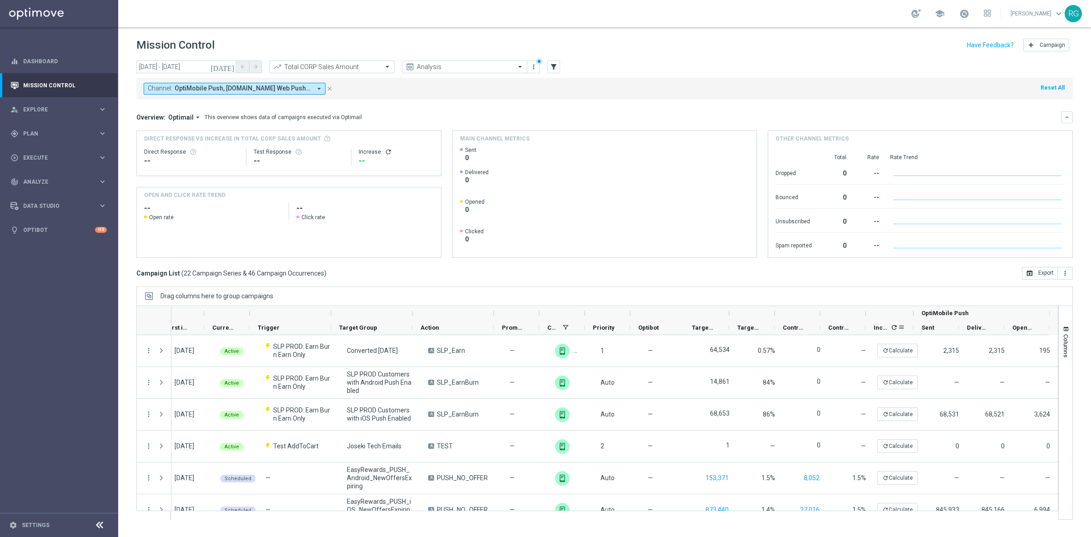
click at [897, 327] on icon "refresh" at bounding box center [894, 327] width 7 height 7
click at [1063, 271] on icon "more_vert" at bounding box center [1065, 273] width 7 height 7
click at [1060, 289] on span "Export with occurrences" at bounding box center [1035, 289] width 61 height 6
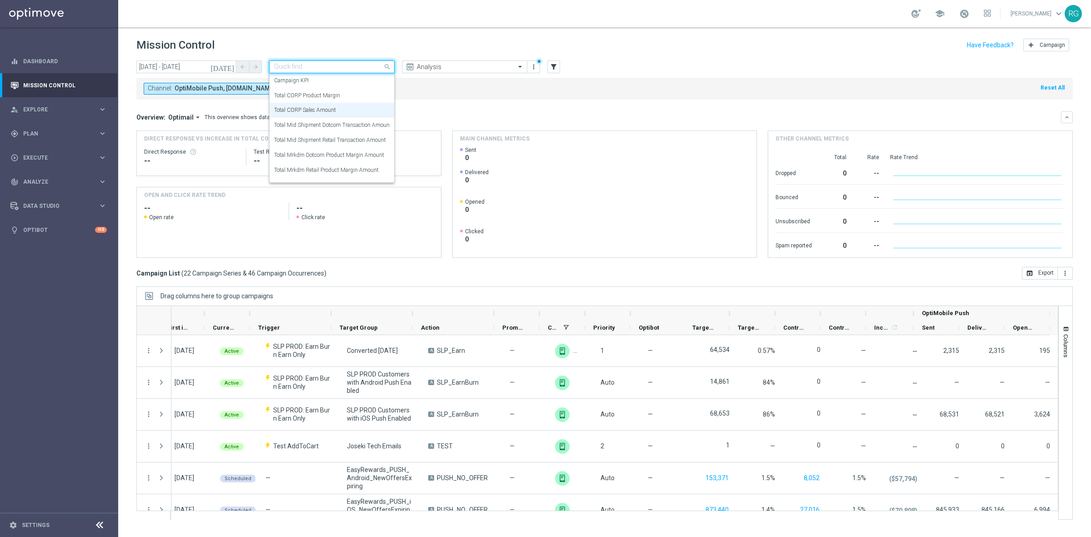
click at [312, 69] on input "text" at bounding box center [322, 67] width 97 height 8
click at [317, 89] on div "Total CORP Product Margin" at bounding box center [332, 95] width 116 height 15
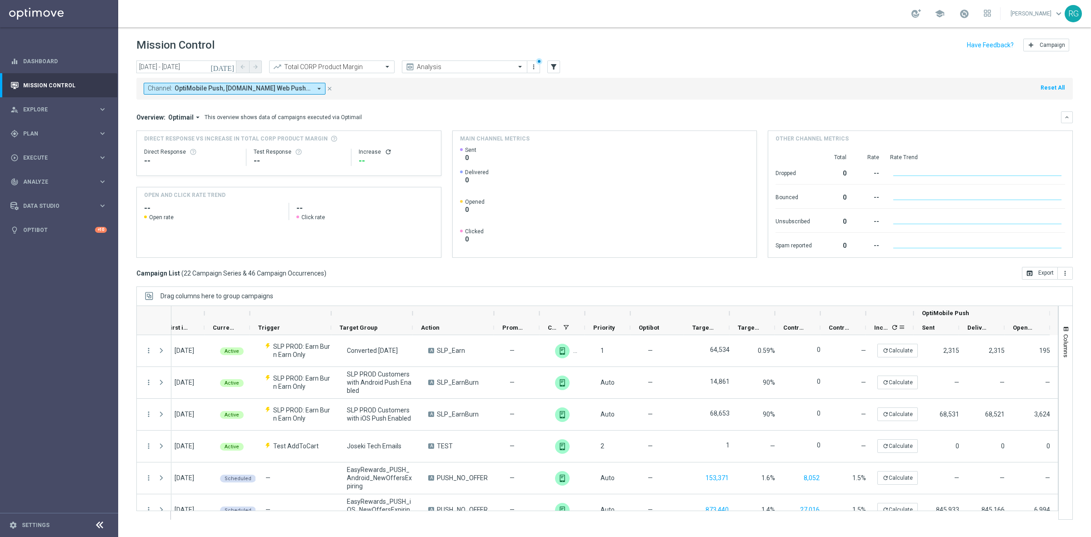
click at [894, 331] on icon "refresh" at bounding box center [894, 327] width 7 height 7
click at [1072, 274] on button "more_vert" at bounding box center [1065, 273] width 15 height 13
click at [1046, 284] on li "Export with occurrences" at bounding box center [1036, 289] width 75 height 15
click at [45, 185] on div "track_changes Analyze" at bounding box center [54, 182] width 88 height 8
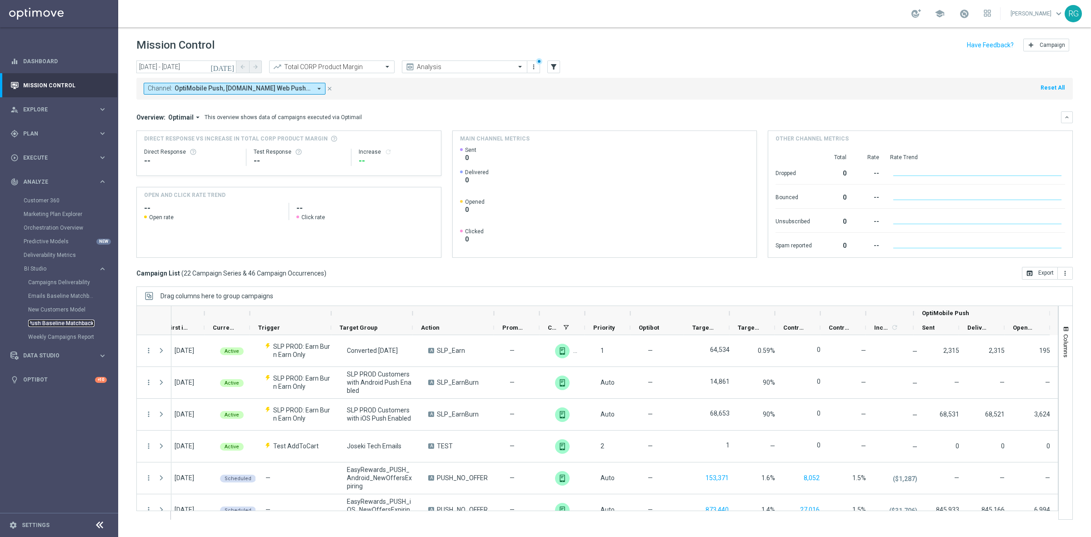
click at [48, 324] on link "Push Baseline Matchback" at bounding box center [61, 323] width 66 height 7
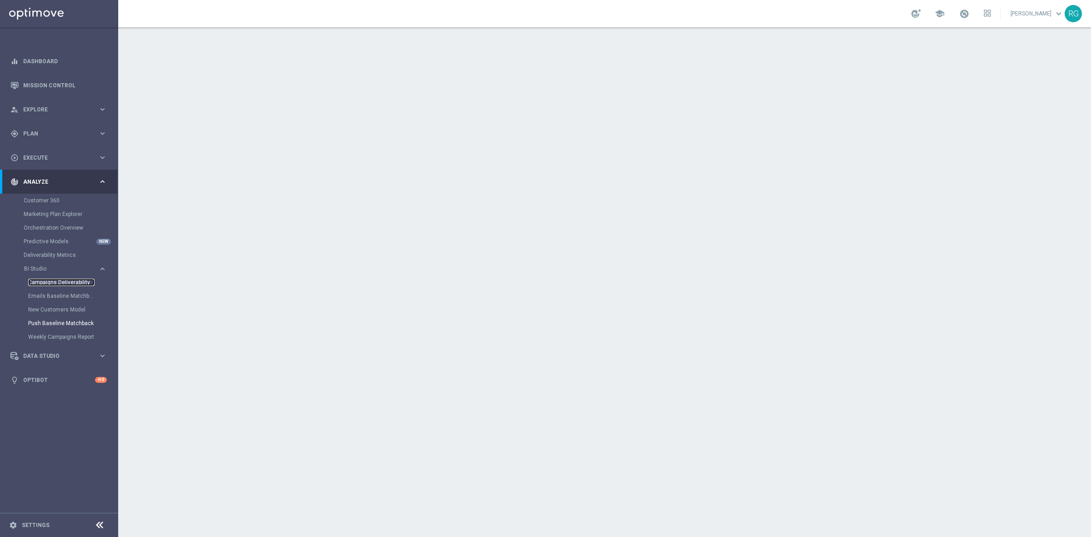
click at [60, 280] on link "Campaigns Deliverability" at bounding box center [61, 282] width 66 height 7
drag, startPoint x: 57, startPoint y: 323, endPoint x: 62, endPoint y: 322, distance: 5.2
click at [57, 323] on link "Push Baseline Matchback" at bounding box center [61, 323] width 66 height 7
drag, startPoint x: 48, startPoint y: 83, endPoint x: 115, endPoint y: 82, distance: 66.4
click at [48, 83] on link "Mission Control" at bounding box center [65, 85] width 84 height 24
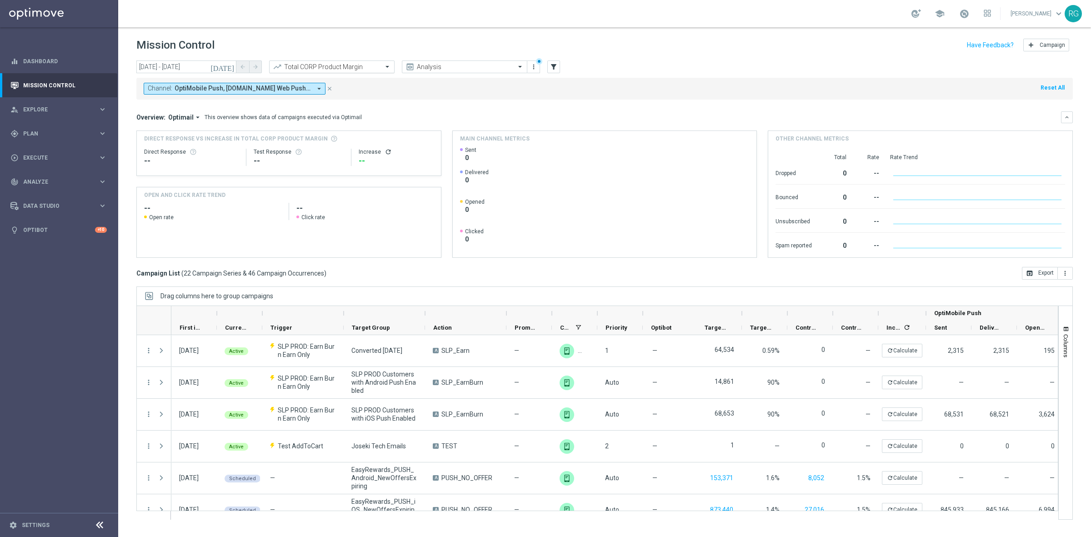
click at [364, 66] on input "text" at bounding box center [322, 67] width 97 height 8
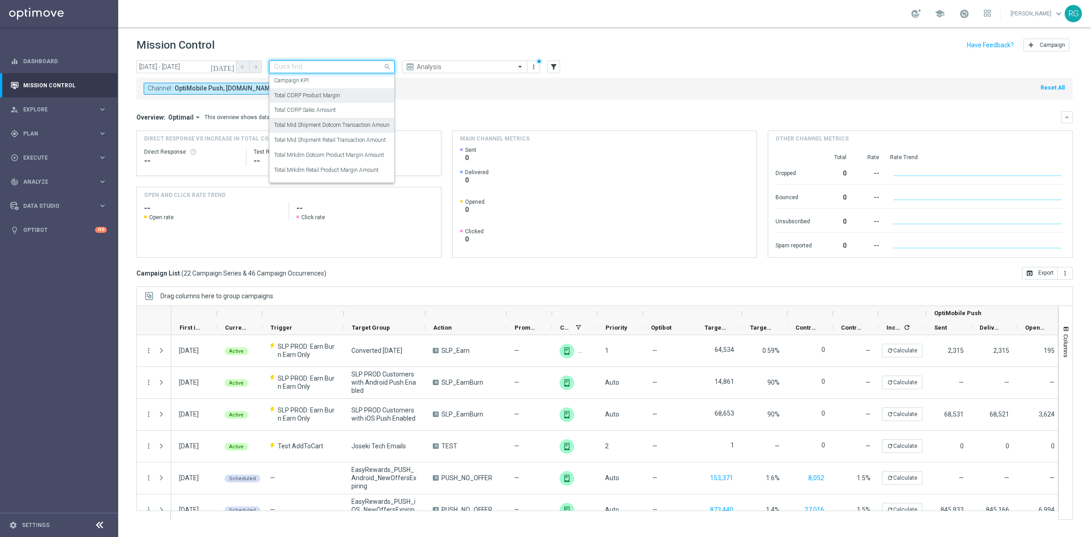
click at [369, 121] on label "Total Mid Shipment Dotcom Transaction Amount" at bounding box center [332, 125] width 117 height 8
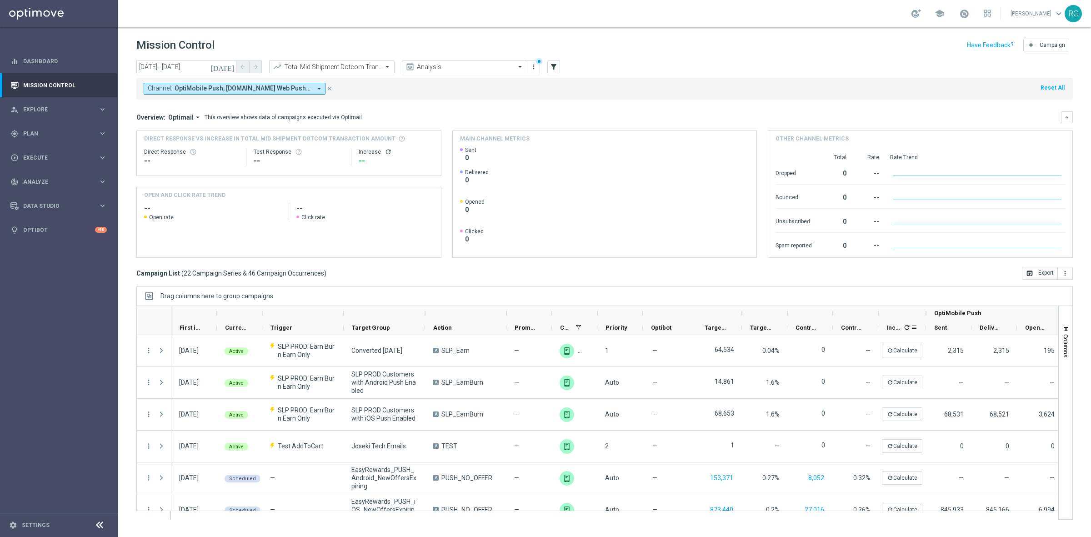
click at [909, 331] on icon "refresh" at bounding box center [907, 327] width 7 height 7
click at [1068, 274] on icon "more_vert" at bounding box center [1065, 273] width 7 height 7
click at [1048, 288] on span "Export with occurrences" at bounding box center [1035, 289] width 61 height 6
click at [49, 174] on div "track_changes Analyze keyboard_arrow_right" at bounding box center [58, 182] width 117 height 24
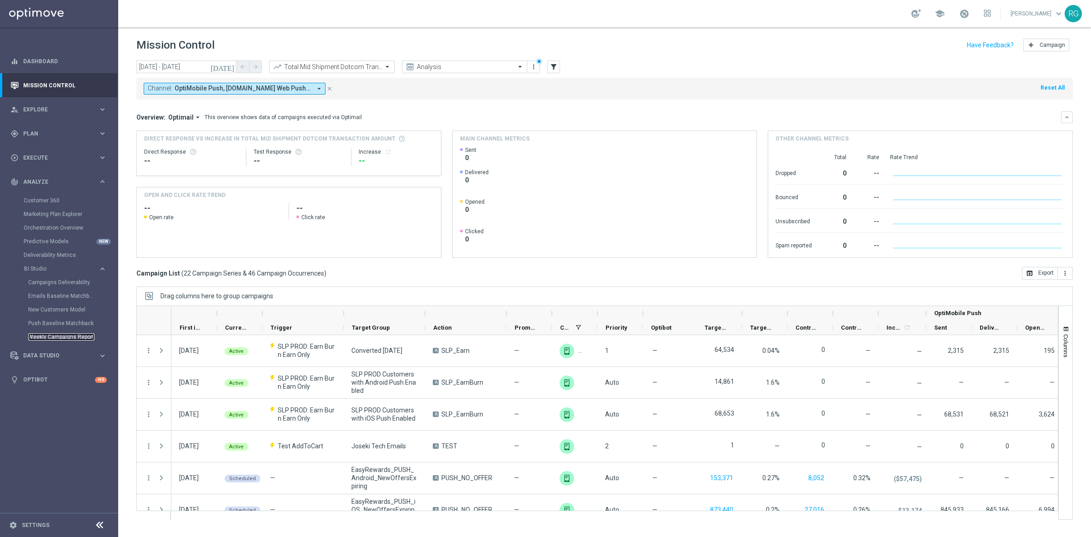
click at [60, 335] on link "Weekly Campaigns Report" at bounding box center [61, 336] width 66 height 7
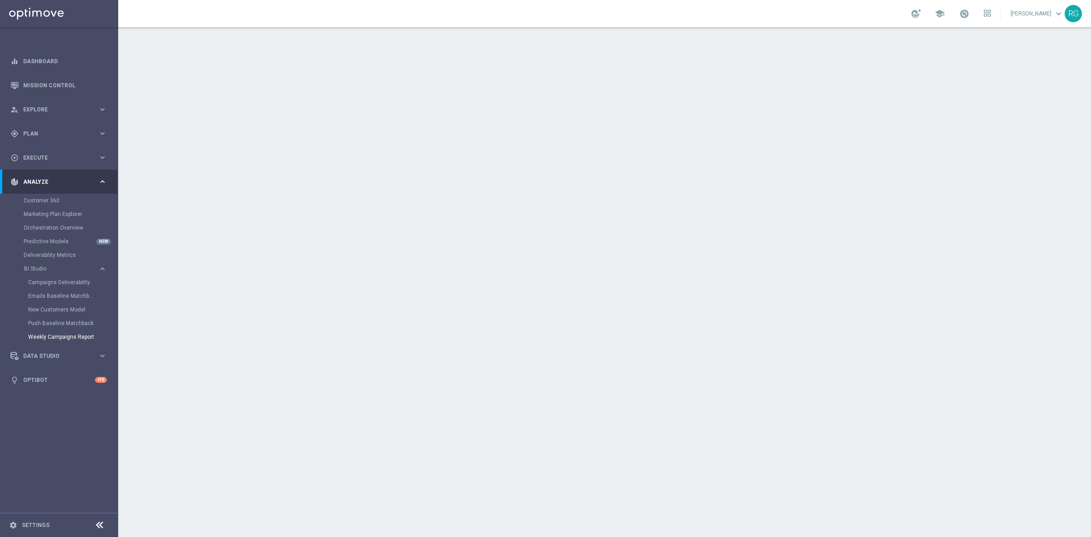
click at [50, 317] on div "Push Baseline Matchback" at bounding box center [72, 324] width 89 height 14
click at [72, 322] on link "Push Baseline Matchback" at bounding box center [61, 323] width 66 height 7
click at [41, 281] on link "Campaigns Deliverability" at bounding box center [61, 282] width 66 height 7
click at [61, 87] on link "Mission Control" at bounding box center [65, 85] width 84 height 24
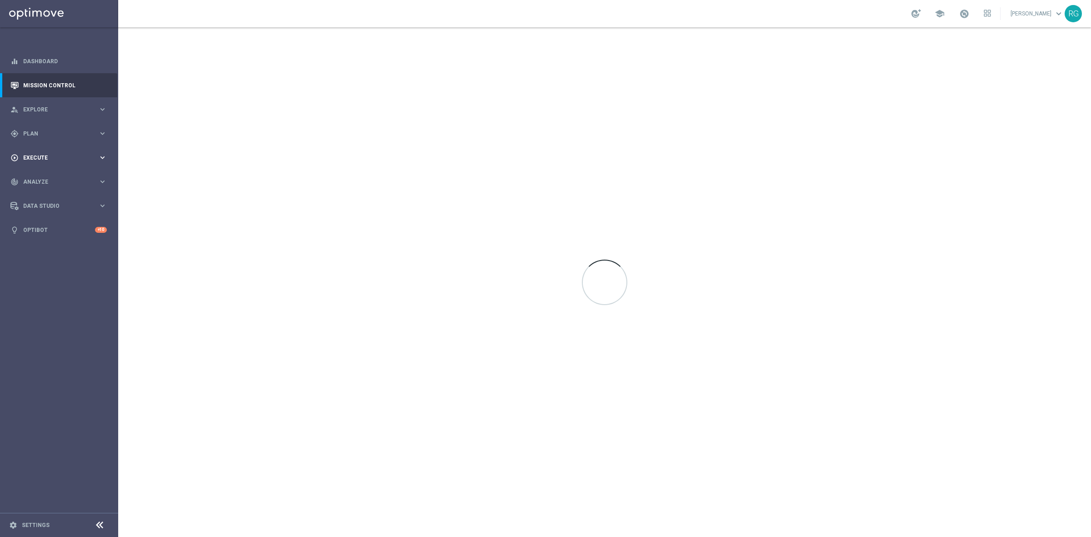
click at [41, 154] on div "play_circle_outline Execute" at bounding box center [54, 158] width 88 height 8
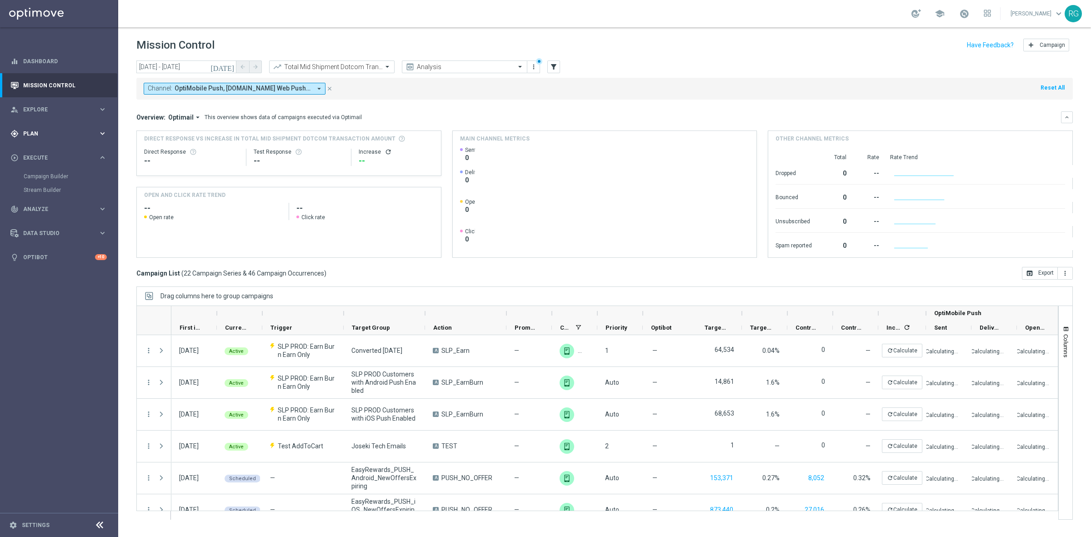
click at [35, 135] on span "Plan" at bounding box center [60, 133] width 75 height 5
click at [35, 153] on link "Target Groups" at bounding box center [59, 152] width 71 height 7
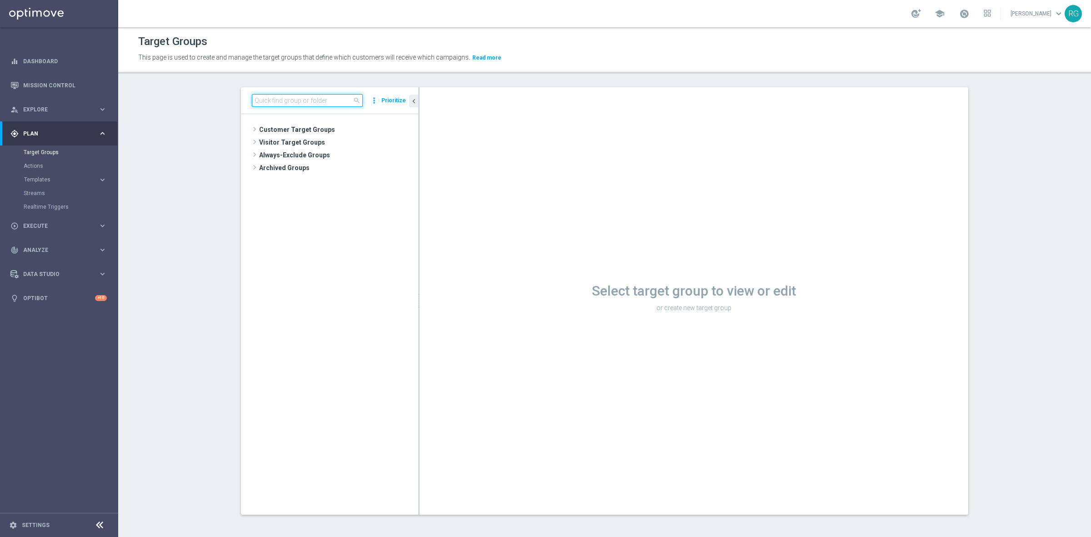
click at [330, 99] on input at bounding box center [307, 100] width 111 height 13
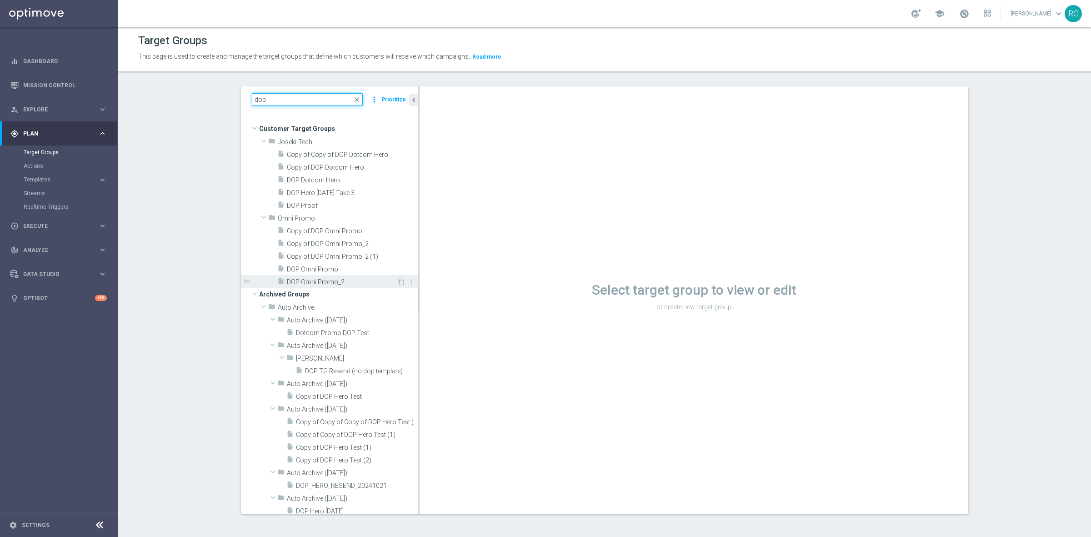
type input "dop"
click at [342, 284] on span "DOP Omni Promo_2" at bounding box center [342, 282] width 110 height 8
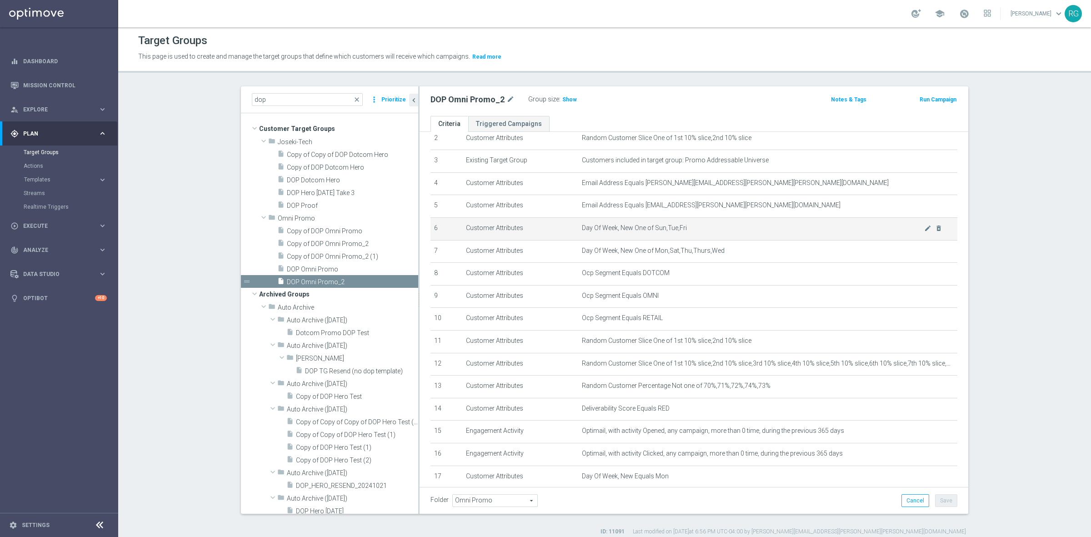
scroll to position [114, 0]
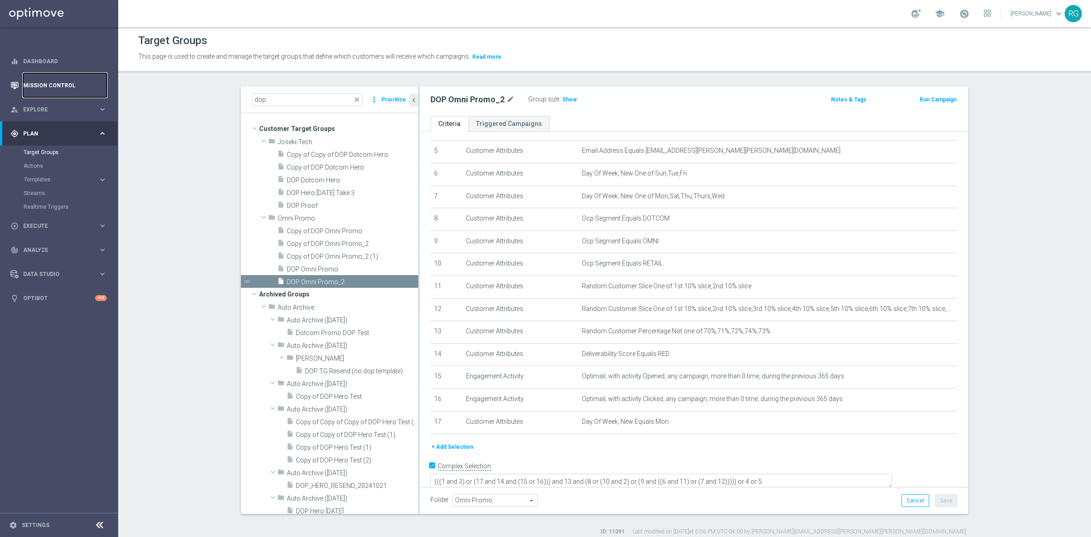
click at [27, 80] on link "Mission Control" at bounding box center [65, 85] width 84 height 24
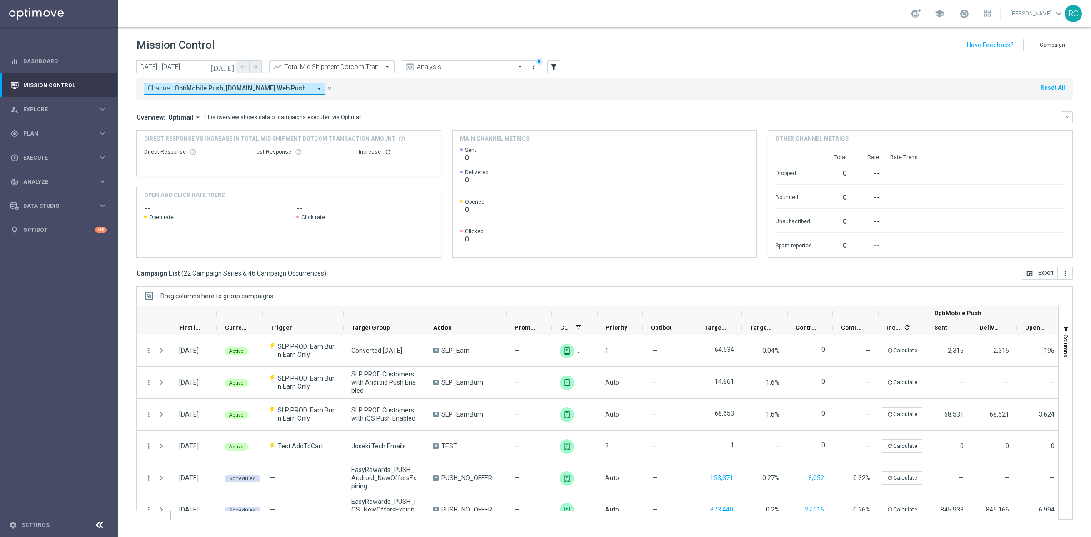
click at [331, 89] on icon "close" at bounding box center [330, 88] width 6 height 6
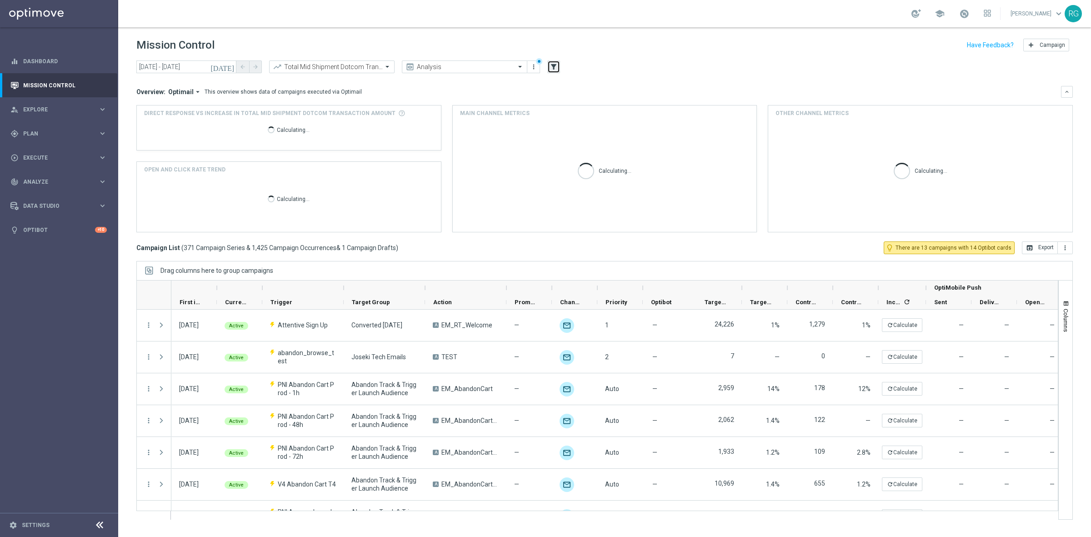
click at [557, 66] on icon "filter_alt" at bounding box center [554, 67] width 8 height 8
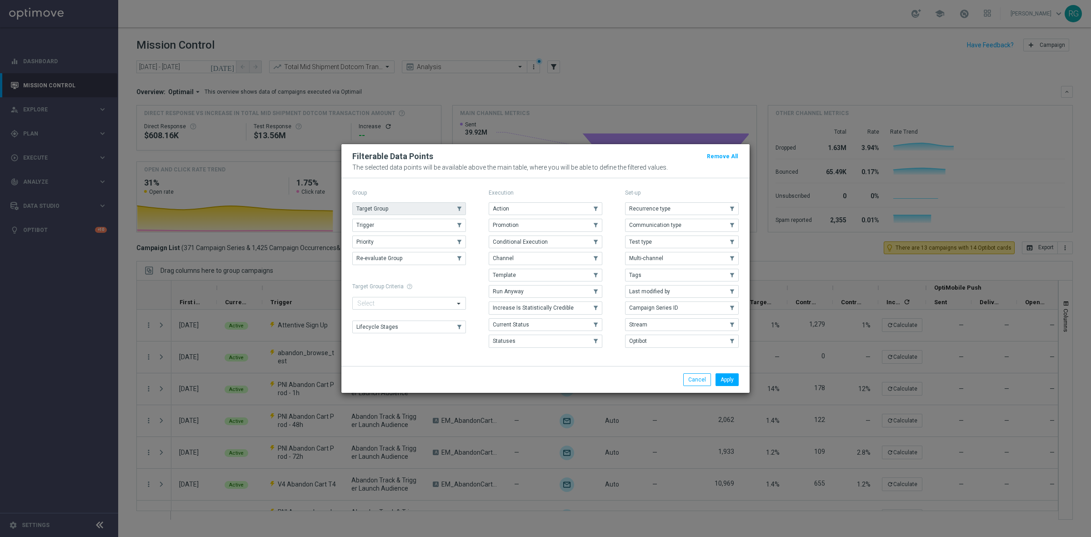
click at [448, 210] on button "Target Group" at bounding box center [409, 208] width 114 height 13
click at [732, 378] on button "Apply" at bounding box center [727, 379] width 23 height 13
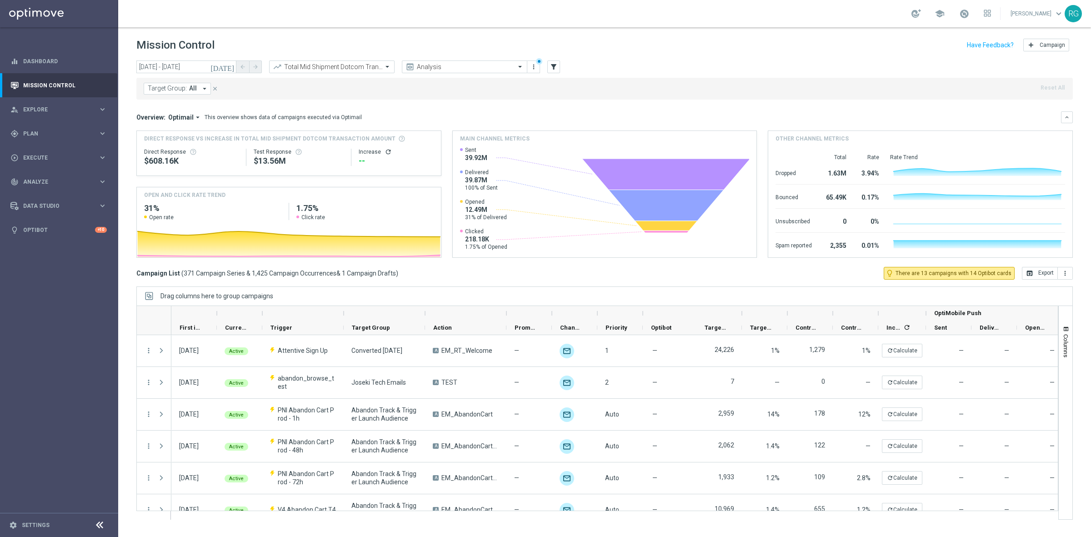
click at [178, 92] on span "Target Group:" at bounding box center [167, 89] width 39 height 8
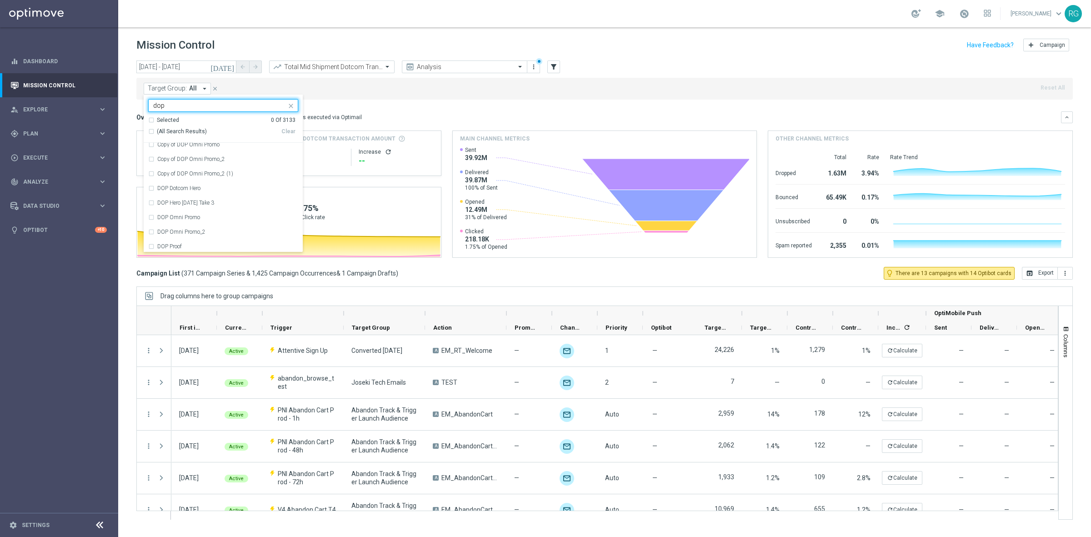
scroll to position [36, 0]
click at [205, 229] on label "DOP Omni Promo_2" at bounding box center [181, 229] width 48 height 5
type input "dop"
click at [427, 109] on mini-dashboard "Overview: Optimail arrow_drop_down This overview shows data of campaigns execut…" at bounding box center [604, 183] width 937 height 167
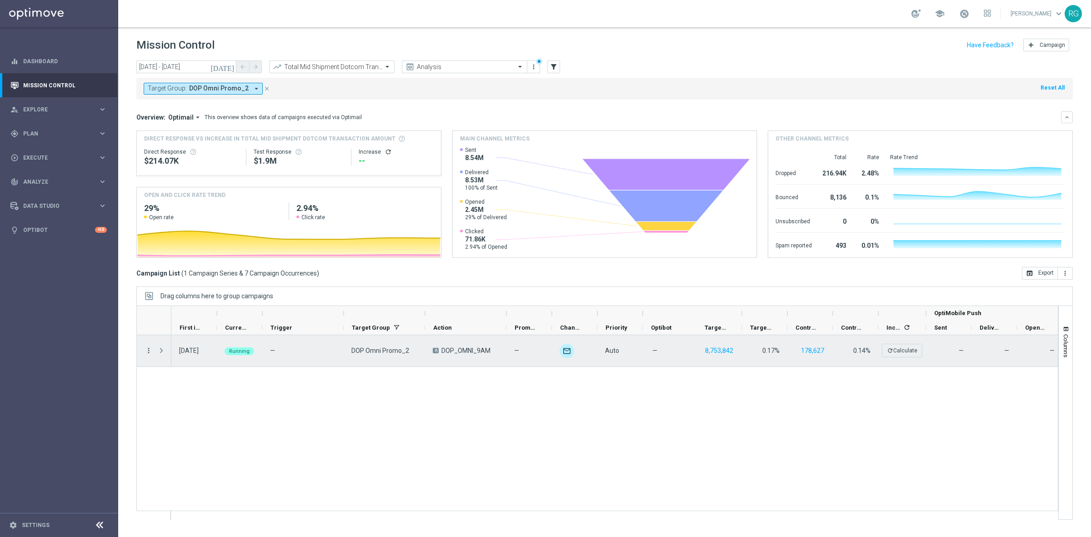
click at [149, 352] on icon "more_vert" at bounding box center [149, 351] width 8 height 8
click at [176, 356] on span "Campaign Details" at bounding box center [189, 356] width 46 height 6
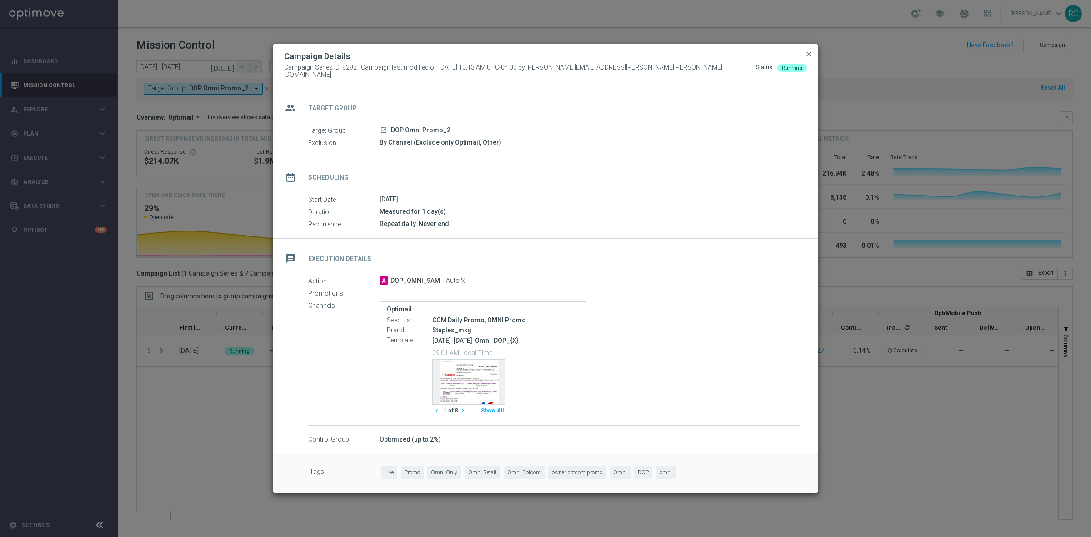
click at [809, 58] on span "close" at bounding box center [808, 53] width 7 height 7
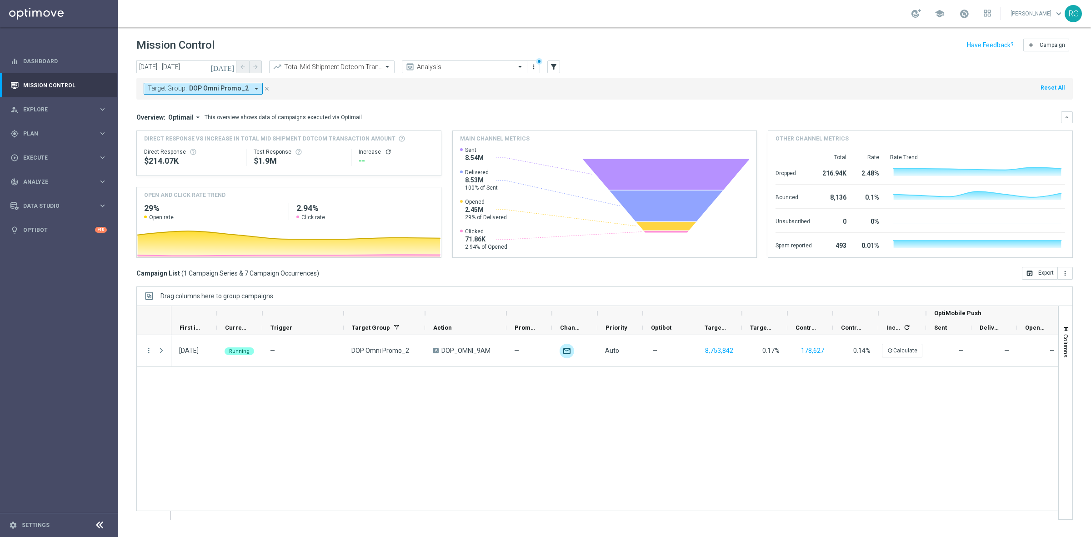
click at [264, 89] on icon "close" at bounding box center [267, 88] width 6 height 6
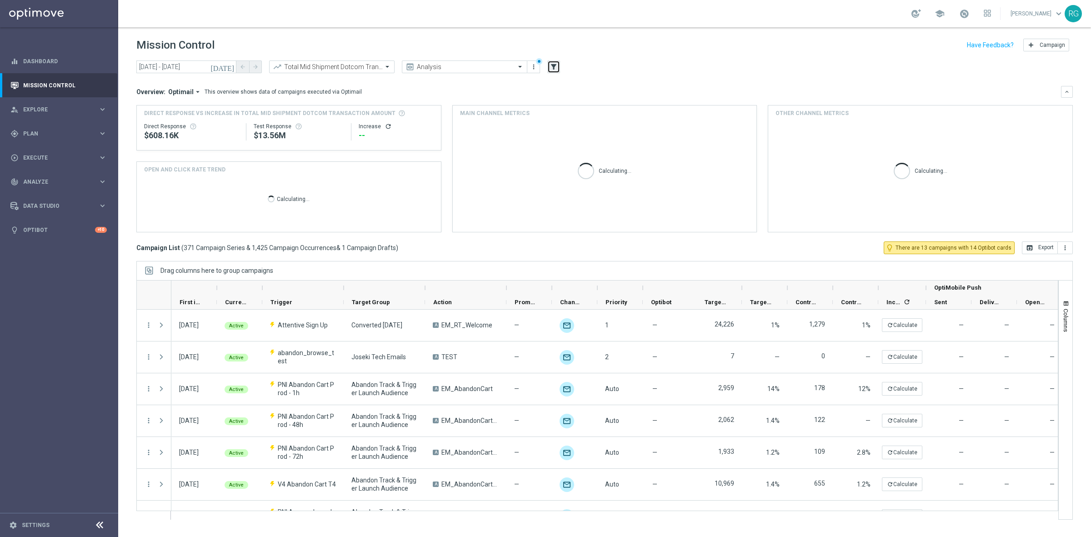
click at [553, 65] on icon "filter_alt" at bounding box center [554, 67] width 8 height 8
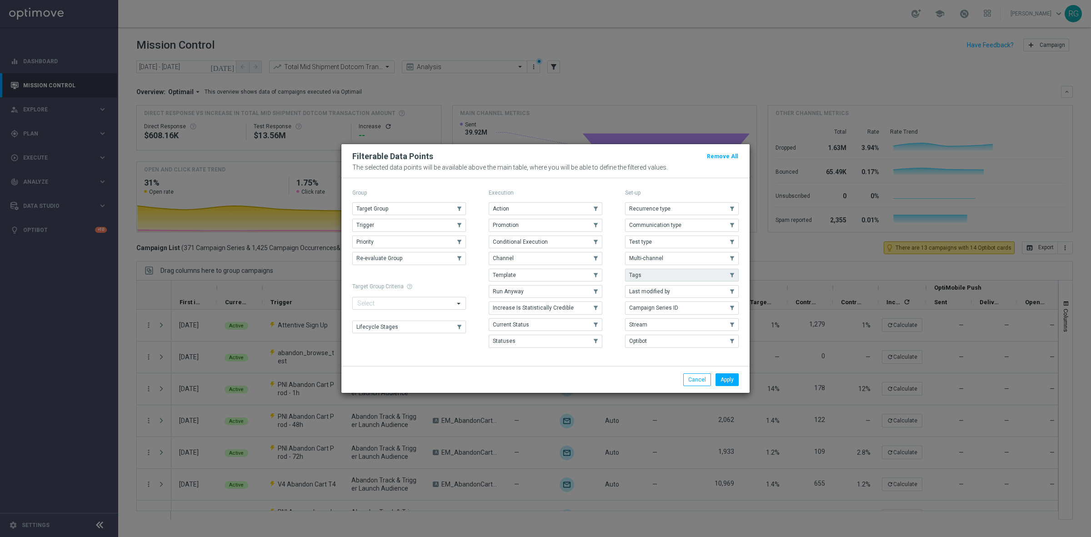
click at [658, 277] on button "Tags" at bounding box center [682, 275] width 114 height 13
click at [731, 383] on button "Apply" at bounding box center [727, 379] width 23 height 13
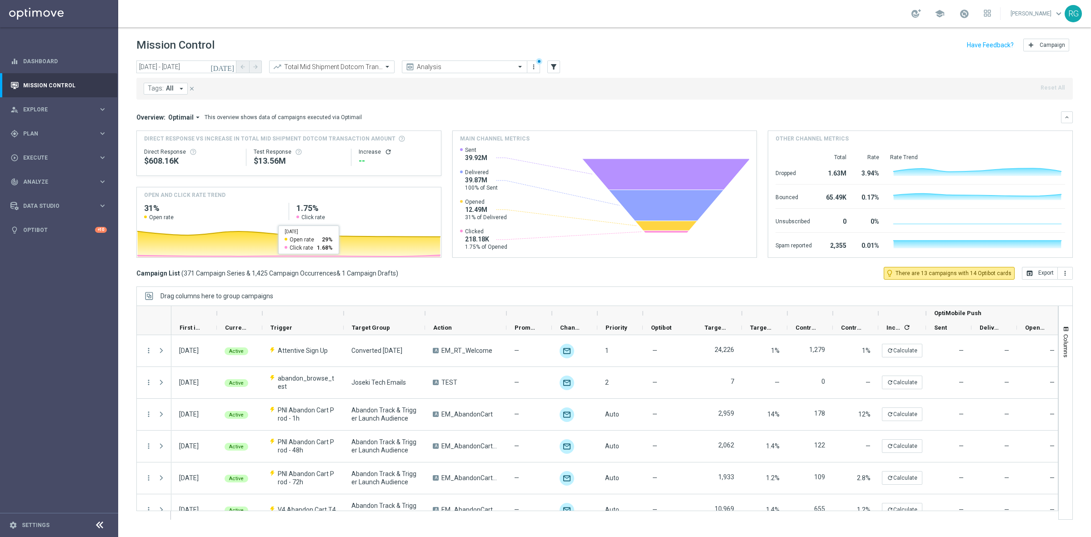
click at [170, 86] on span "All" at bounding box center [170, 89] width 8 height 8
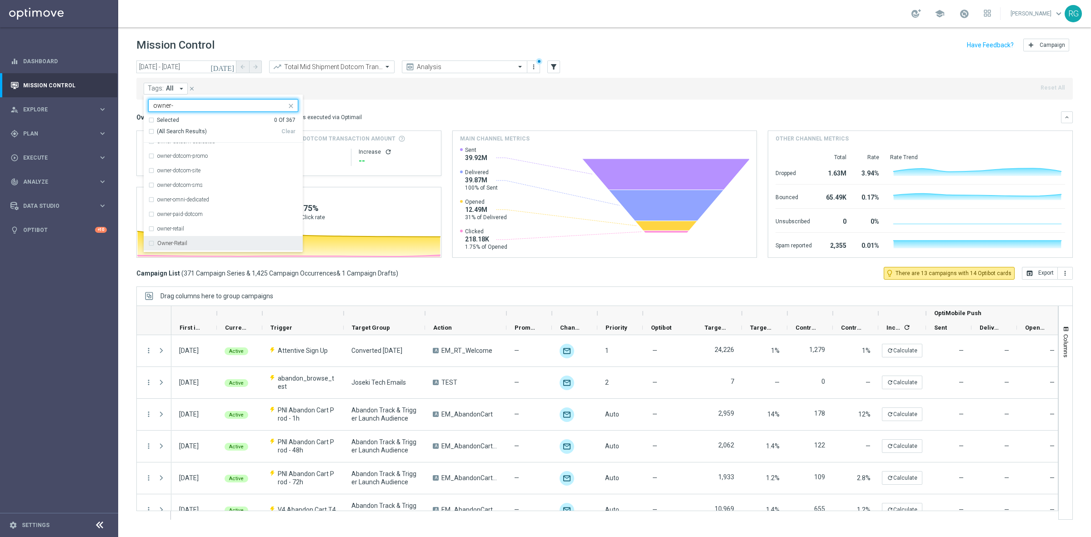
scroll to position [0, 0]
click at [201, 181] on label "owner-dotcom-promo" at bounding box center [182, 178] width 50 height 5
type input "owner-"
click at [462, 91] on div "Tags: All arrow_drop_down owner-dotcom-promo owner- Selected 1 Of 367 (All Sear…" at bounding box center [604, 89] width 937 height 22
